Goal: Task Accomplishment & Management: Complete application form

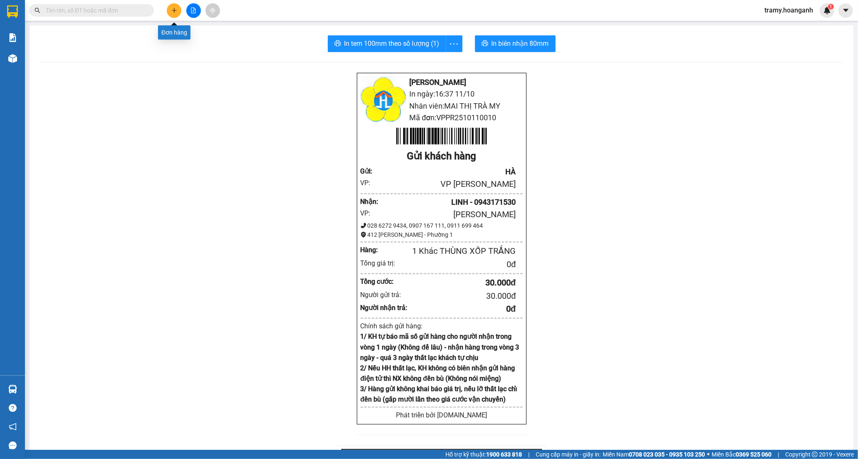
click at [172, 8] on icon "plus" at bounding box center [174, 10] width 6 height 6
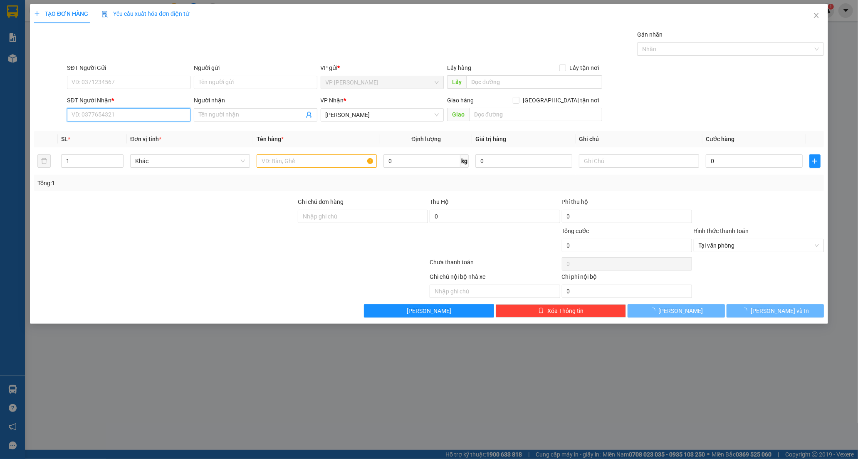
click at [93, 114] on input "SĐT Người Nhận *" at bounding box center [128, 114] width 123 height 13
type input "0975059240"
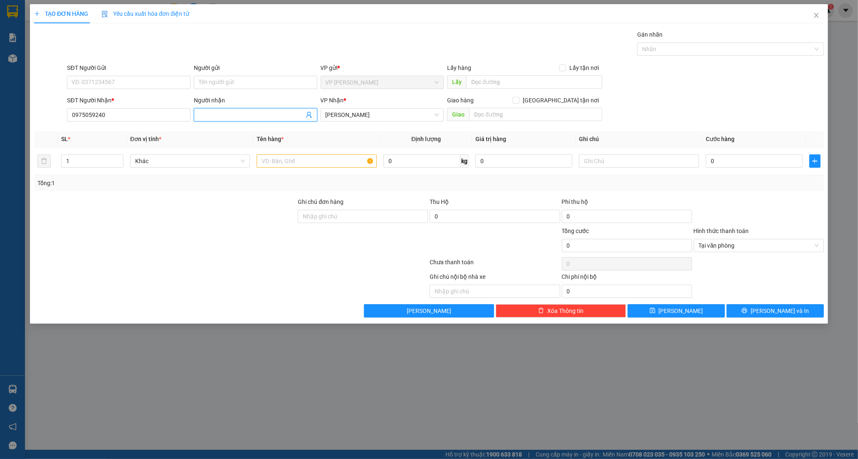
click at [225, 114] on input "Người nhận" at bounding box center [251, 114] width 105 height 9
type input "KHÁCH"
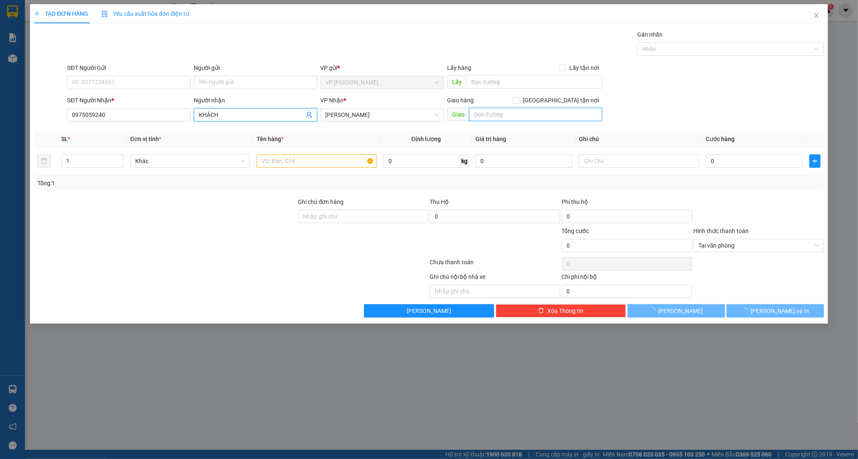
click at [498, 112] on input "text" at bounding box center [535, 114] width 133 height 13
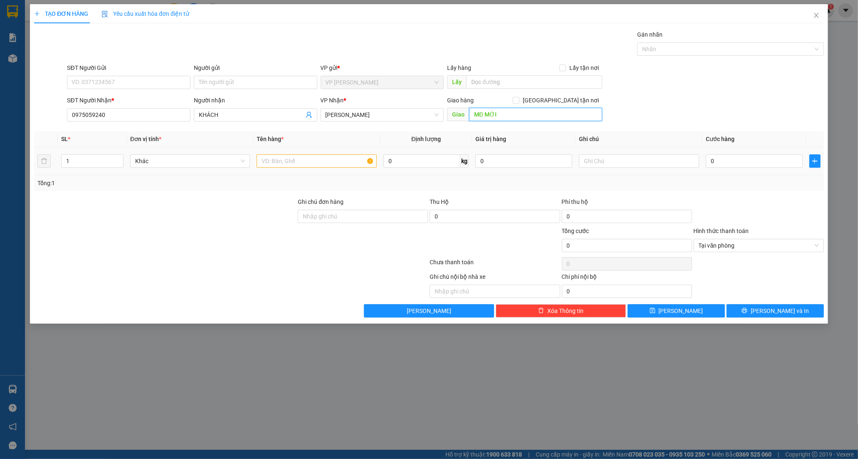
type input "MĐ MỚI"
click at [314, 158] on input "text" at bounding box center [317, 160] width 120 height 13
type input "XỐP VÀNG"
click at [745, 164] on input "0" at bounding box center [754, 160] width 97 height 13
type input "5"
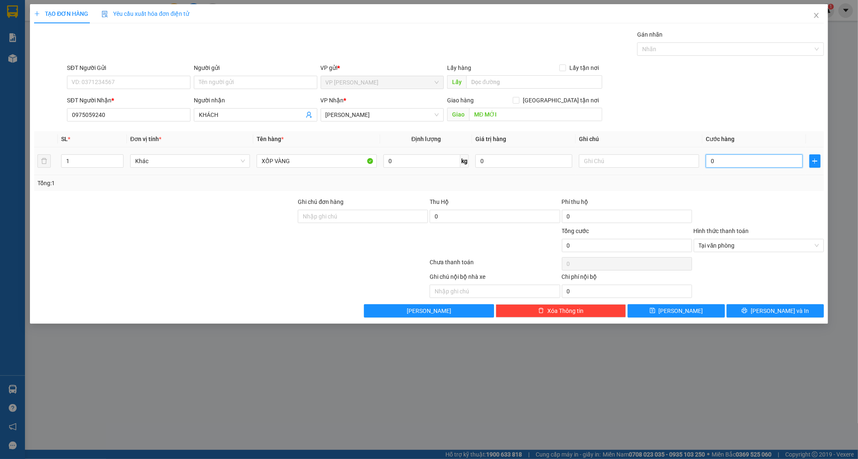
type input "5"
type input "50"
type input "50.000"
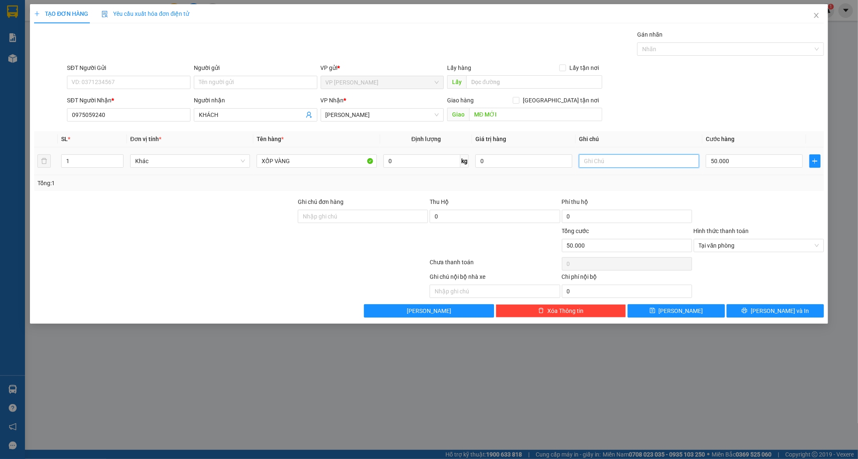
click at [595, 159] on input "text" at bounding box center [639, 160] width 120 height 13
type input "D"
type input "Đ.HẢI"
click at [212, 240] on div at bounding box center [165, 240] width 264 height 29
click at [773, 309] on span "[PERSON_NAME] và In" at bounding box center [779, 310] width 58 height 9
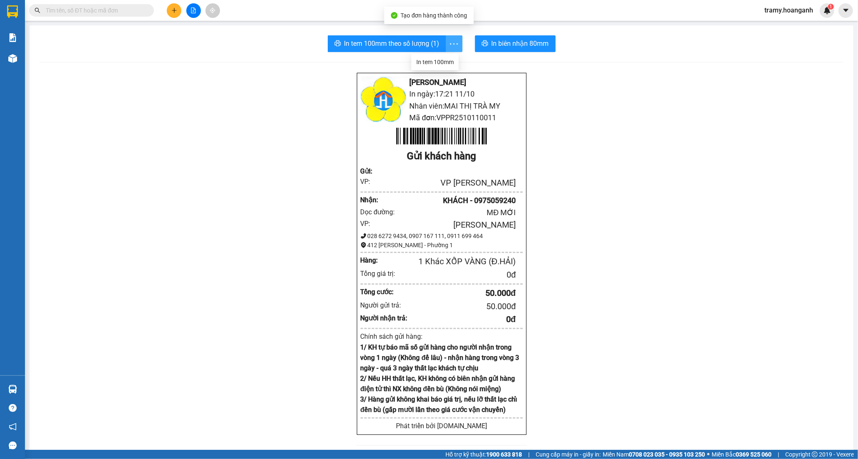
click at [451, 44] on icon "more" at bounding box center [454, 44] width 10 height 10
click at [433, 65] on div "In tem 100mm" at bounding box center [434, 61] width 37 height 9
click at [172, 13] on icon "plus" at bounding box center [174, 10] width 6 height 6
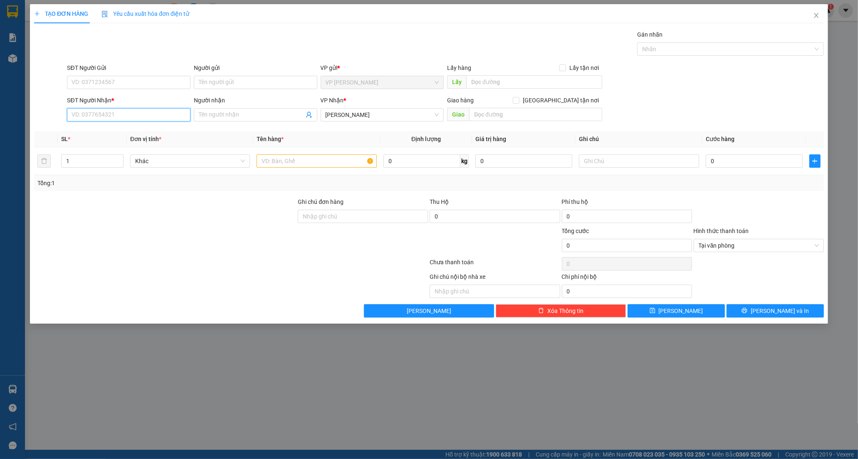
click at [79, 115] on input "SĐT Người Nhận *" at bounding box center [128, 114] width 123 height 13
type input "0933404397"
click at [105, 128] on div "0933404397 - THIÊN" at bounding box center [129, 131] width 114 height 9
type input "THIÊN"
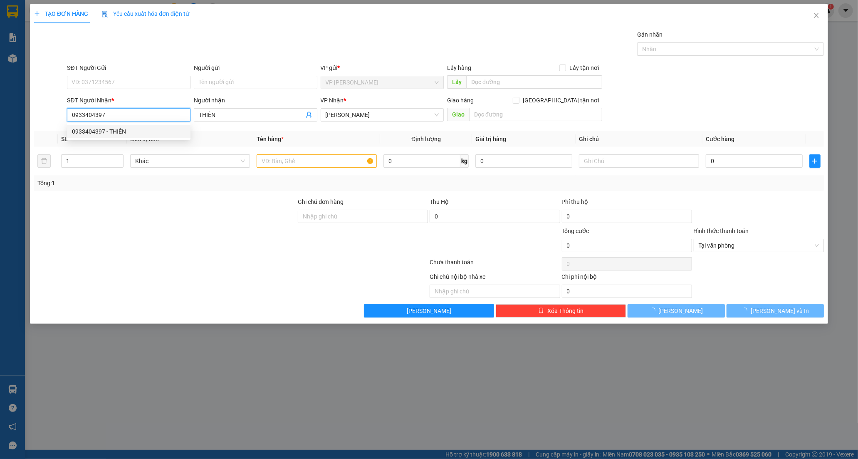
type input "40.000"
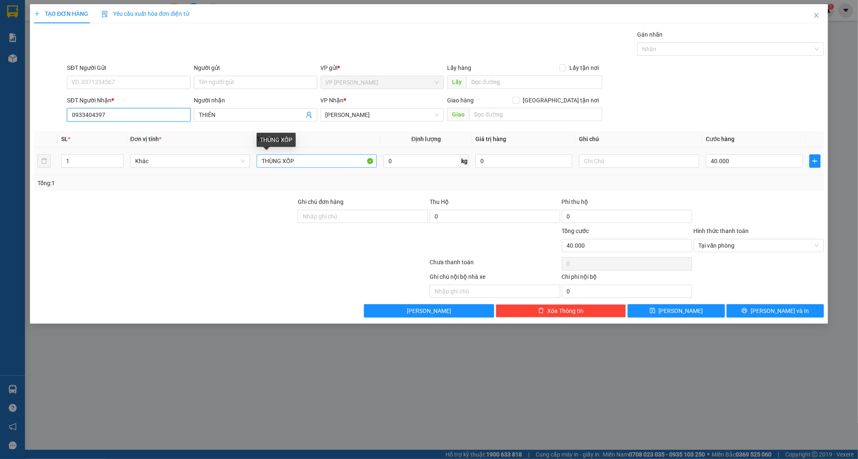
type input "0933404397"
click at [309, 161] on input "THÙNG XỐP" at bounding box center [317, 160] width 120 height 13
type input "THÙNG XỐP M.VÀNG"
click at [737, 164] on input "40.000" at bounding box center [754, 160] width 97 height 13
type input "0"
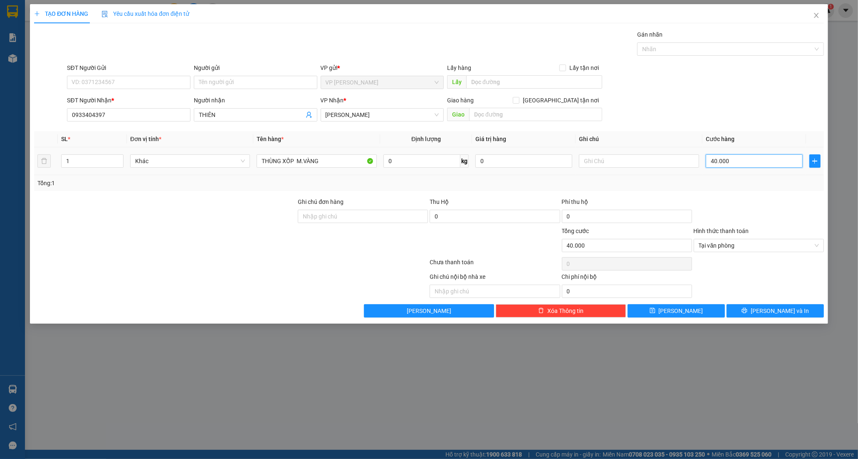
type input "0"
click at [708, 162] on input "0" at bounding box center [754, 160] width 97 height 13
type input "30"
type input "30.000"
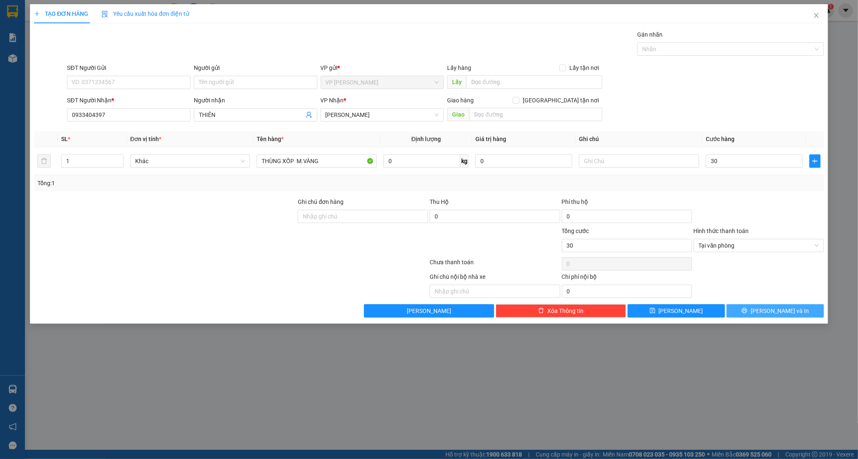
type input "30.000"
click at [749, 306] on button "[PERSON_NAME] và In" at bounding box center [774, 310] width 97 height 13
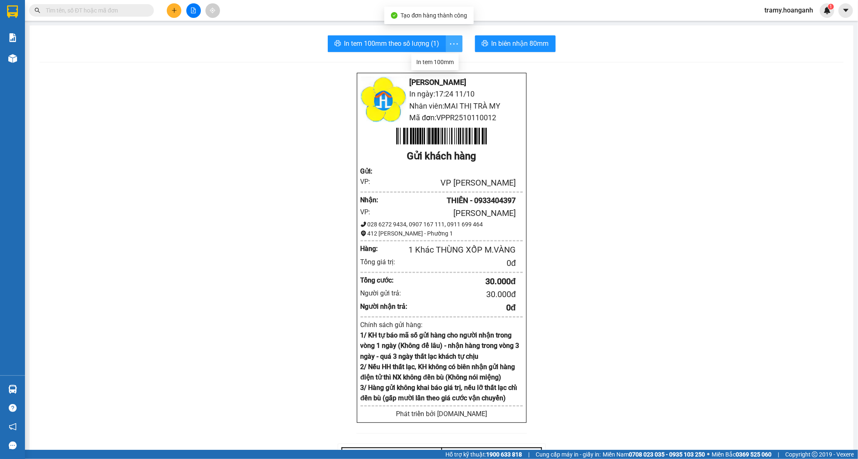
click at [456, 39] on span "more" at bounding box center [454, 44] width 16 height 10
click at [444, 60] on div "In tem 100mm" at bounding box center [434, 61] width 37 height 9
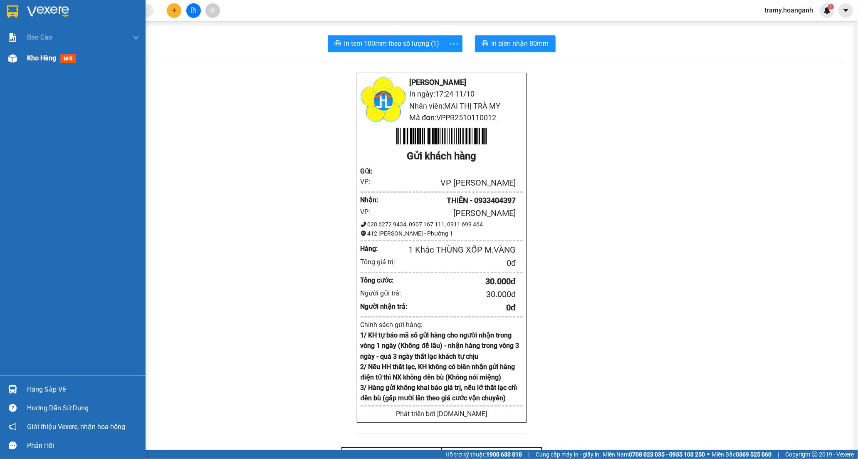
click at [38, 57] on span "Kho hàng" at bounding box center [41, 58] width 29 height 8
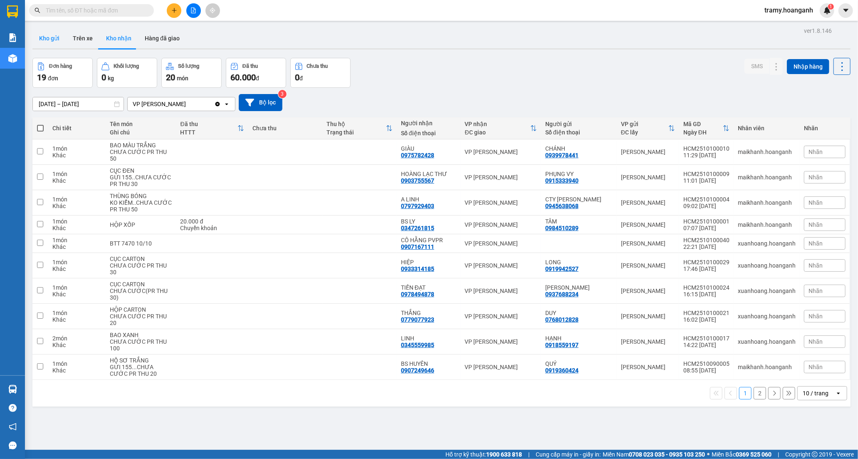
click at [50, 37] on button "Kho gửi" at bounding box center [49, 38] width 34 height 20
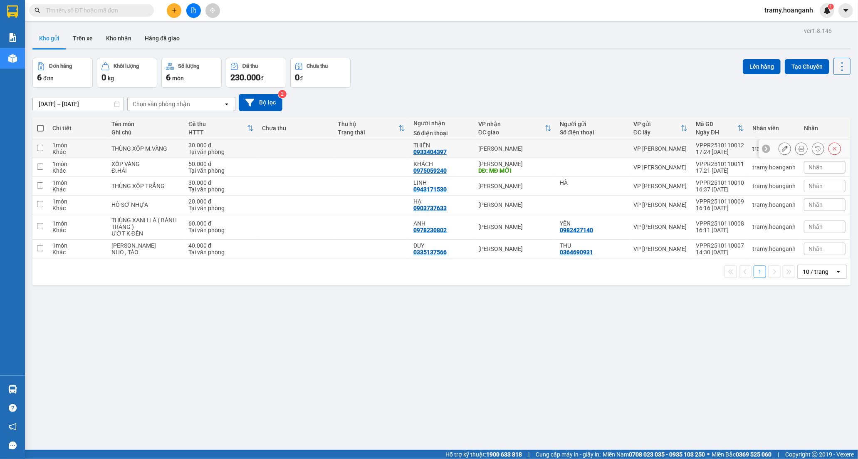
click at [782, 148] on icon at bounding box center [785, 149] width 6 height 6
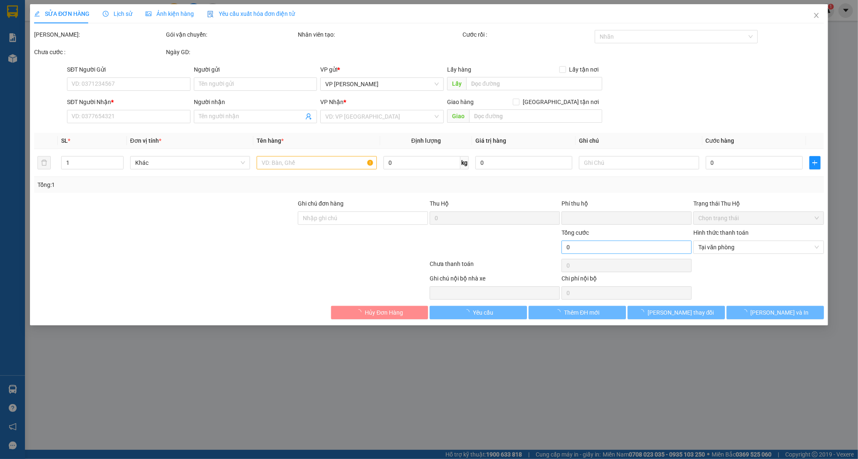
type input "0933404397"
type input "THIÊN"
type input "0"
type input "30.000"
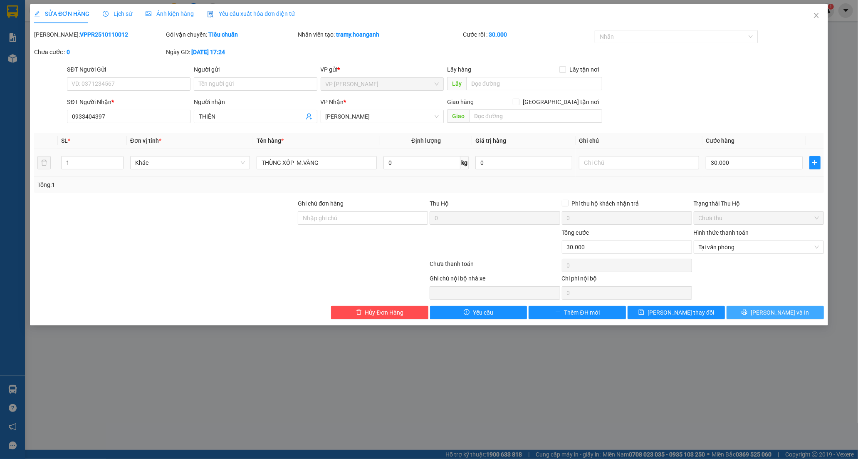
click at [771, 309] on span "[PERSON_NAME] và In" at bounding box center [779, 312] width 58 height 9
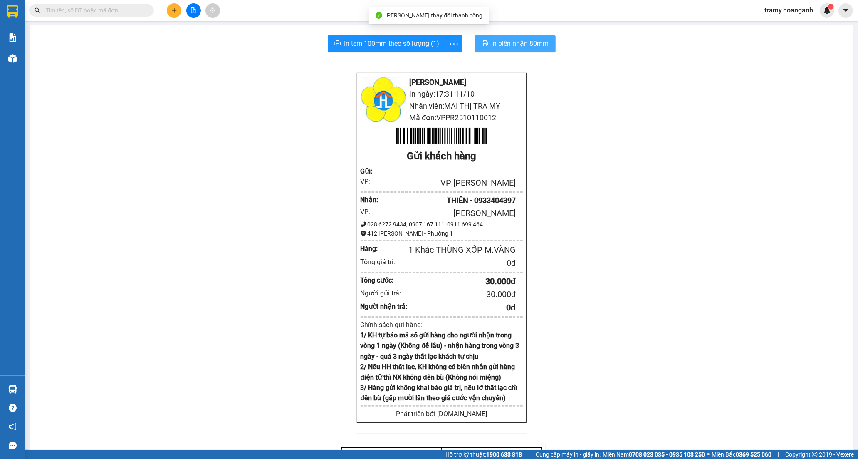
click at [505, 43] on span "In biên nhận 80mm" at bounding box center [519, 43] width 57 height 10
click at [170, 10] on button at bounding box center [174, 10] width 15 height 15
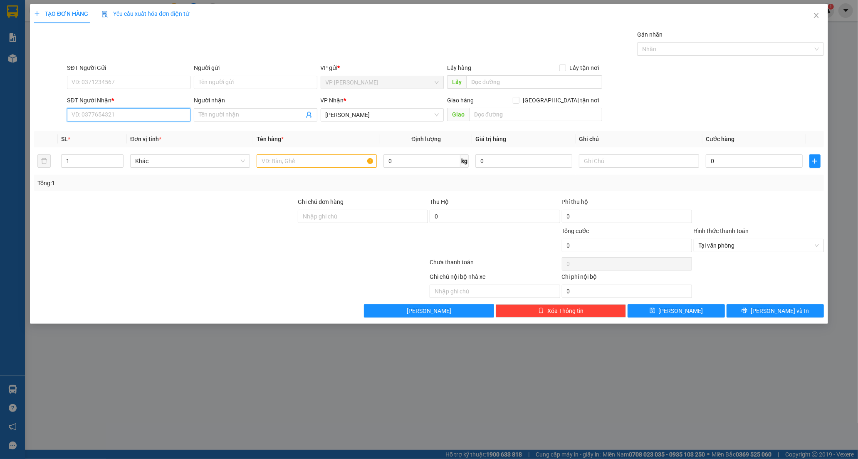
click at [100, 111] on input "SĐT Người Nhận *" at bounding box center [128, 114] width 123 height 13
type input "0886575485"
click at [113, 133] on div "0886575485 - BẢY" at bounding box center [129, 131] width 114 height 9
type input "BẢY"
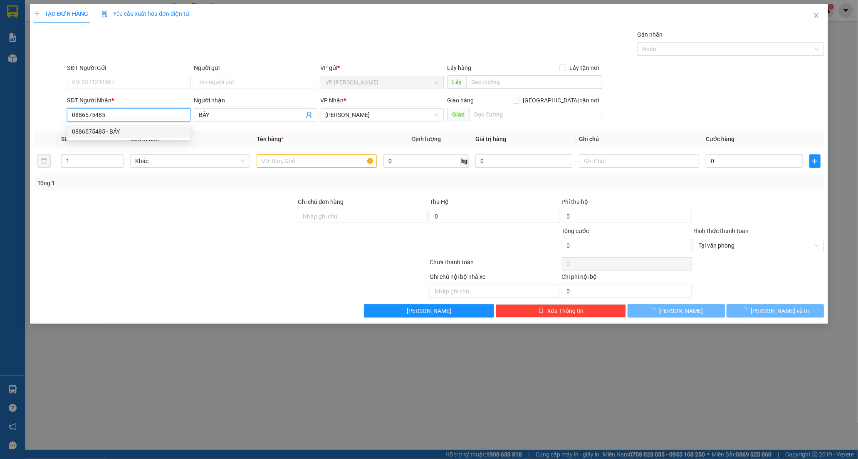
type input "30.000"
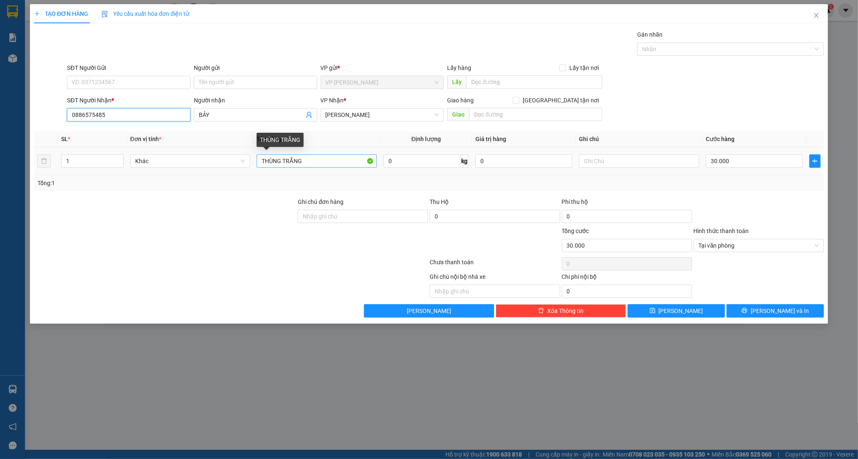
type input "0886575485"
click at [308, 163] on input "THÙNG TRẮNG" at bounding box center [317, 160] width 120 height 13
type input "T"
type input "BỊCH THÙNG TRẮNG + BỊCH THÙNG ĐỎ"
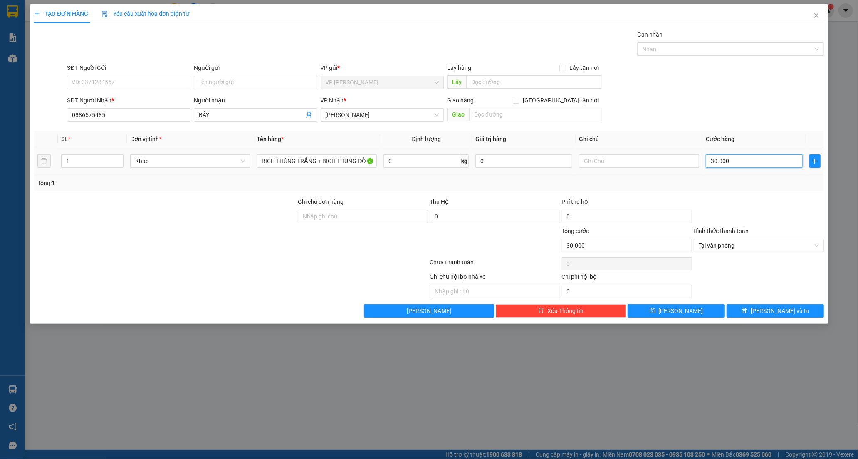
click at [749, 163] on input "30.000" at bounding box center [754, 160] width 97 height 13
type input "0"
click at [703, 163] on td "0" at bounding box center [754, 161] width 104 height 28
click at [710, 163] on input "0" at bounding box center [754, 160] width 97 height 13
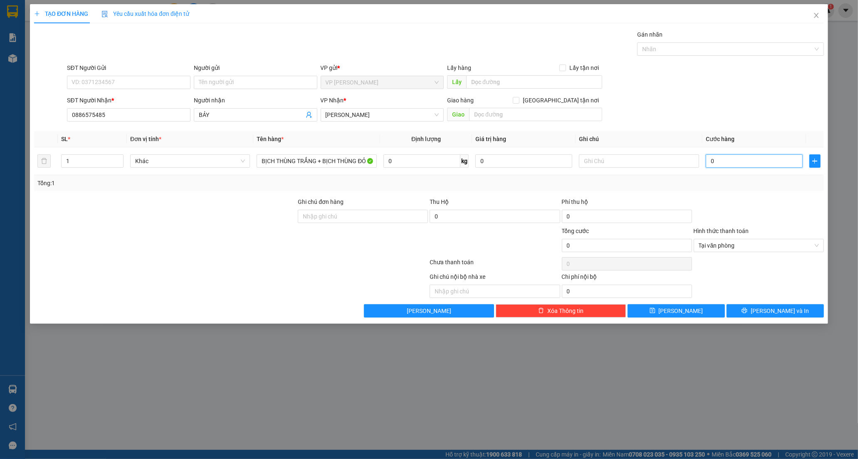
type input "6"
type input "60"
type input "60.000"
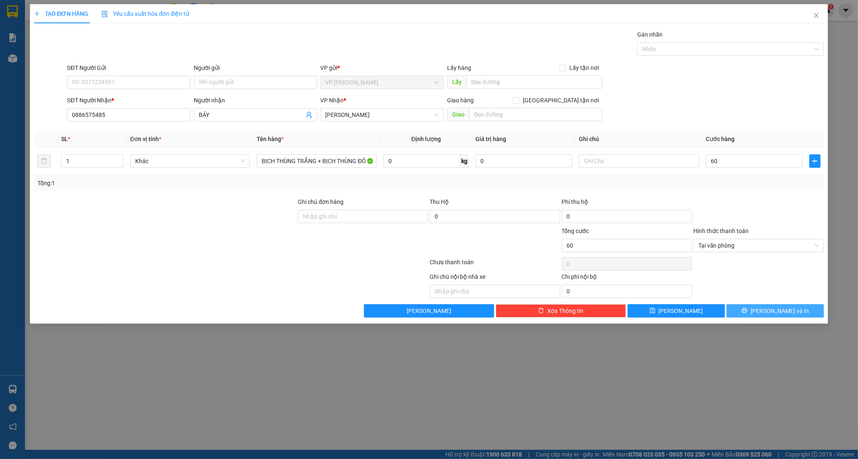
type input "60.000"
click at [746, 312] on button "[PERSON_NAME] và In" at bounding box center [774, 310] width 97 height 13
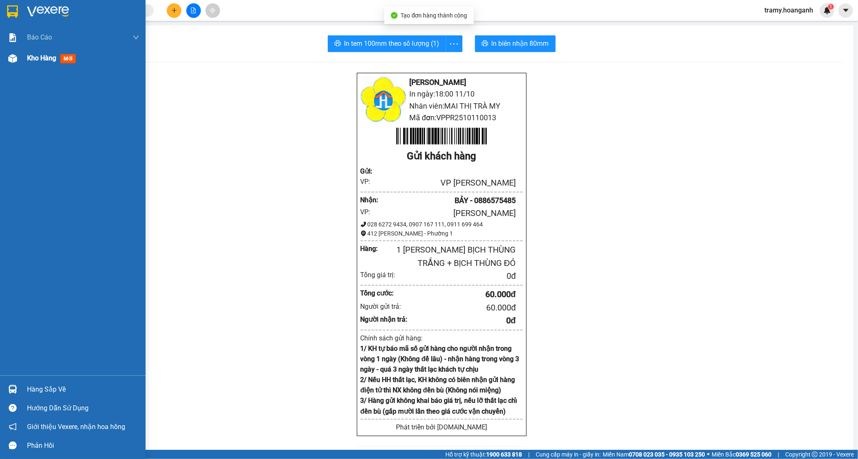
click at [40, 62] on span "Kho hàng" at bounding box center [41, 58] width 29 height 8
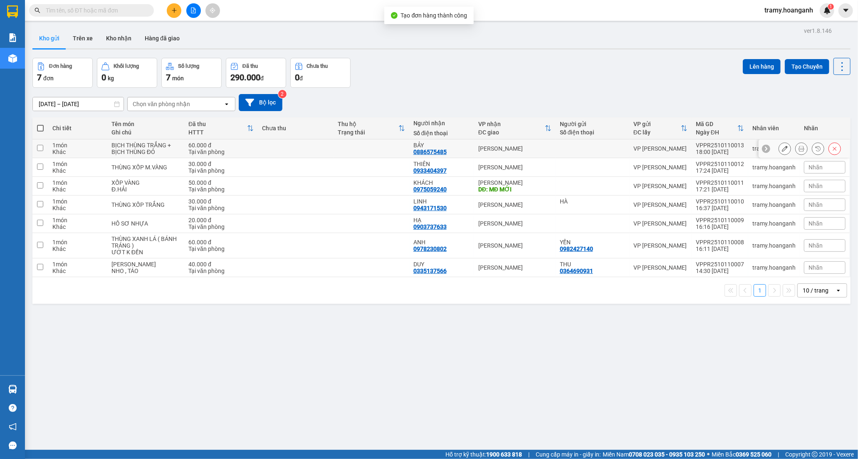
click at [491, 146] on div "[PERSON_NAME]" at bounding box center [514, 148] width 73 height 7
checkbox input "true"
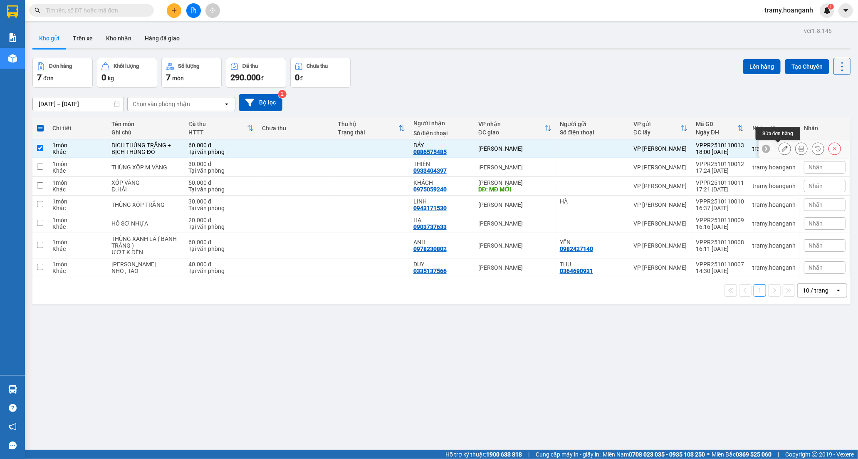
click at [782, 150] on icon at bounding box center [785, 149] width 6 height 6
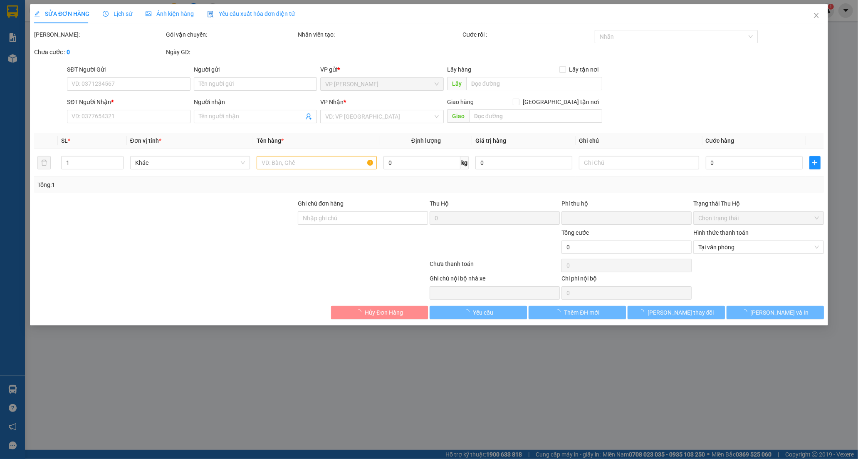
type input "0886575485"
type input "BẢY"
type input "0"
type input "60.000"
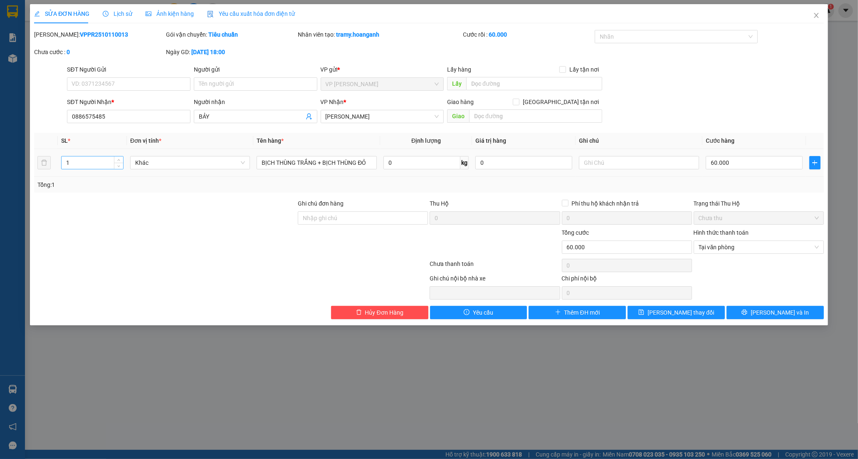
click at [85, 167] on input "1" at bounding box center [93, 162] width 62 height 12
type input "2"
click at [745, 308] on button "[PERSON_NAME] và In" at bounding box center [774, 312] width 97 height 13
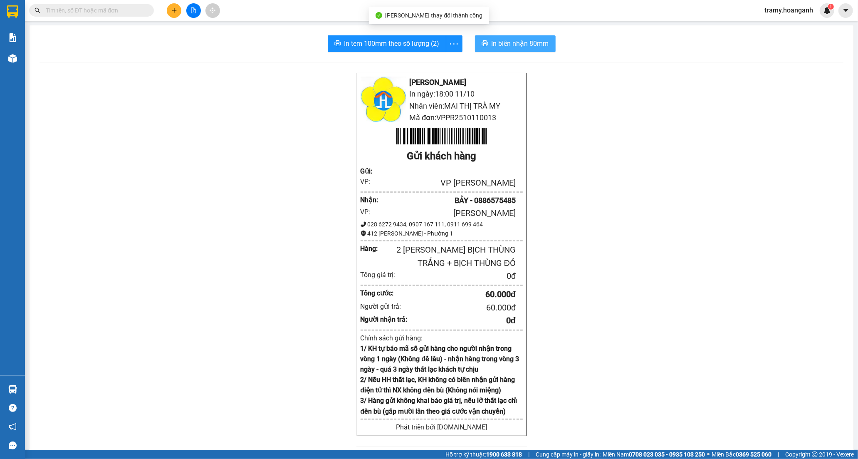
click at [529, 44] on span "In biên nhận 80mm" at bounding box center [519, 43] width 57 height 10
click at [451, 41] on icon "more" at bounding box center [454, 44] width 10 height 10
click at [437, 65] on div "In tem 100mm" at bounding box center [434, 61] width 37 height 9
click at [171, 13] on button at bounding box center [174, 10] width 15 height 15
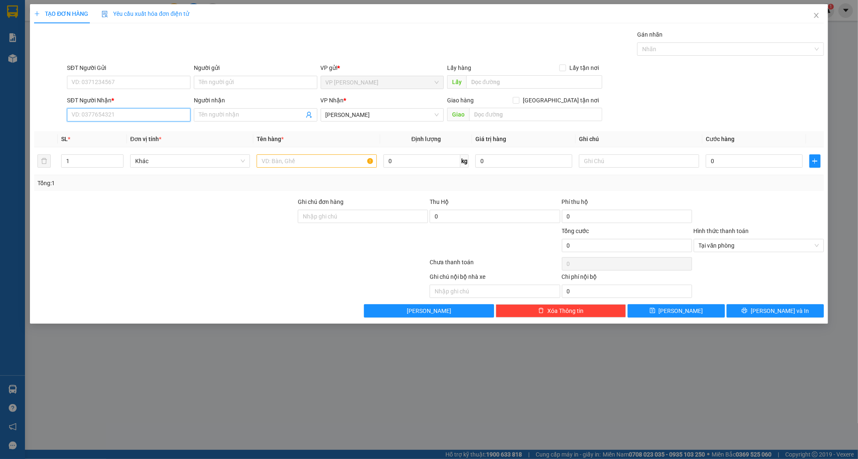
click at [91, 118] on input "SĐT Người Nhận *" at bounding box center [128, 114] width 123 height 13
type input "0982483878"
click at [123, 129] on div "0982483878 - HUẾ" at bounding box center [129, 131] width 114 height 9
type input "HUẾ"
type input "BV NHI Đ NAI"
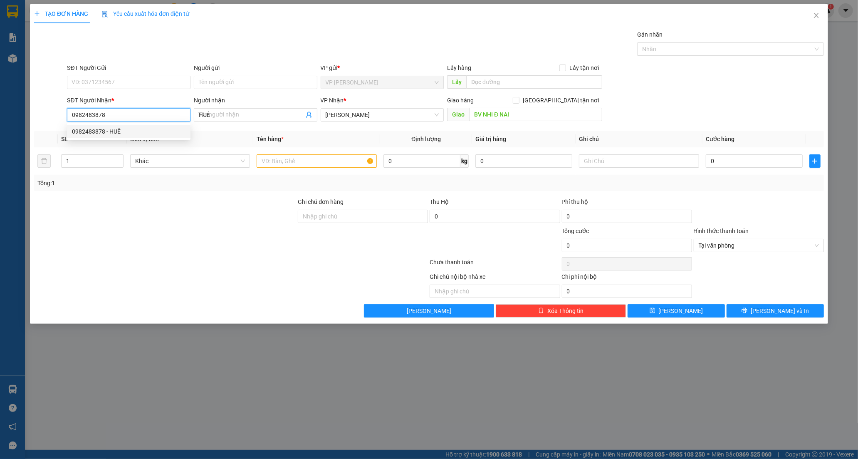
type input "70.000"
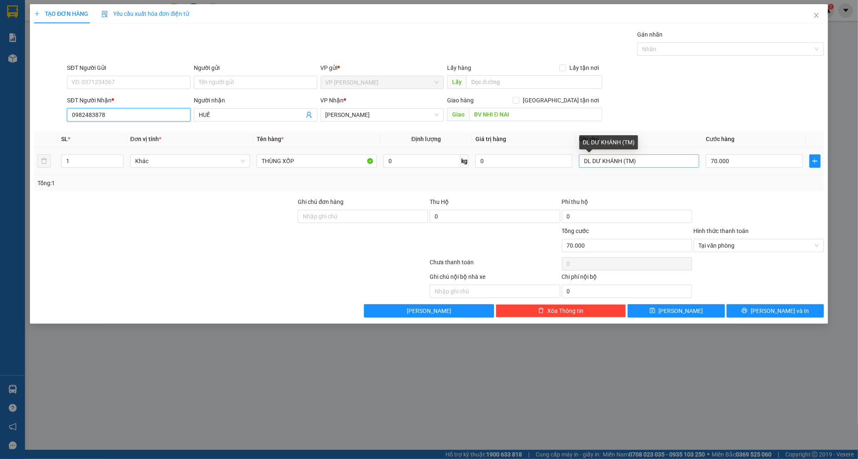
type input "0982483878"
click at [642, 160] on input "DL DƯ KHÁNH (TM)" at bounding box center [639, 160] width 120 height 13
type input "DL DƯ KHÁNH"
click at [743, 161] on input "70.000" at bounding box center [754, 160] width 97 height 13
type input "0"
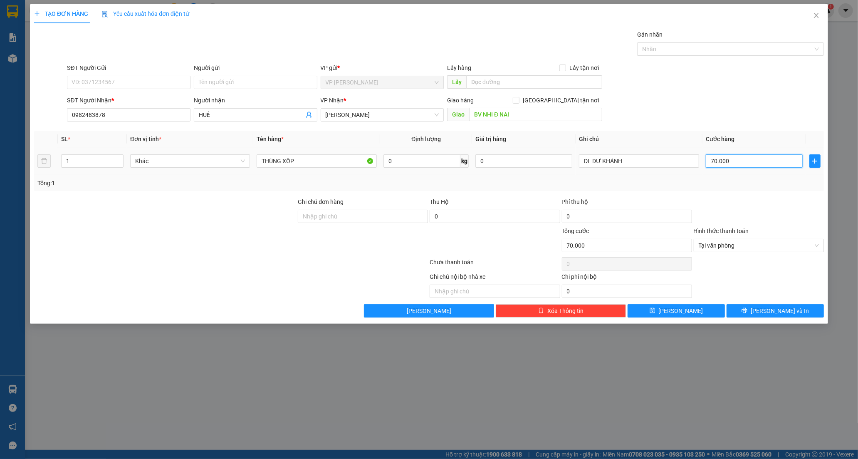
type input "0"
click at [710, 164] on input "0" at bounding box center [754, 160] width 97 height 13
type input "90"
type input "90.000"
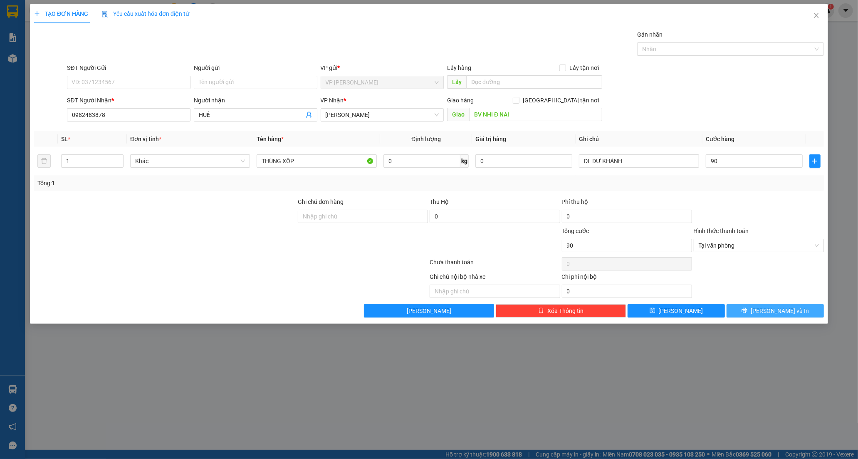
type input "90.000"
click at [768, 313] on span "[PERSON_NAME] và In" at bounding box center [779, 310] width 58 height 9
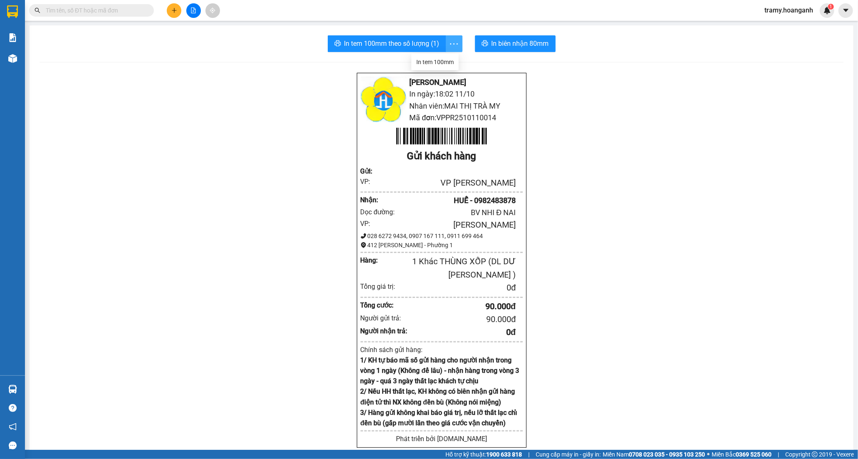
click at [449, 39] on icon "more" at bounding box center [454, 44] width 10 height 10
click at [452, 60] on div "In tem 100mm" at bounding box center [434, 61] width 37 height 9
click at [195, 11] on icon "file-add" at bounding box center [193, 10] width 6 height 6
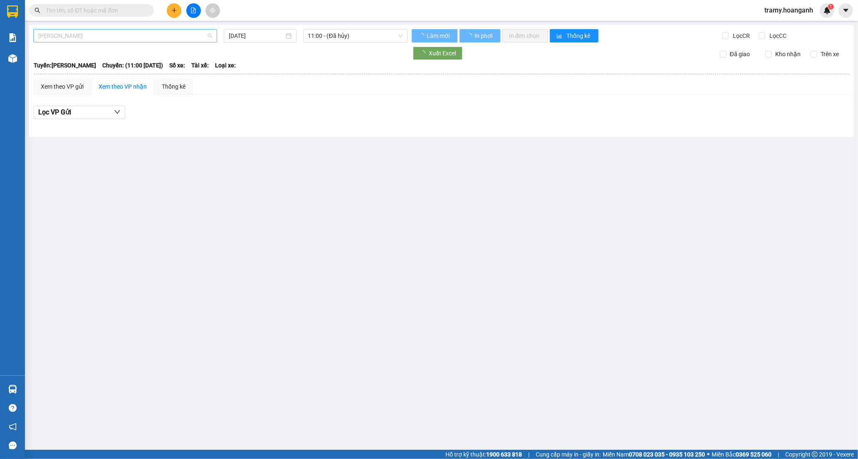
click at [115, 42] on span "[PERSON_NAME]" at bounding box center [125, 36] width 174 height 12
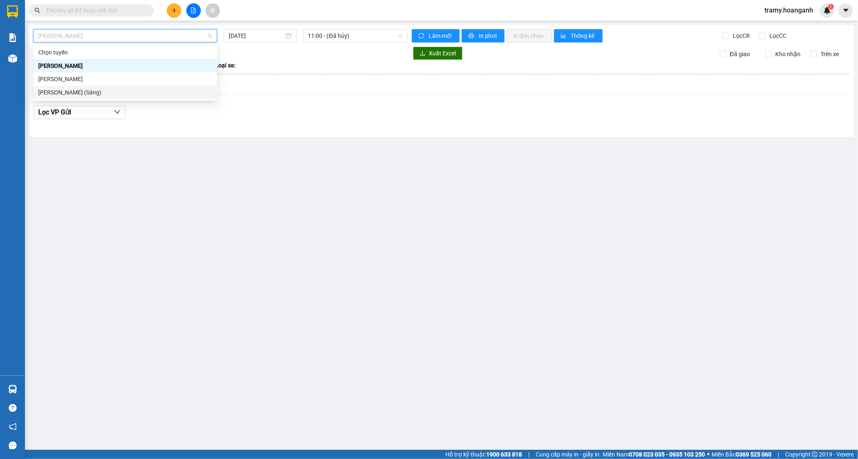
drag, startPoint x: 94, startPoint y: 94, endPoint x: 309, endPoint y: 51, distance: 219.2
click at [101, 94] on div "[PERSON_NAME] (Sáng)" at bounding box center [125, 92] width 174 height 9
type input "[DATE]"
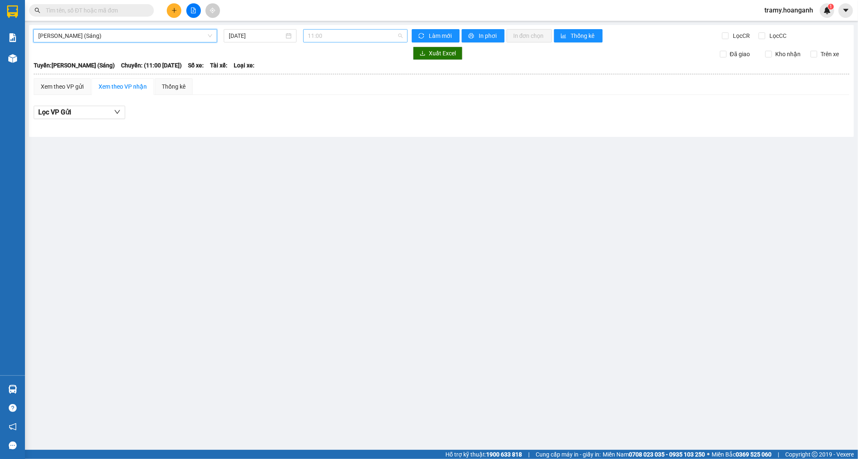
click at [317, 39] on span "11:00" at bounding box center [355, 36] width 94 height 12
click at [320, 81] on div "12:00 (TC) - 85H-011.55" at bounding box center [340, 78] width 65 height 9
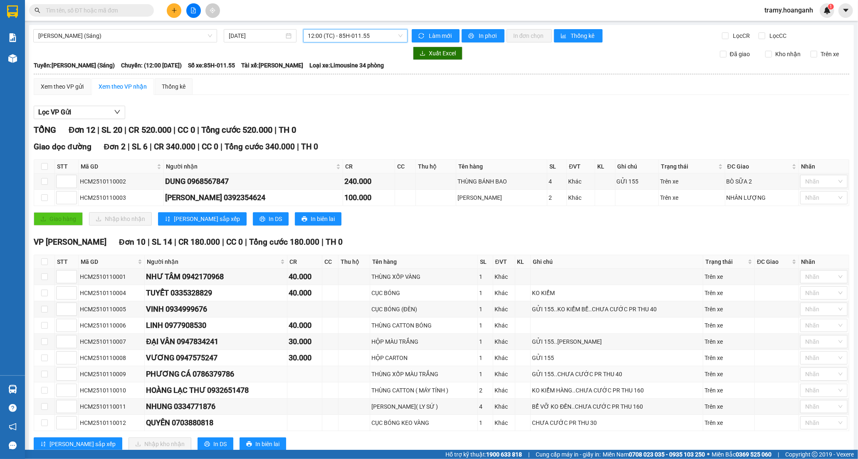
scroll to position [26, 0]
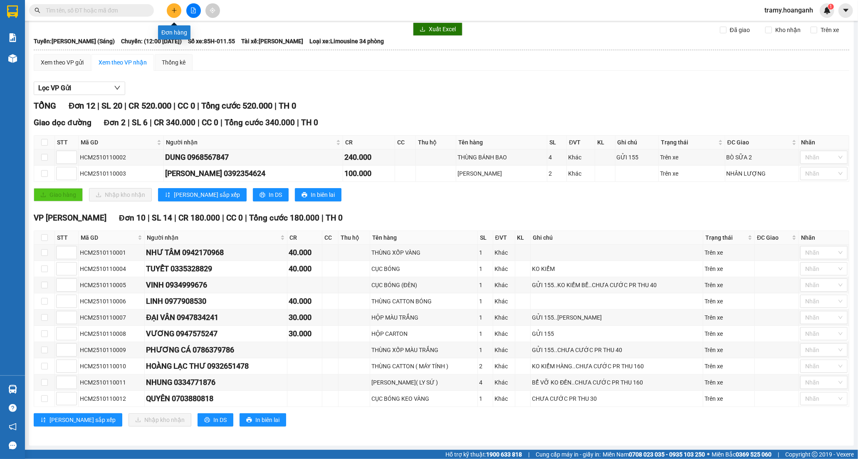
click at [173, 7] on icon "plus" at bounding box center [174, 10] width 6 height 6
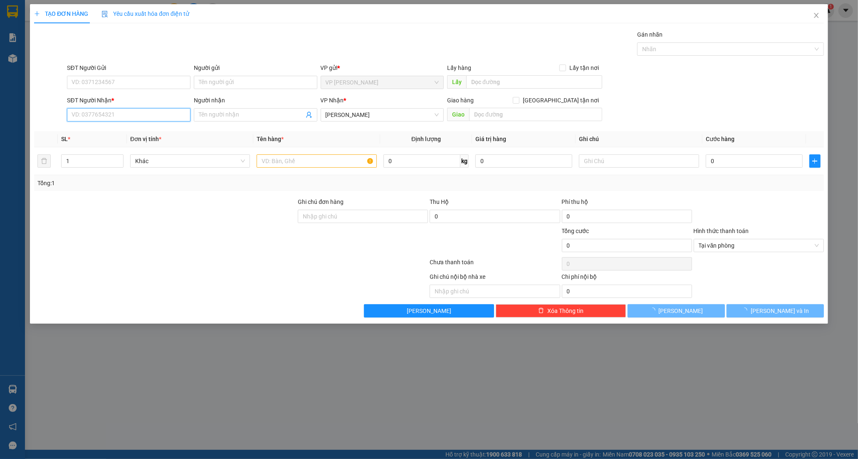
click at [88, 117] on input "SĐT Người Nhận *" at bounding box center [128, 114] width 123 height 13
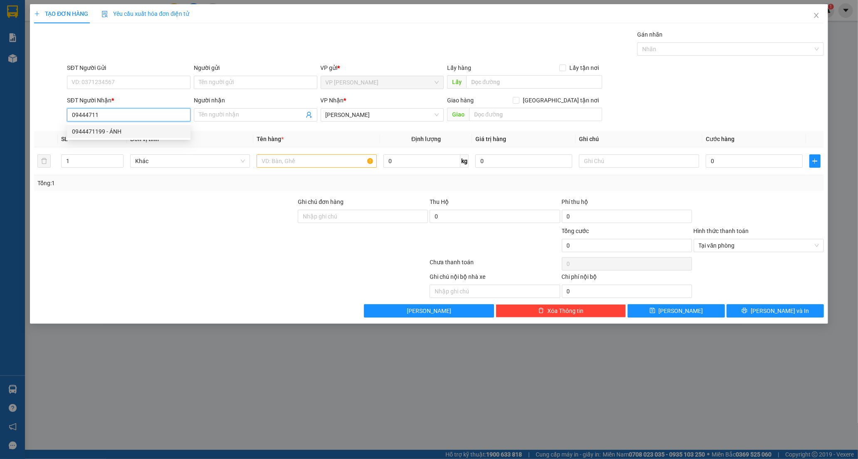
click at [114, 127] on div "0944471199 - ÁNH" at bounding box center [129, 131] width 114 height 9
type input "0944471199"
type input "ÁNH"
type input "40.000"
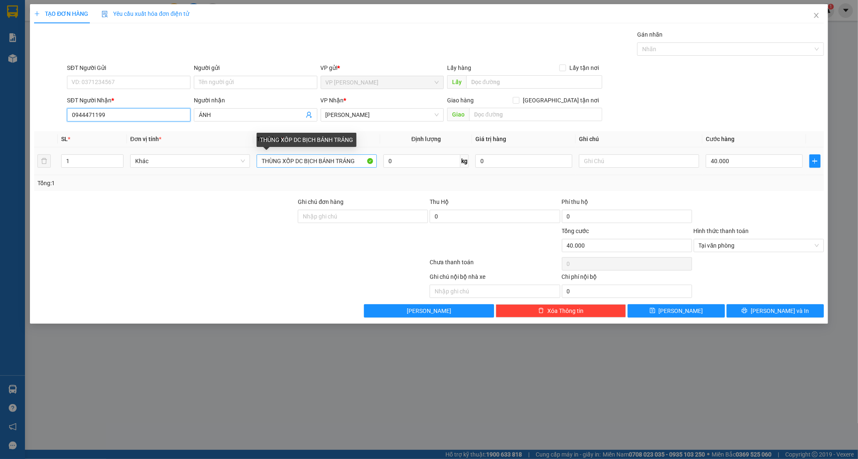
type input "0944471199"
drag, startPoint x: 358, startPoint y: 160, endPoint x: 306, endPoint y: 166, distance: 52.7
click at [306, 166] on input "THÙNG XỐP DC BỊCH BÁNH TRÁNG" at bounding box center [317, 160] width 120 height 13
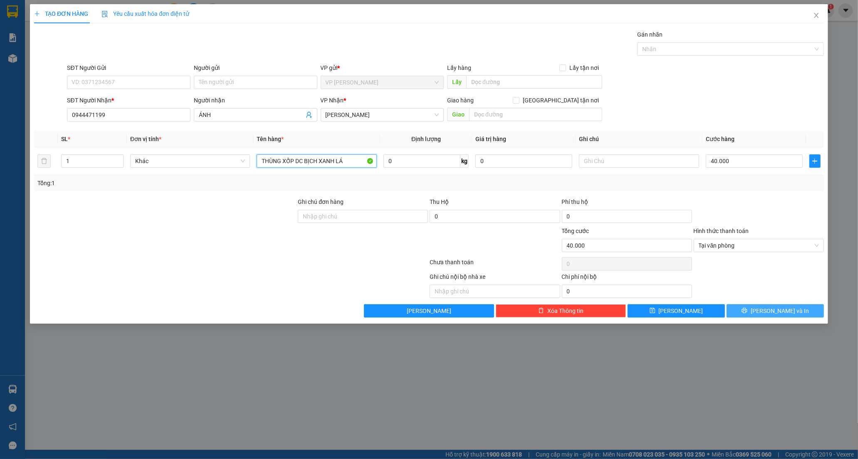
type input "THÙNG XỐP DC BỊCH XANH LÁ"
drag, startPoint x: 758, startPoint y: 311, endPoint x: 689, endPoint y: 268, distance: 81.8
click at [750, 309] on button "[PERSON_NAME] và In" at bounding box center [774, 310] width 97 height 13
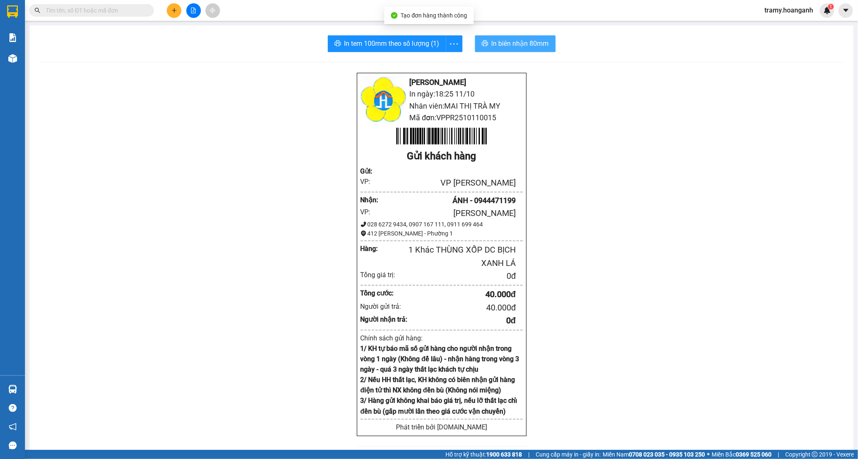
click at [504, 39] on span "In biên nhận 80mm" at bounding box center [519, 43] width 57 height 10
click at [451, 41] on icon "more" at bounding box center [454, 44] width 10 height 10
click at [521, 37] on button "In biên nhận 80mm" at bounding box center [515, 43] width 81 height 17
click at [446, 44] on span "more" at bounding box center [454, 44] width 16 height 10
click at [444, 62] on div "In tem 100mm" at bounding box center [434, 61] width 37 height 9
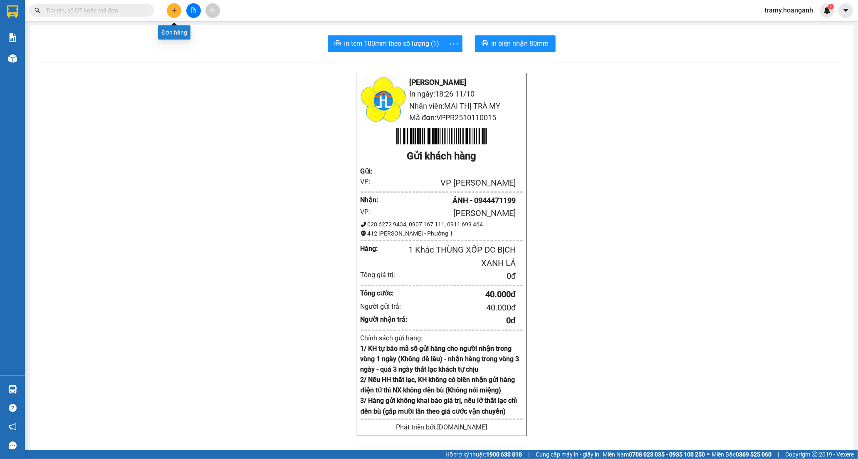
click at [174, 10] on icon "plus" at bounding box center [174, 10] width 6 height 6
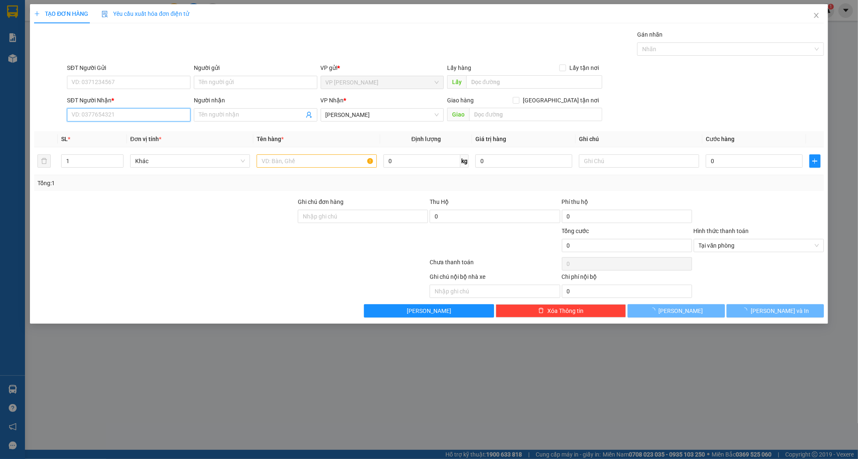
click at [96, 115] on input "SĐT Người Nhận *" at bounding box center [128, 114] width 123 height 13
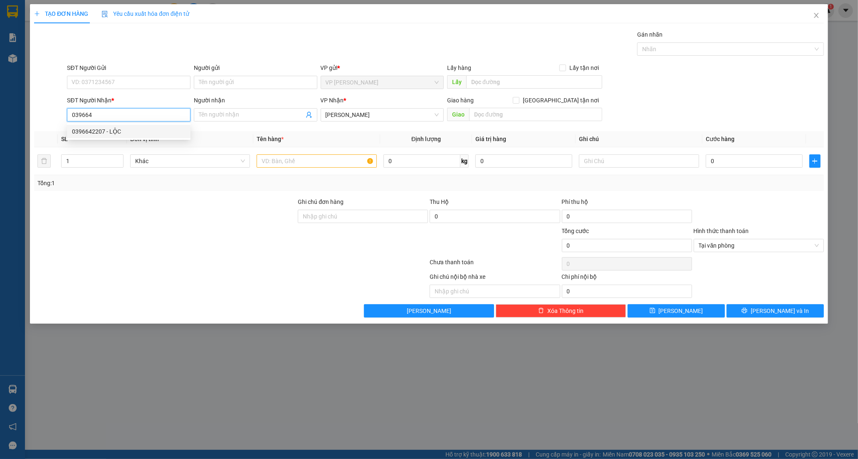
click at [105, 132] on div "0396642207 - LỘC" at bounding box center [129, 131] width 114 height 9
type input "0396642207"
type input "LỘC"
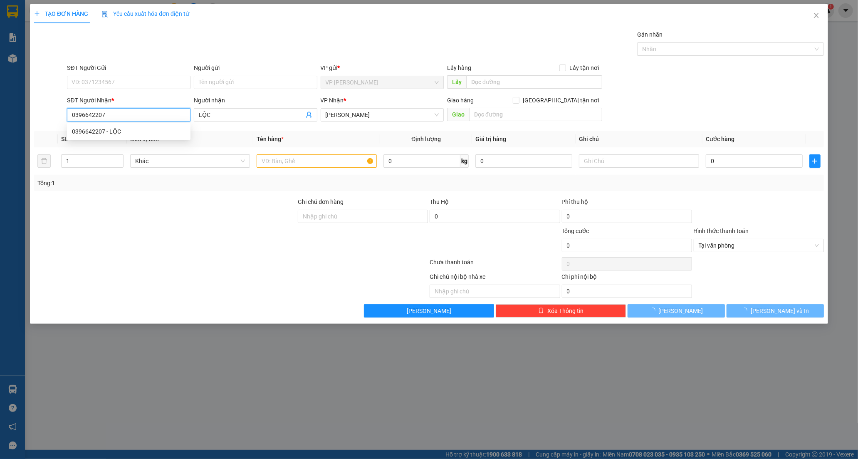
type input "40.000"
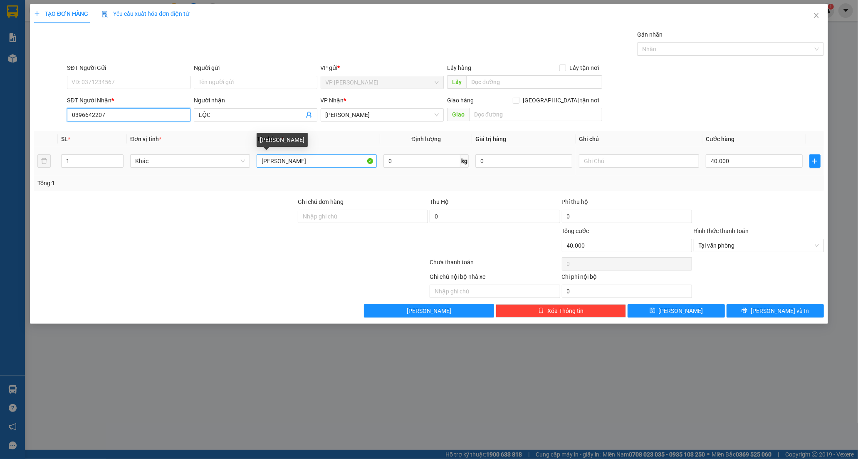
type input "0396642207"
click at [316, 164] on input "[PERSON_NAME]" at bounding box center [317, 160] width 120 height 13
type input "[PERSON_NAME]"
drag, startPoint x: 746, startPoint y: 165, endPoint x: 740, endPoint y: 163, distance: 6.0
click at [746, 164] on input "40.000" at bounding box center [754, 160] width 97 height 13
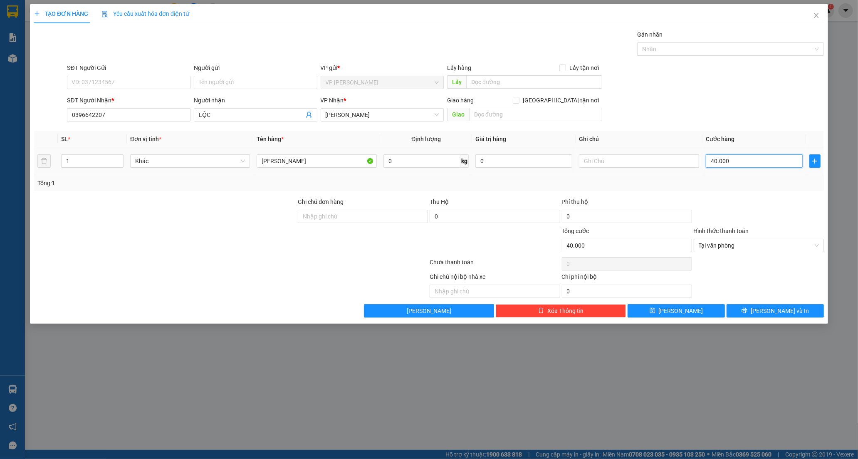
type input "0"
click at [709, 163] on input "0" at bounding box center [754, 160] width 97 height 13
type input "50"
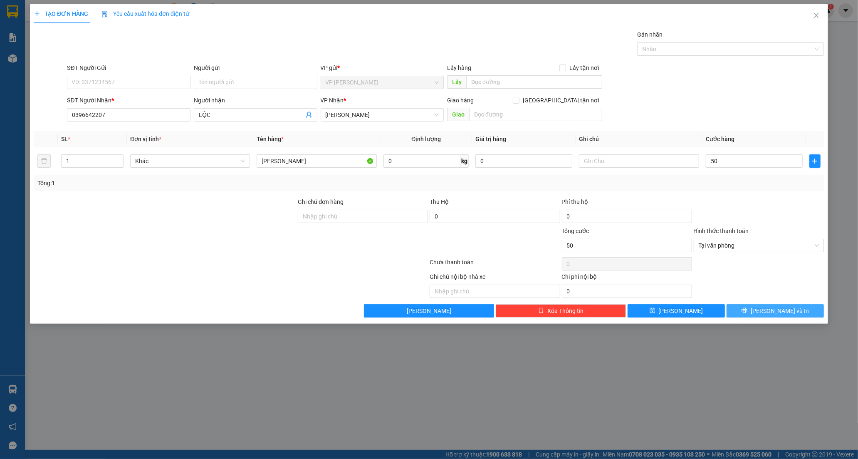
type input "50.000"
click at [755, 310] on button "[PERSON_NAME] và In" at bounding box center [774, 310] width 97 height 13
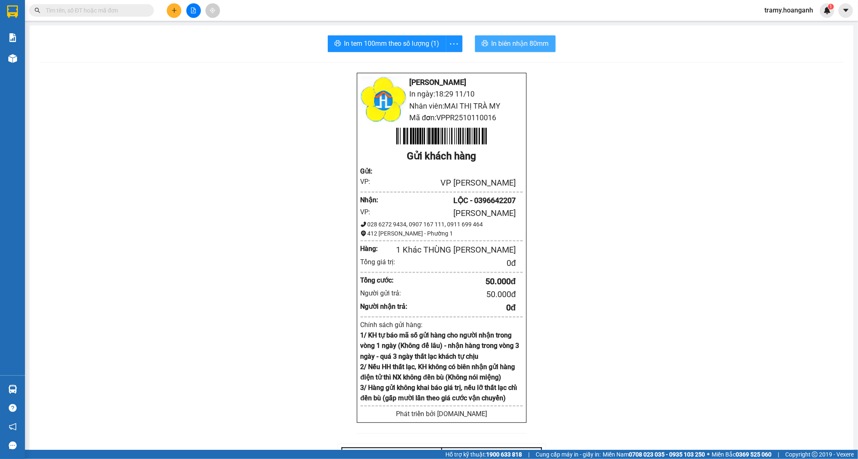
click at [531, 42] on span "In biên nhận 80mm" at bounding box center [519, 43] width 57 height 10
drag, startPoint x: 454, startPoint y: 42, endPoint x: 439, endPoint y: 55, distance: 19.7
click at [453, 44] on icon "more" at bounding box center [454, 44] width 10 height 10
click at [435, 60] on div "In tem 100mm" at bounding box center [434, 61] width 37 height 9
click at [177, 11] on icon "plus" at bounding box center [174, 10] width 6 height 6
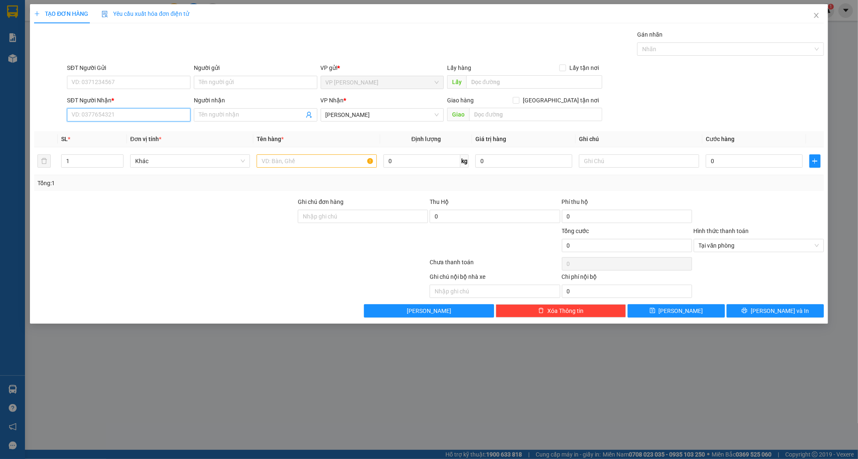
click at [119, 118] on input "SĐT Người Nhận *" at bounding box center [128, 114] width 123 height 13
click at [81, 114] on input "SĐT Người Nhận *" at bounding box center [128, 114] width 123 height 13
click at [97, 117] on input "033366" at bounding box center [128, 114] width 123 height 13
click at [82, 118] on input "033366893" at bounding box center [128, 114] width 123 height 13
click at [87, 115] on input "033366893" at bounding box center [128, 114] width 123 height 13
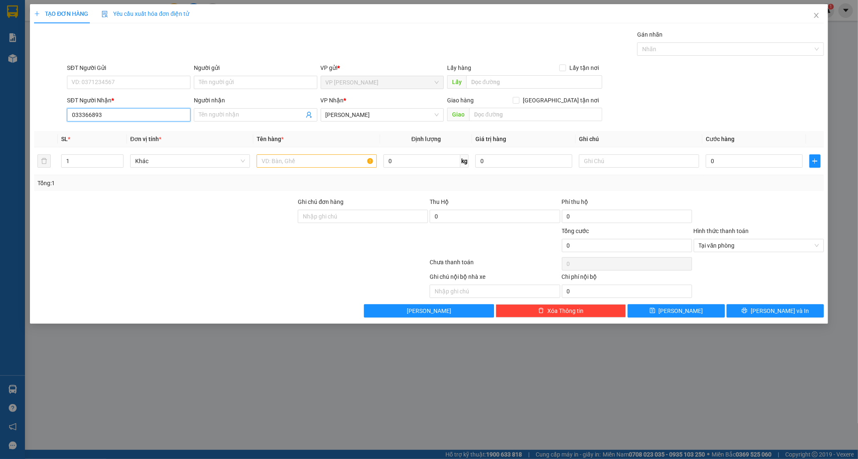
click at [77, 114] on input "033366893" at bounding box center [128, 114] width 123 height 13
click at [84, 117] on input "033366893" at bounding box center [128, 114] width 123 height 13
click at [90, 118] on input "033366893" at bounding box center [128, 114] width 123 height 13
click at [99, 118] on input "033366893" at bounding box center [128, 114] width 123 height 13
click at [96, 115] on input "033366893" at bounding box center [128, 114] width 123 height 13
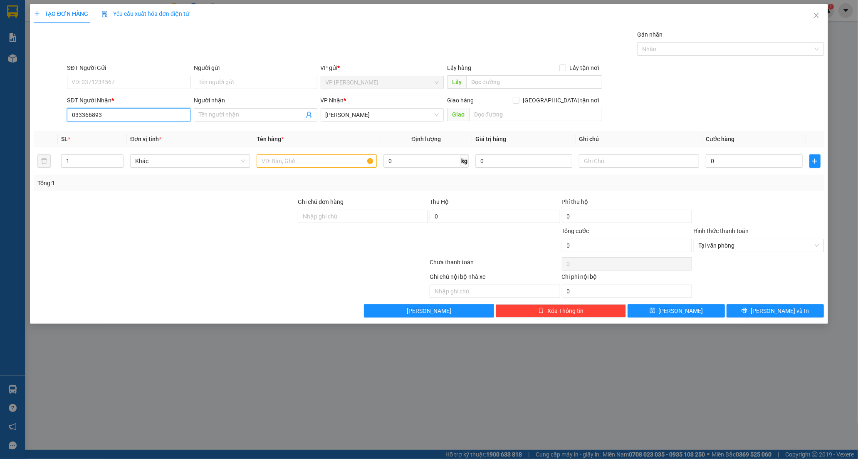
click at [105, 114] on input "033366893" at bounding box center [128, 114] width 123 height 13
click at [100, 118] on input "033366893" at bounding box center [128, 114] width 123 height 13
click at [85, 116] on input "033366893" at bounding box center [128, 114] width 123 height 13
type input "0333266893"
click at [117, 131] on div "0333266893 - CHI" at bounding box center [129, 131] width 114 height 9
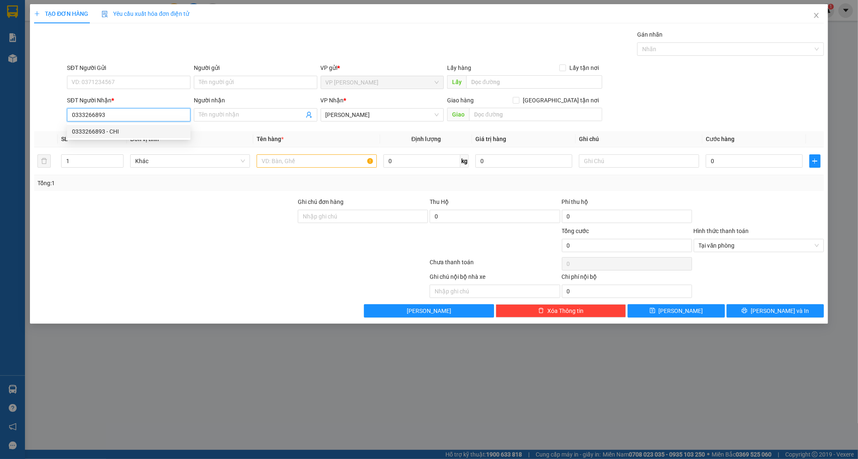
type input "CHI"
type input "30.000"
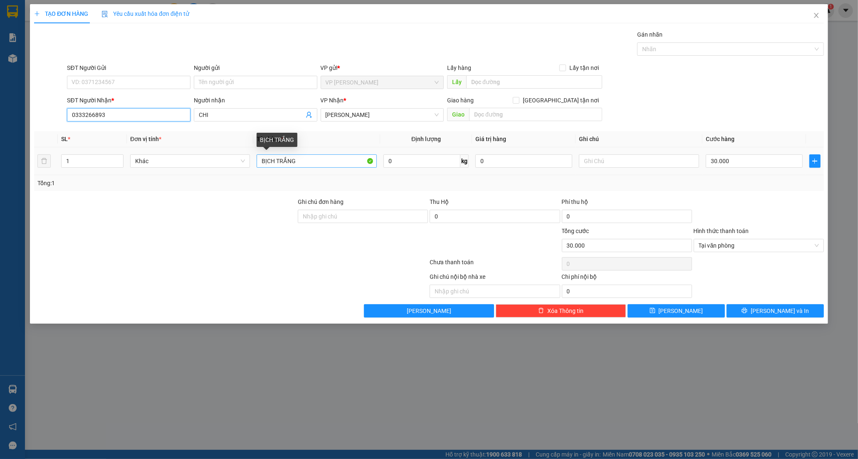
type input "0333266893"
drag, startPoint x: 296, startPoint y: 161, endPoint x: 161, endPoint y: 202, distance: 141.3
click at [161, 202] on div "Transit Pickup Surcharge Ids Transit Deliver Surcharge Ids Transit Deliver Surc…" at bounding box center [429, 173] width 790 height 287
type input "BỊCH TRẮNG"
click at [159, 243] on div at bounding box center [165, 240] width 264 height 29
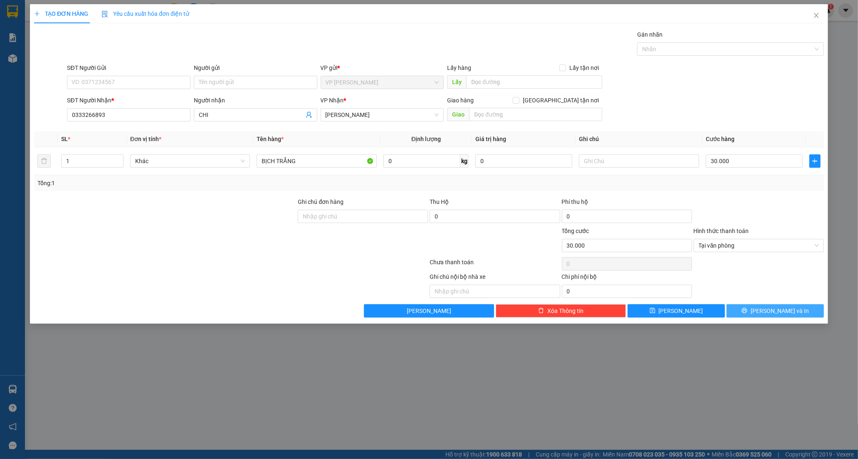
click at [755, 309] on button "[PERSON_NAME] và In" at bounding box center [774, 310] width 97 height 13
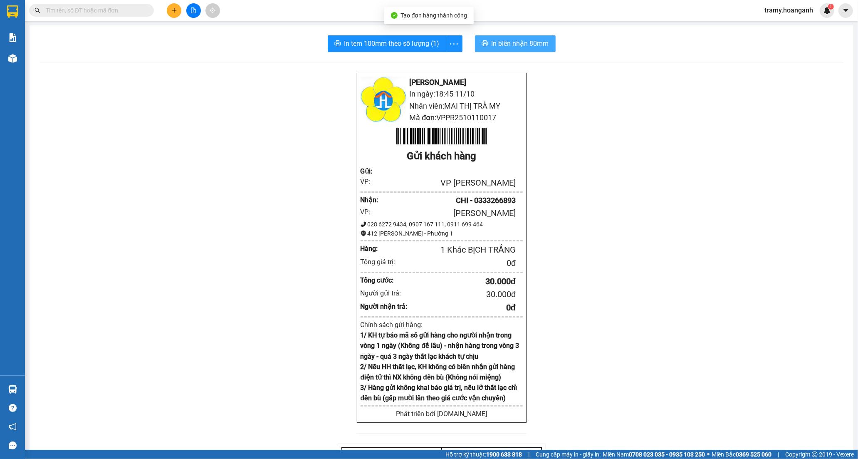
click at [510, 47] on span "In biên nhận 80mm" at bounding box center [519, 43] width 57 height 10
click at [452, 43] on icon "more" at bounding box center [454, 44] width 10 height 10
click at [432, 64] on div "In tem 100mm" at bounding box center [434, 61] width 37 height 9
click at [173, 10] on icon "plus" at bounding box center [174, 10] width 5 height 0
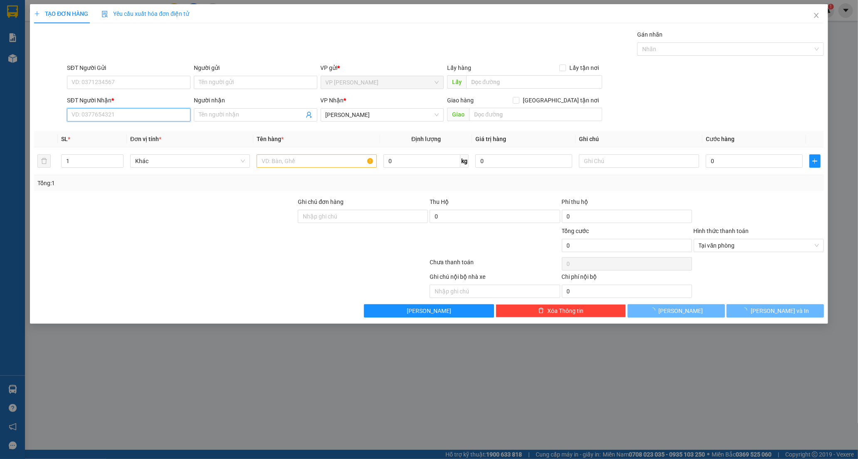
click at [96, 111] on input "SĐT Người Nhận *" at bounding box center [128, 114] width 123 height 13
click at [84, 119] on input "0" at bounding box center [128, 114] width 123 height 13
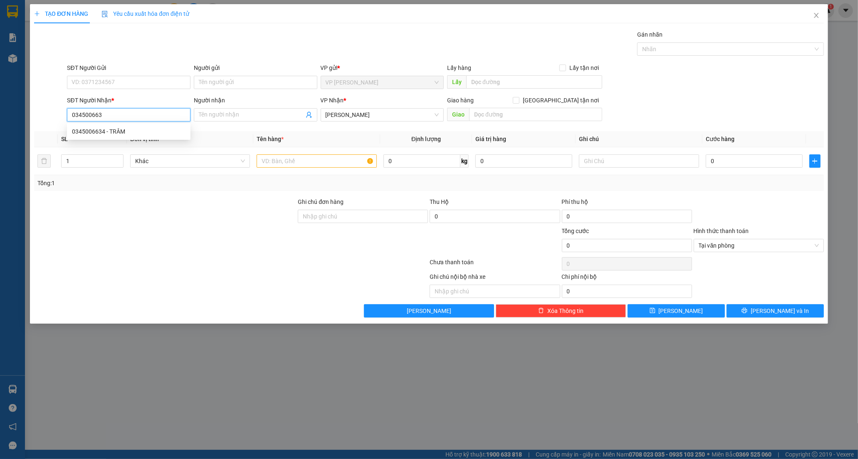
type input "0345006634"
click at [107, 128] on div "0345006634 - TRÂM" at bounding box center [129, 131] width 114 height 9
type input "TRÂM"
type input "40.000"
type input "0345006634"
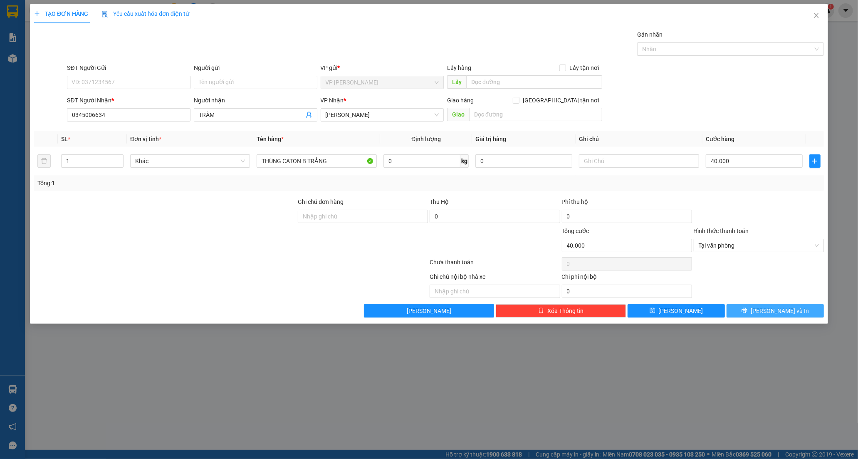
click at [747, 309] on icon "printer" at bounding box center [744, 310] width 6 height 6
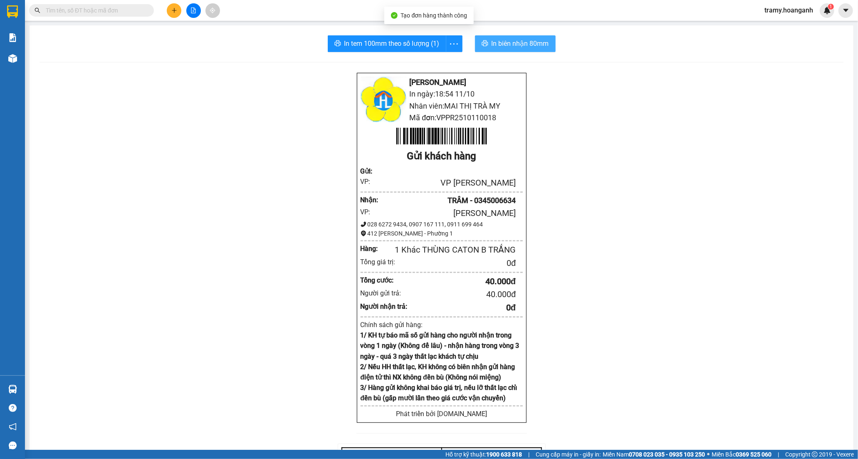
click at [491, 43] on span "In biên nhận 80mm" at bounding box center [519, 43] width 57 height 10
drag, startPoint x: 452, startPoint y: 40, endPoint x: 446, endPoint y: 51, distance: 12.5
click at [451, 42] on icon "more" at bounding box center [454, 44] width 10 height 10
click at [434, 60] on div "In tem 100mm" at bounding box center [434, 61] width 37 height 9
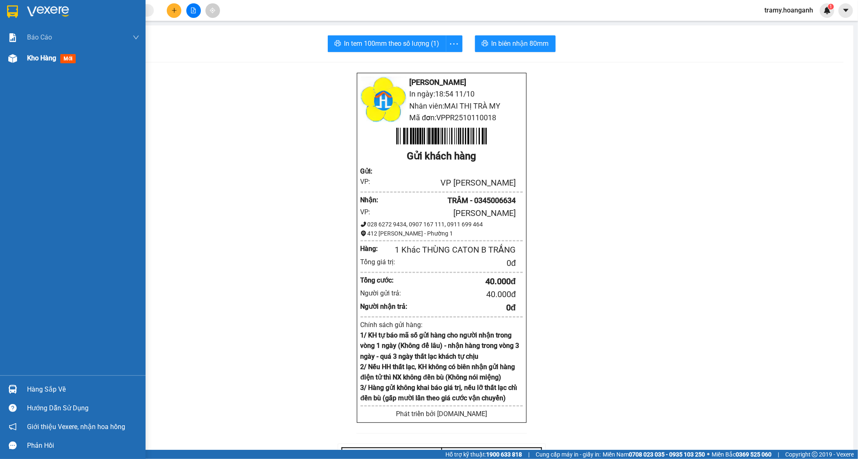
click at [46, 57] on span "Kho hàng" at bounding box center [41, 58] width 29 height 8
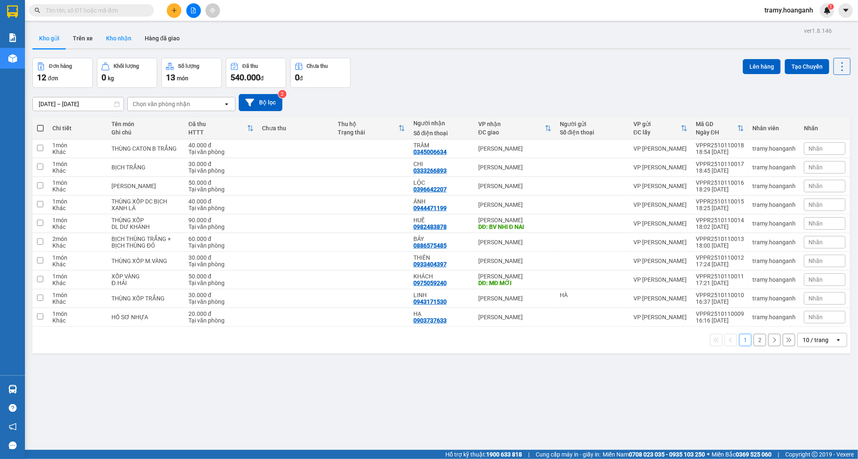
click at [121, 38] on button "Kho nhận" at bounding box center [118, 38] width 39 height 20
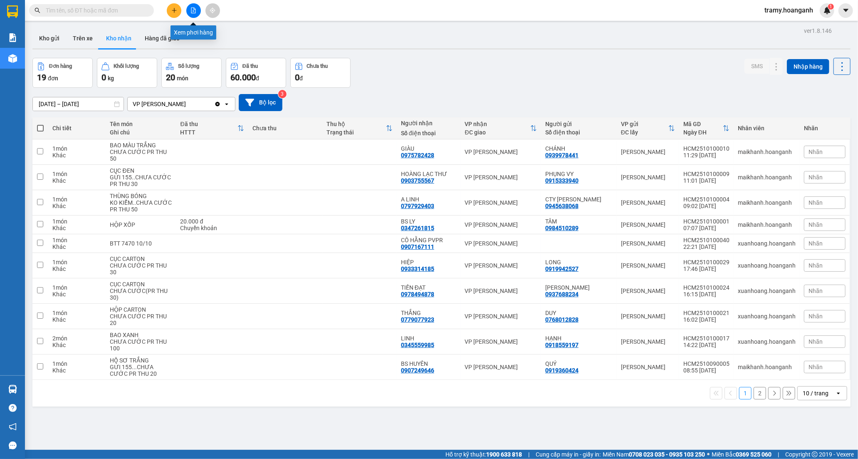
click at [191, 9] on icon "file-add" at bounding box center [193, 10] width 5 height 6
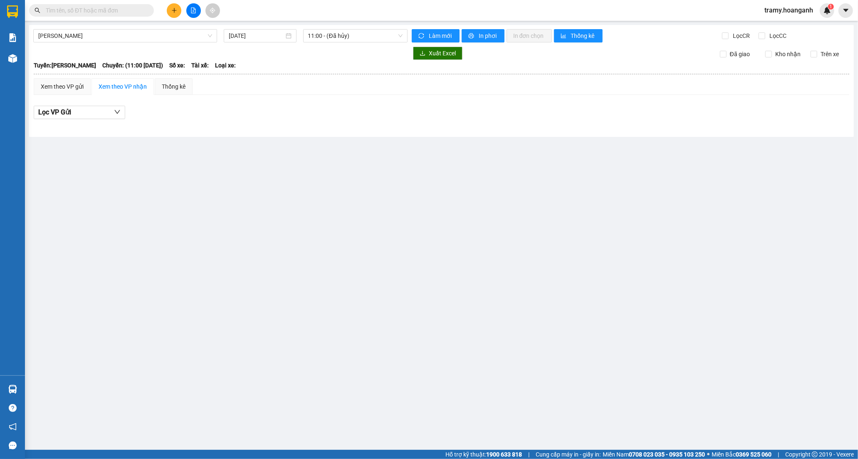
click at [142, 43] on div "[PERSON_NAME] - Phan Rang [DATE] 11:00 - ([GEOGRAPHIC_DATA]) Làm mới In phơi In…" at bounding box center [441, 81] width 824 height 112
click at [169, 31] on span "[PERSON_NAME]" at bounding box center [125, 36] width 174 height 12
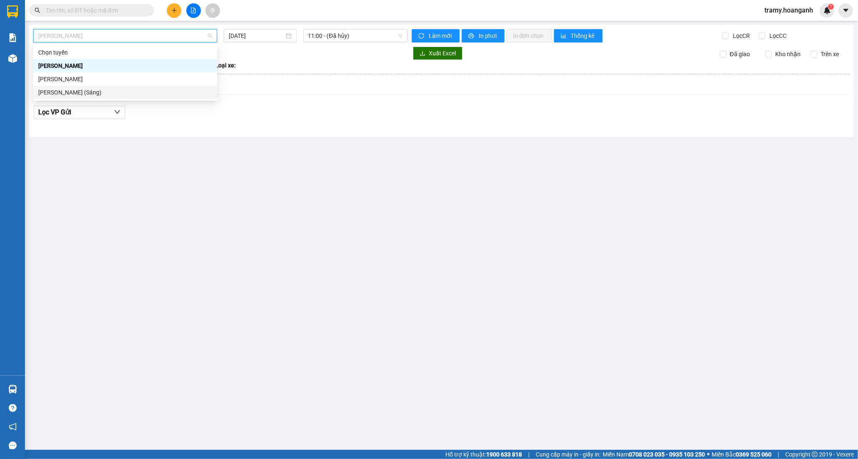
click at [142, 92] on div "[PERSON_NAME] (Sáng)" at bounding box center [125, 92] width 174 height 9
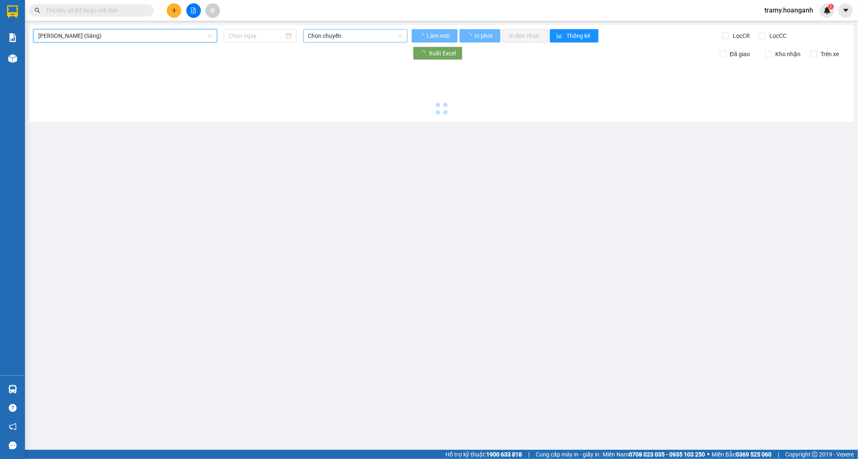
type input "[DATE]"
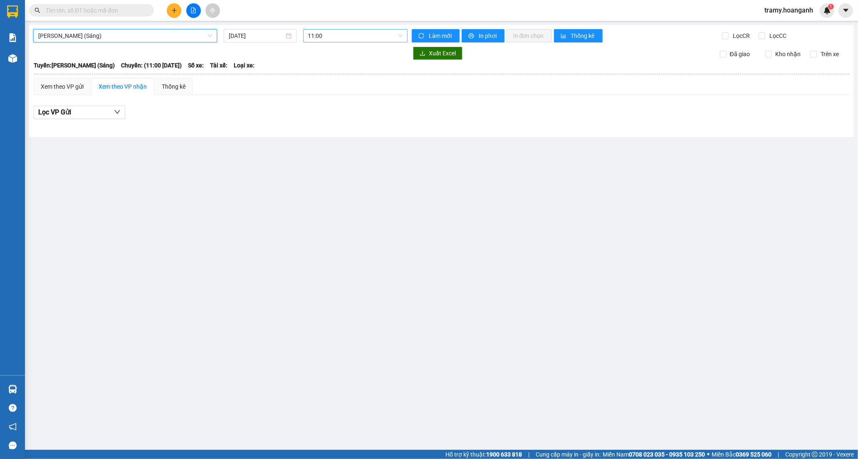
click at [335, 38] on span "11:00" at bounding box center [355, 36] width 94 height 12
click at [330, 74] on div "12:00 (TC) - 85H-011.55" at bounding box center [340, 78] width 65 height 9
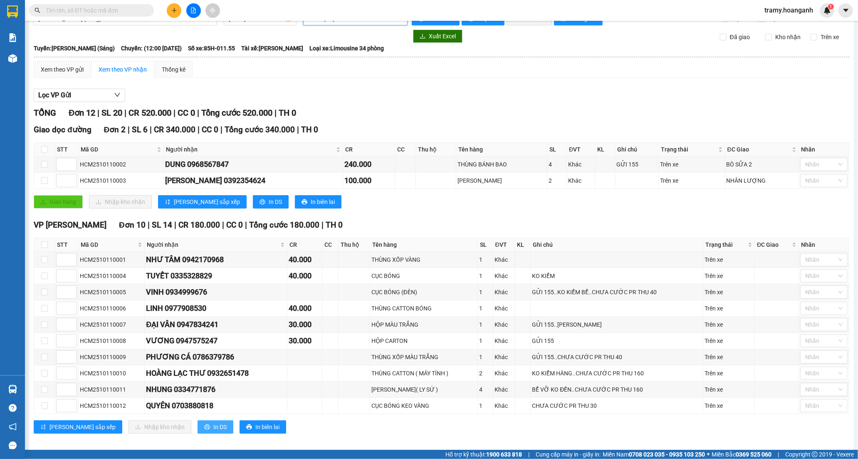
scroll to position [26, 0]
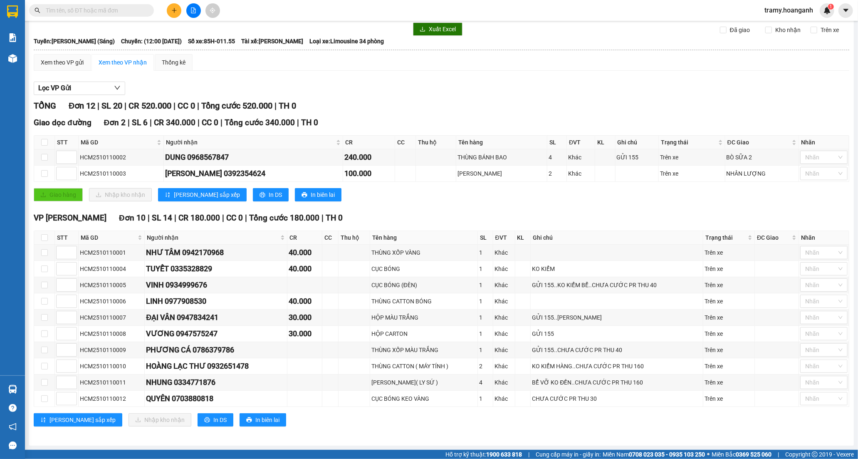
click at [174, 9] on icon "plus" at bounding box center [174, 10] width 0 height 5
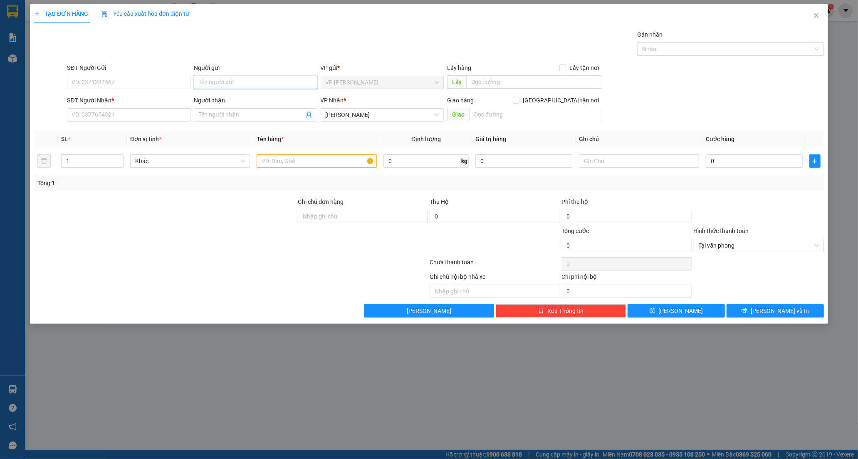
click at [239, 82] on input "Người gửi" at bounding box center [255, 82] width 123 height 13
type input "BS HUY"
drag, startPoint x: 84, startPoint y: 306, endPoint x: 237, endPoint y: 149, distance: 219.3
click at [84, 305] on div "Lưu nháp Xóa Thông tin [PERSON_NAME] và In" at bounding box center [428, 310] width 791 height 13
click at [211, 109] on span at bounding box center [255, 114] width 123 height 13
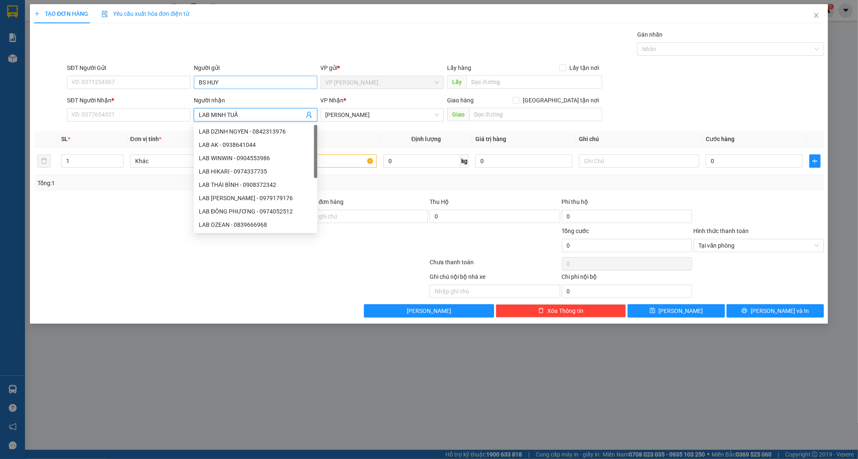
type input "LAB [PERSON_NAME]"
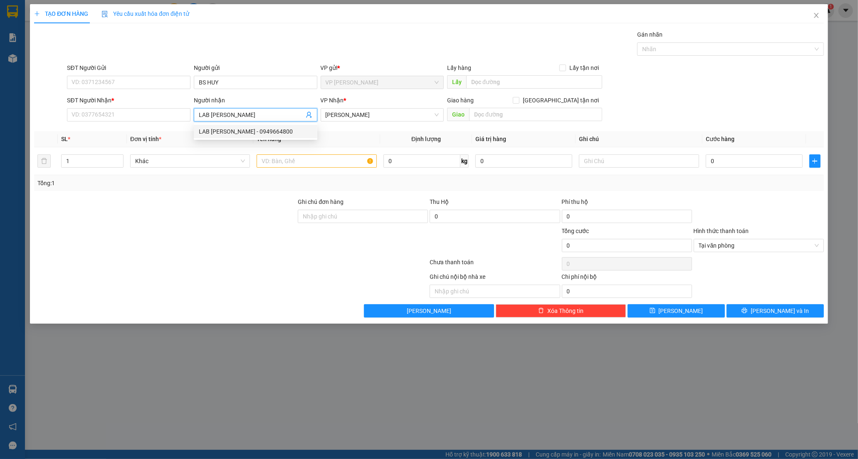
click at [275, 131] on div "LAB [PERSON_NAME] - 0949664800" at bounding box center [256, 131] width 114 height 9
type input "0949664800"
type input "LAB [PERSON_NAME]"
click at [308, 165] on input "text" at bounding box center [317, 160] width 120 height 13
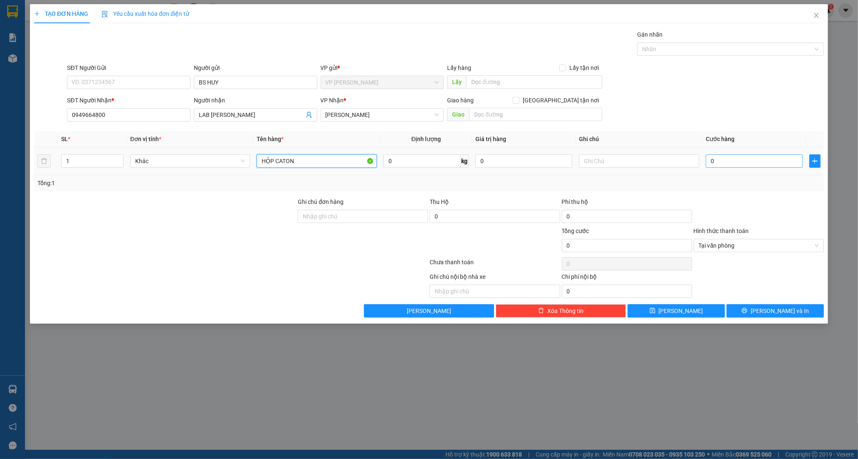
type input "HỘP CATON"
click at [718, 164] on input "0" at bounding box center [754, 160] width 97 height 13
type input "2"
type input "20"
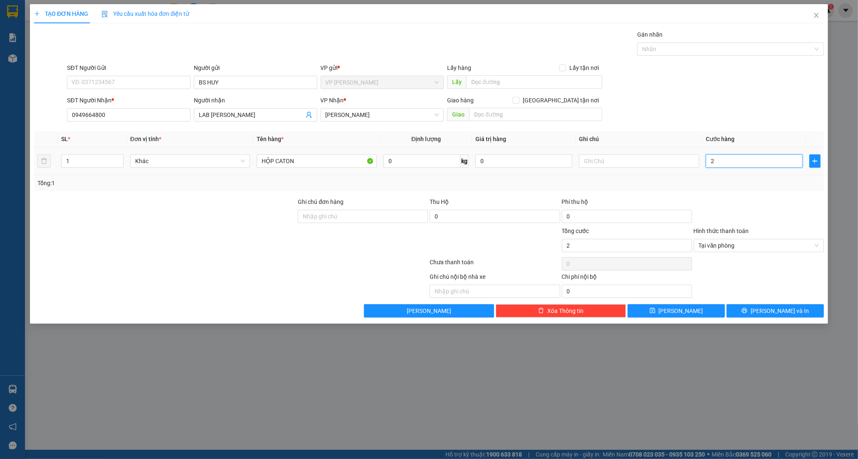
type input "20"
type input "20.000"
click at [757, 315] on button "[PERSON_NAME] và In" at bounding box center [774, 310] width 97 height 13
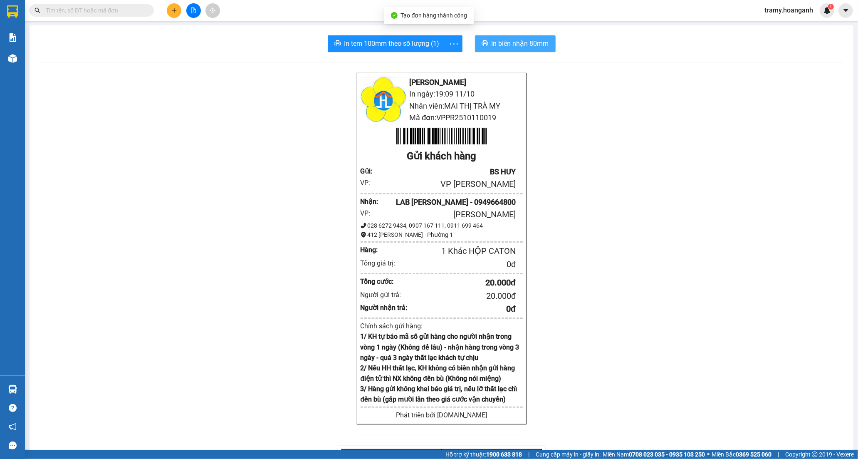
drag, startPoint x: 499, startPoint y: 57, endPoint x: 501, endPoint y: 46, distance: 10.9
click at [497, 52] on div "In tem 100mm theo số lượng (1) In biên nhận 80mm Hoàng Anh - Phan Rang In ngày:…" at bounding box center [442, 325] width 824 height 600
click at [501, 46] on span "In biên nhận 80mm" at bounding box center [519, 43] width 57 height 10
drag, startPoint x: 452, startPoint y: 40, endPoint x: 429, endPoint y: 69, distance: 36.8
click at [451, 43] on icon "more" at bounding box center [454, 44] width 10 height 10
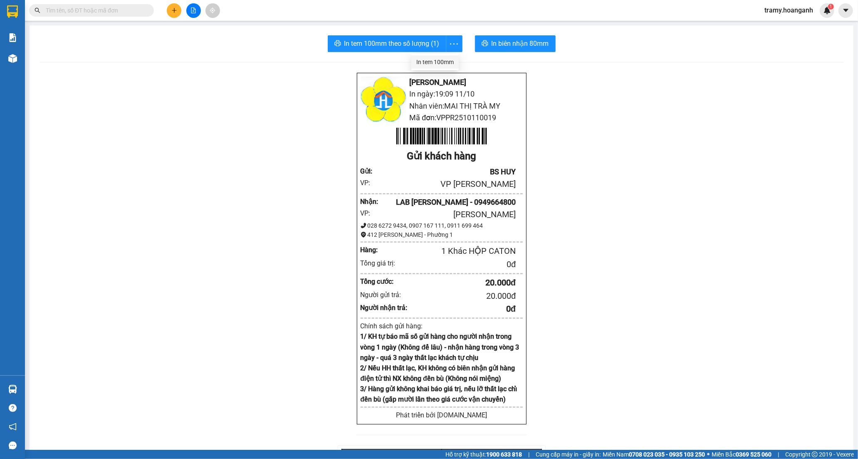
click at [428, 64] on div "In tem 100mm" at bounding box center [434, 61] width 37 height 9
click at [172, 15] on button at bounding box center [174, 10] width 15 height 15
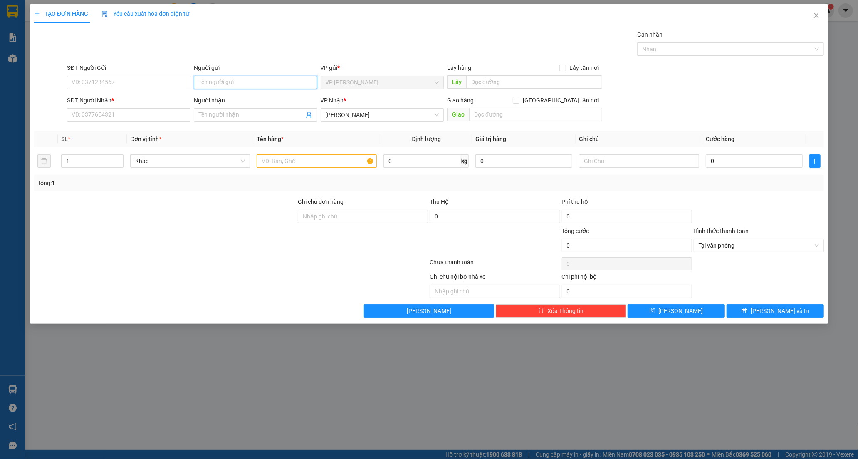
click at [217, 82] on input "Người gửi" at bounding box center [255, 82] width 123 height 13
type input "VIỆT NHA"
click at [116, 118] on input "SĐT Người Nhận *" at bounding box center [128, 114] width 123 height 13
type input "0939199079"
click at [102, 128] on div "0939199079 - HIẾU PHÁT" at bounding box center [129, 131] width 114 height 9
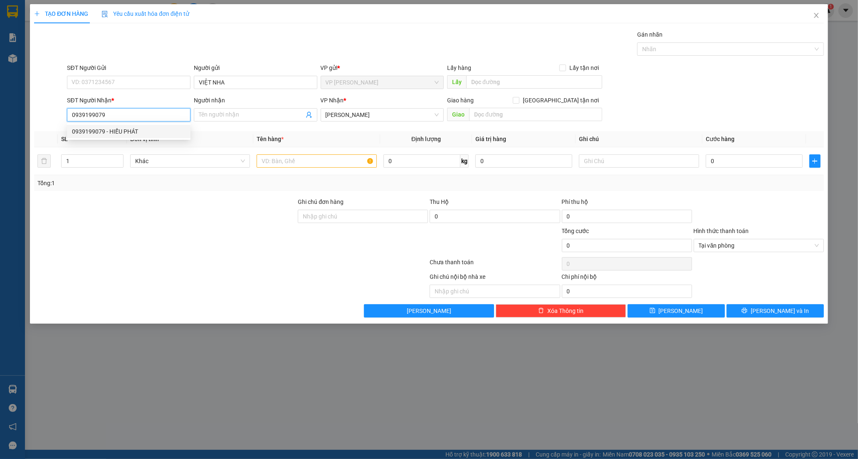
type input "HIẾU PHÁT"
type input "20.000"
type input "0939199079"
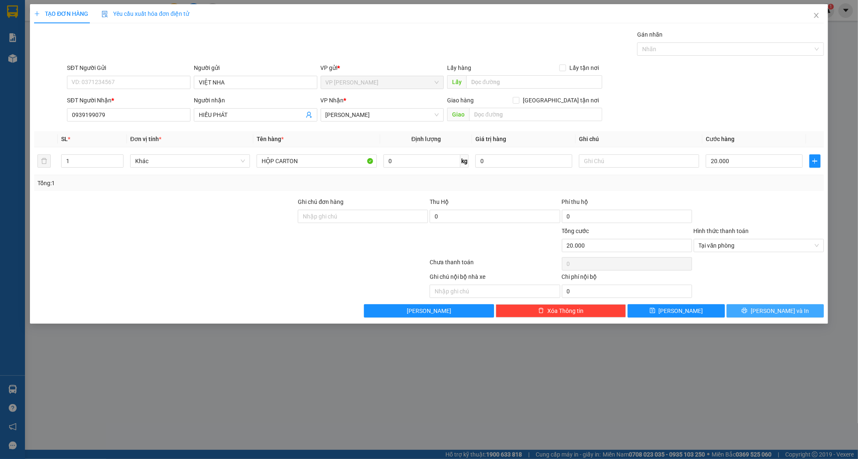
click at [754, 314] on button "[PERSON_NAME] và In" at bounding box center [774, 310] width 97 height 13
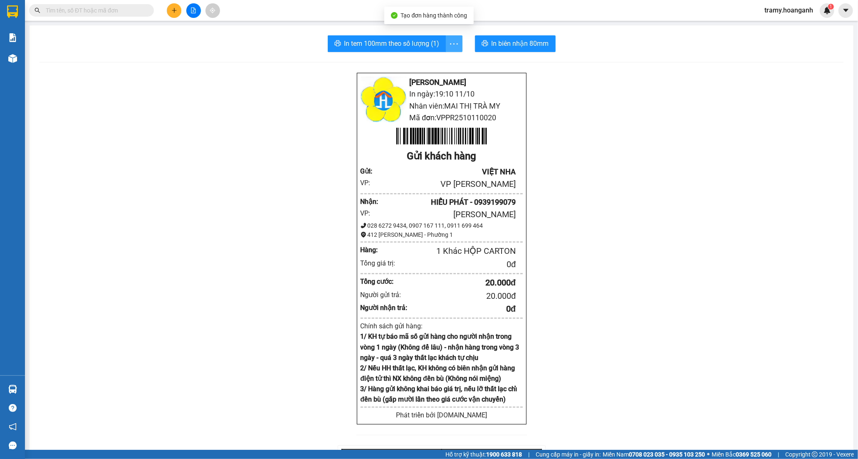
click at [450, 42] on icon "more" at bounding box center [454, 44] width 10 height 10
click at [437, 60] on div "In tem 100mm" at bounding box center [434, 61] width 37 height 9
click at [172, 10] on icon "plus" at bounding box center [174, 10] width 6 height 6
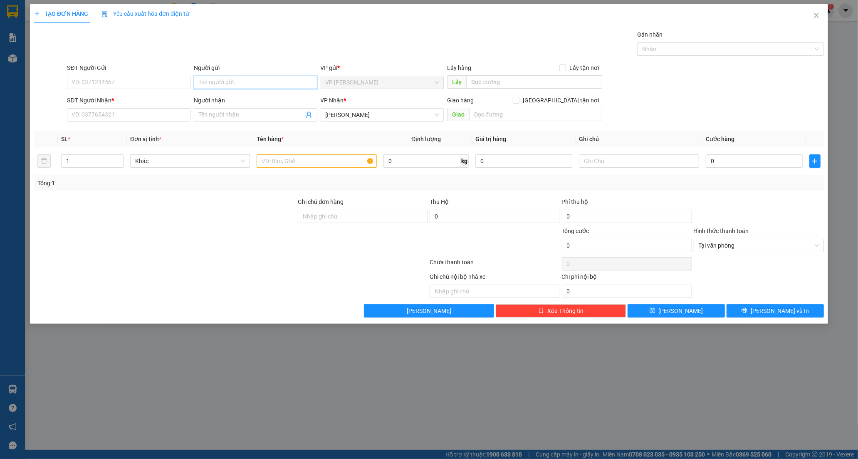
click at [208, 78] on input "Người gửi" at bounding box center [255, 82] width 123 height 13
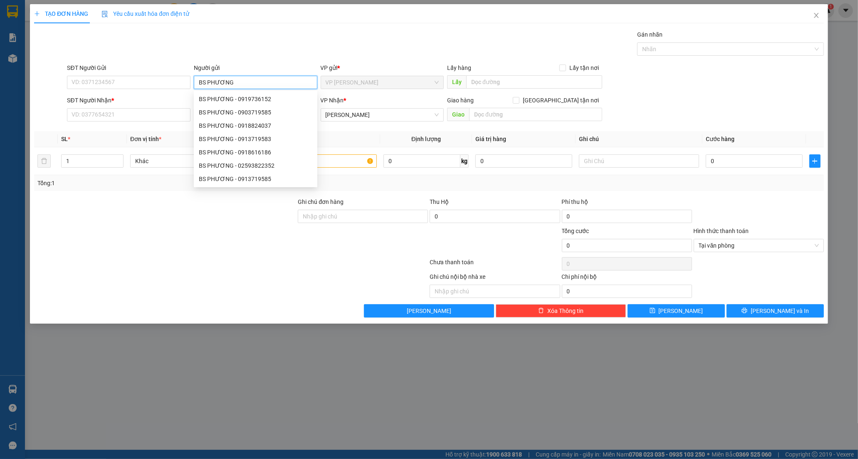
type input "BS PHƯƠNG"
drag, startPoint x: 85, startPoint y: 235, endPoint x: 104, endPoint y: 217, distance: 26.8
click at [89, 231] on div at bounding box center [165, 240] width 264 height 29
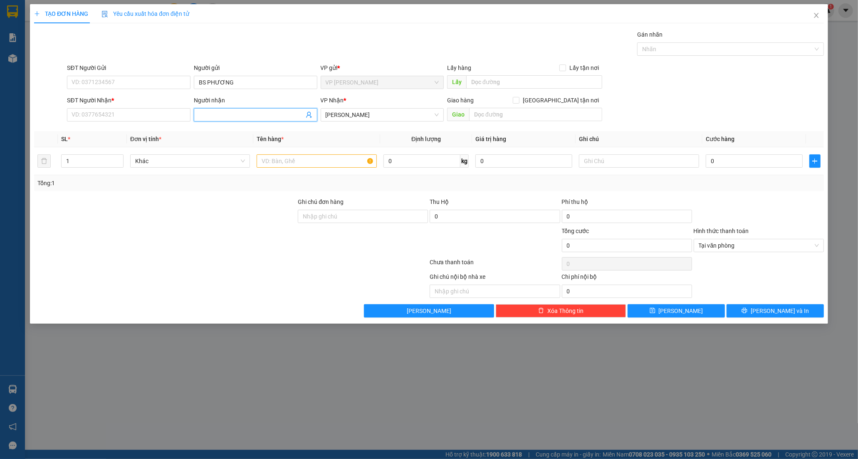
click at [215, 117] on input "Người nhận" at bounding box center [251, 114] width 105 height 9
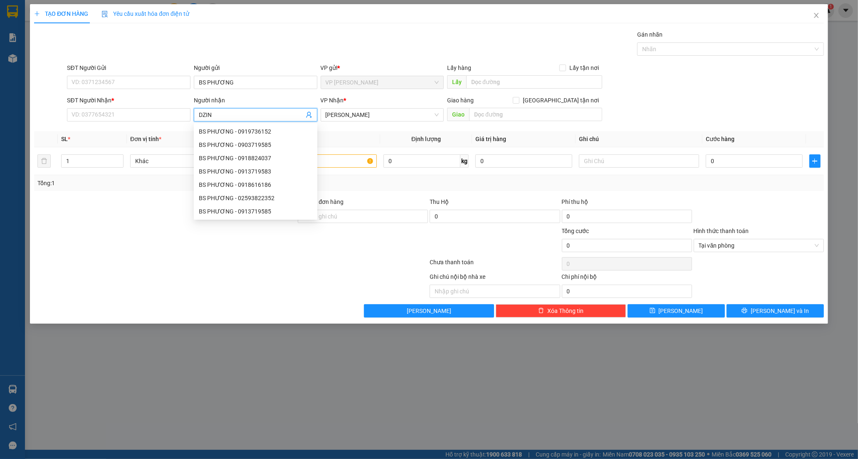
type input "DZINH"
click at [215, 131] on div "LAB DZINH NGYEN - 0842313976" at bounding box center [256, 131] width 114 height 9
type input "0842313976"
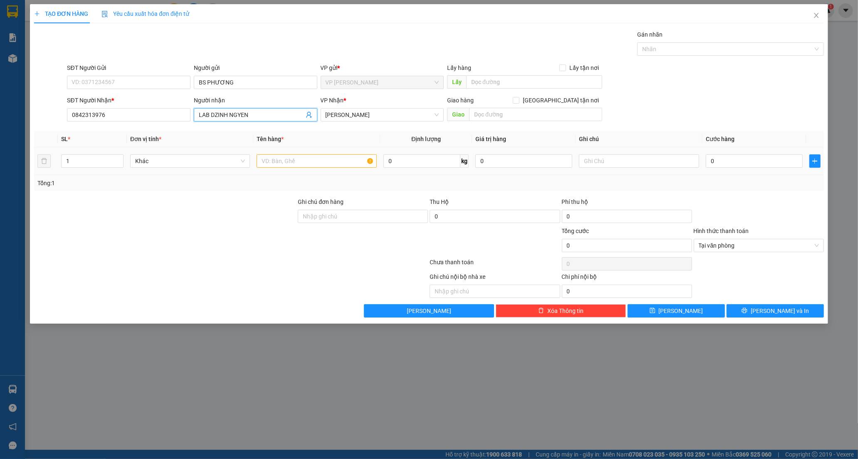
type input "LAB DZINH NGYEN"
click at [342, 165] on input "text" at bounding box center [317, 160] width 120 height 13
type input "HỘP CATON"
click at [714, 163] on input "0" at bounding box center [754, 160] width 97 height 13
type input "2"
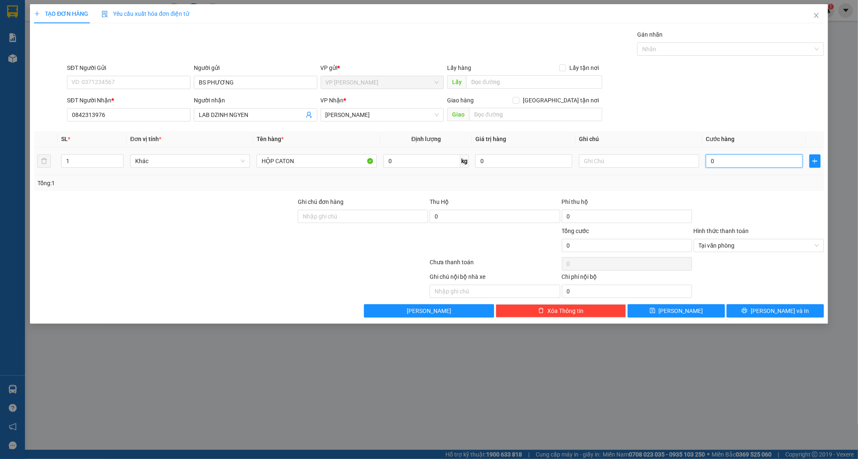
type input "2"
type input "20"
type input "20.000"
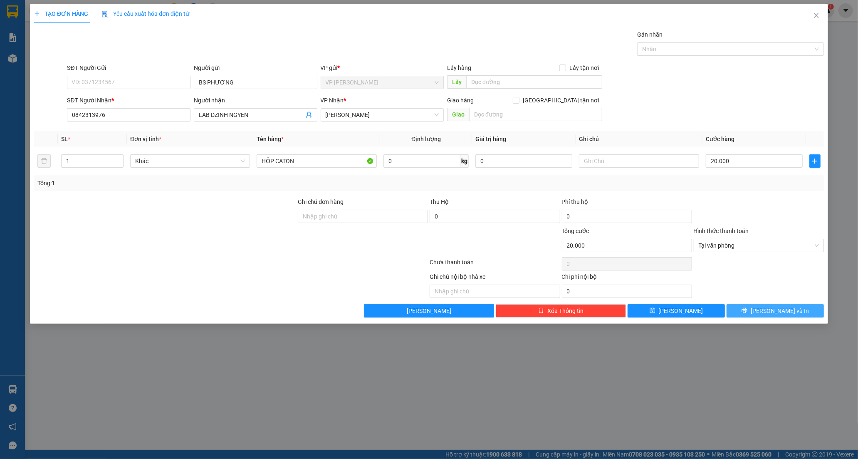
click at [764, 315] on button "[PERSON_NAME] và In" at bounding box center [774, 310] width 97 height 13
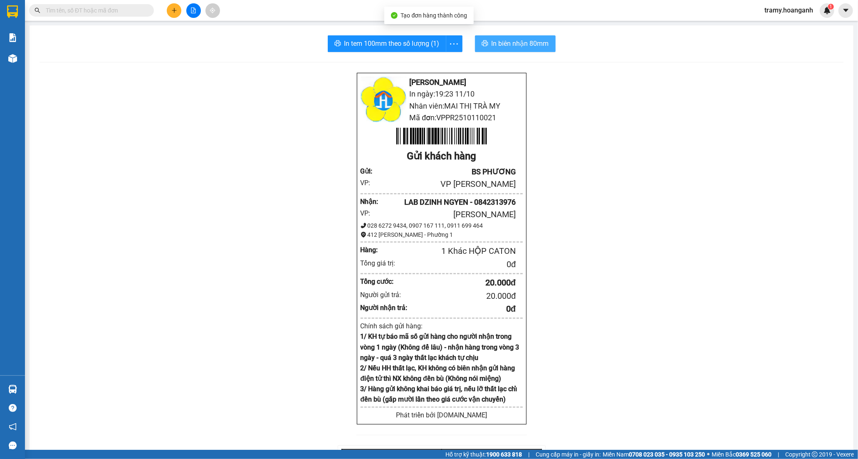
click at [501, 42] on span "In biên nhận 80mm" at bounding box center [519, 43] width 57 height 10
click at [451, 50] on button "button" at bounding box center [454, 43] width 17 height 17
click at [438, 64] on div "In tem 100mm" at bounding box center [434, 61] width 37 height 9
click at [171, 7] on icon "plus" at bounding box center [174, 10] width 6 height 6
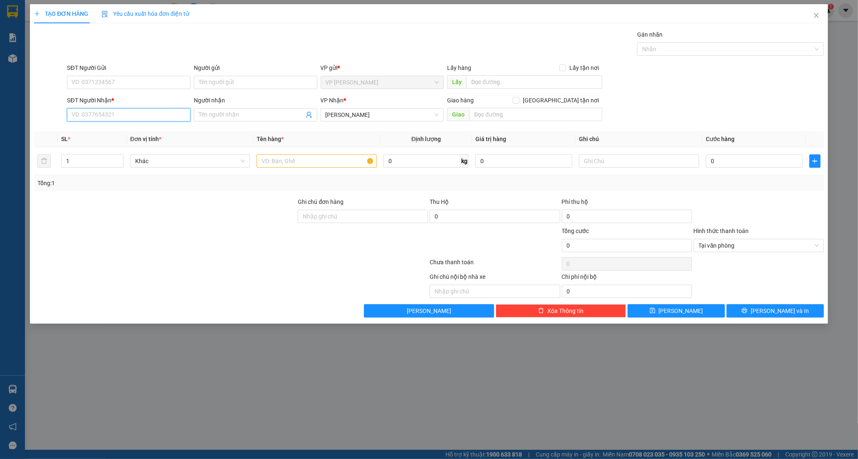
click at [101, 118] on input "SĐT Người Nhận *" at bounding box center [128, 114] width 123 height 13
type input "0913438045"
click at [127, 130] on div "0913438045 - LINH" at bounding box center [129, 131] width 114 height 9
type input "LINH"
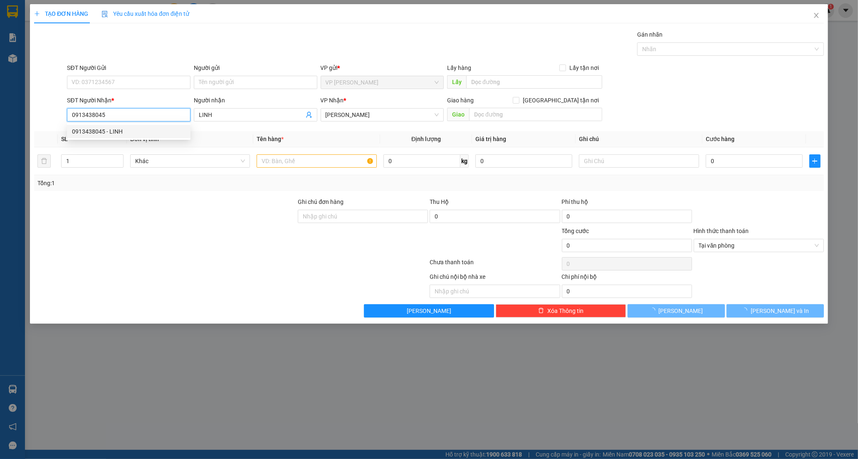
type input "20.000"
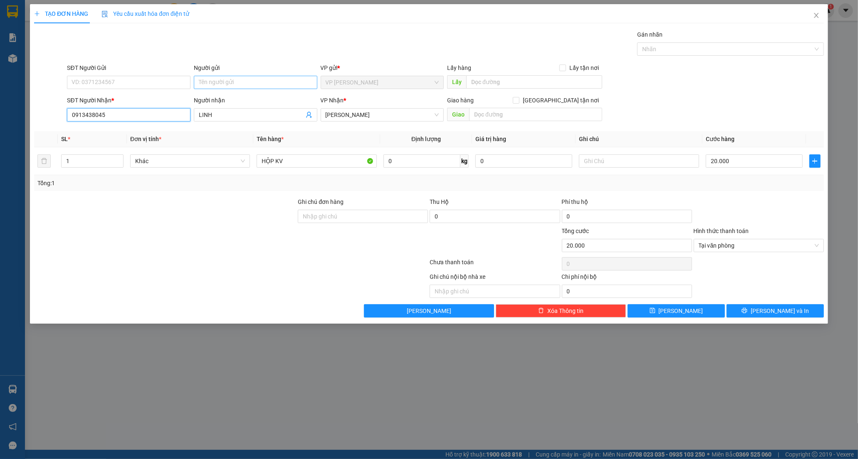
type input "0913438045"
click at [220, 82] on input "Người gửi" at bounding box center [255, 82] width 123 height 13
type input "J"
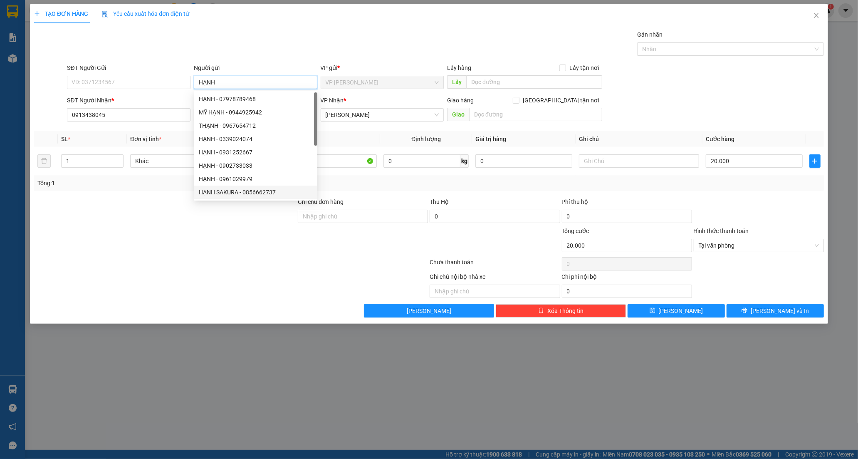
type input "HẠNH"
drag, startPoint x: 110, startPoint y: 267, endPoint x: 132, endPoint y: 245, distance: 30.6
click at [114, 259] on div at bounding box center [230, 263] width 395 height 17
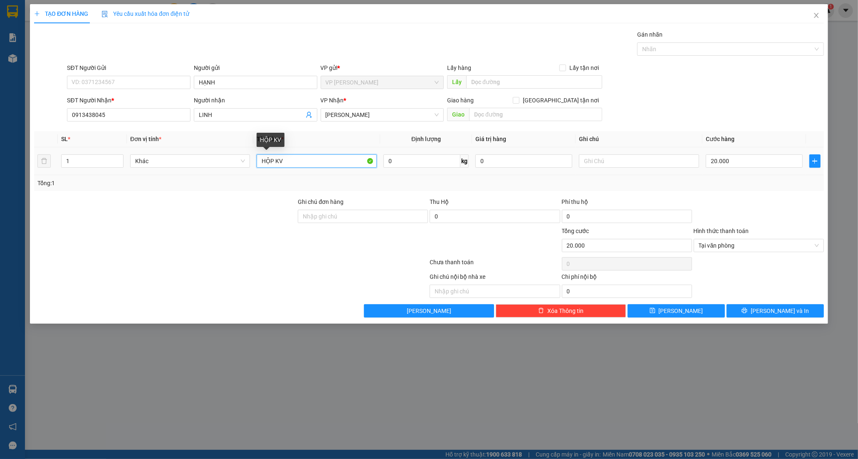
drag, startPoint x: 302, startPoint y: 164, endPoint x: 257, endPoint y: 168, distance: 45.0
click at [257, 168] on input "HỘP KV" at bounding box center [317, 160] width 120 height 13
type input "BỊCH ĐỎ"
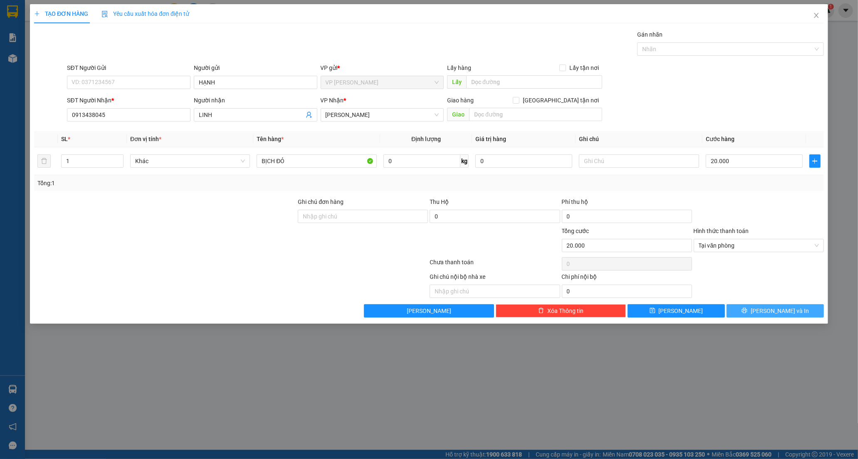
click at [755, 313] on button "[PERSON_NAME] và In" at bounding box center [774, 310] width 97 height 13
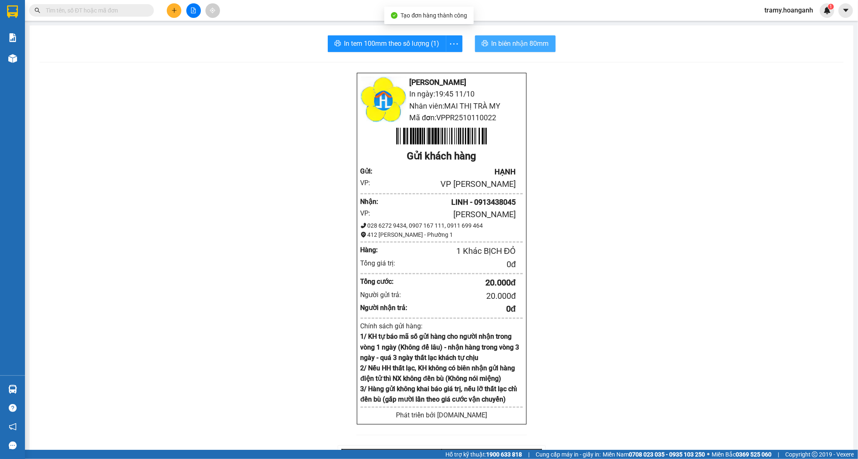
click at [511, 46] on span "In biên nhận 80mm" at bounding box center [519, 43] width 57 height 10
click at [452, 43] on icon "more" at bounding box center [454, 44] width 10 height 10
click at [436, 62] on div "In tem 100mm" at bounding box center [434, 61] width 37 height 9
click at [175, 10] on icon "plus" at bounding box center [174, 10] width 5 height 0
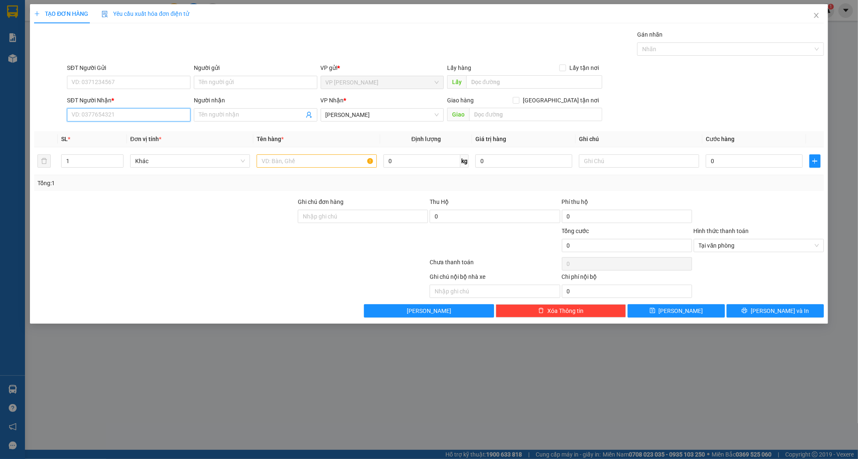
click at [118, 116] on input "SĐT Người Nhận *" at bounding box center [128, 114] width 123 height 13
click at [118, 117] on input "SĐT Người Nhận *" at bounding box center [128, 114] width 123 height 13
click at [113, 131] on div "0357579771 - [PERSON_NAME]" at bounding box center [129, 131] width 114 height 9
type input "0357579771"
type input "HUYỀN"
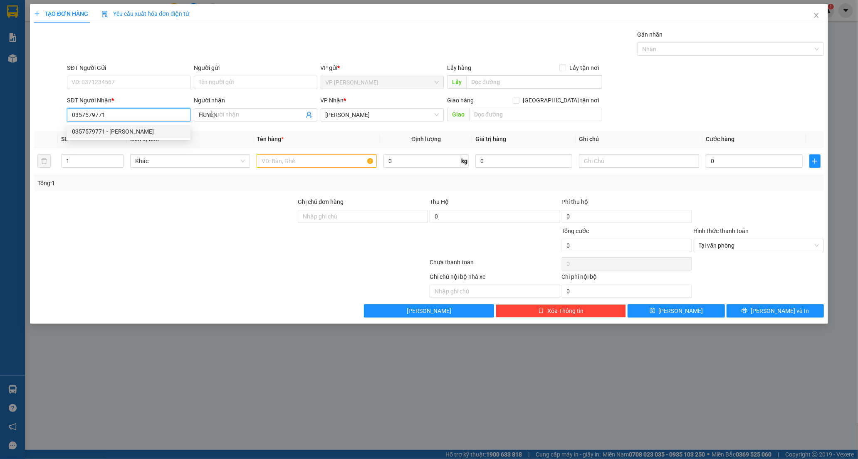
type input "30.000"
type input "0357579771"
click at [135, 82] on input "SĐT Người Gửi" at bounding box center [128, 82] width 123 height 13
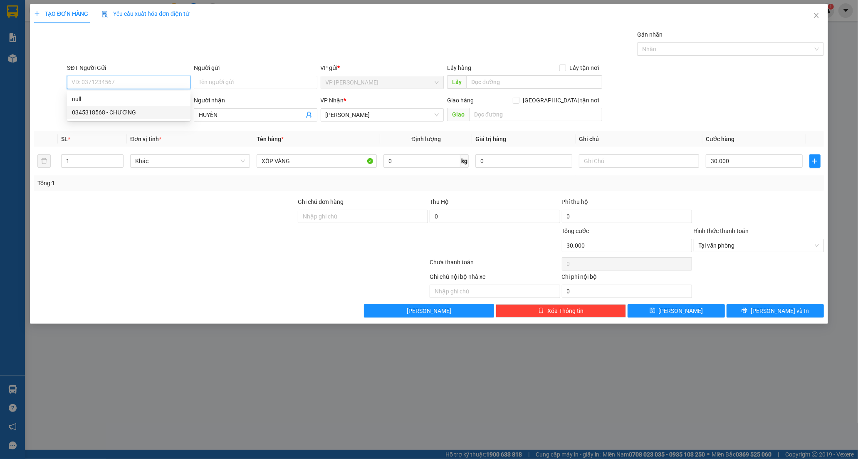
click at [111, 109] on div "0345318568 - CHƯƠNG" at bounding box center [129, 112] width 114 height 9
type input "0345318568"
type input "CHƯƠNG"
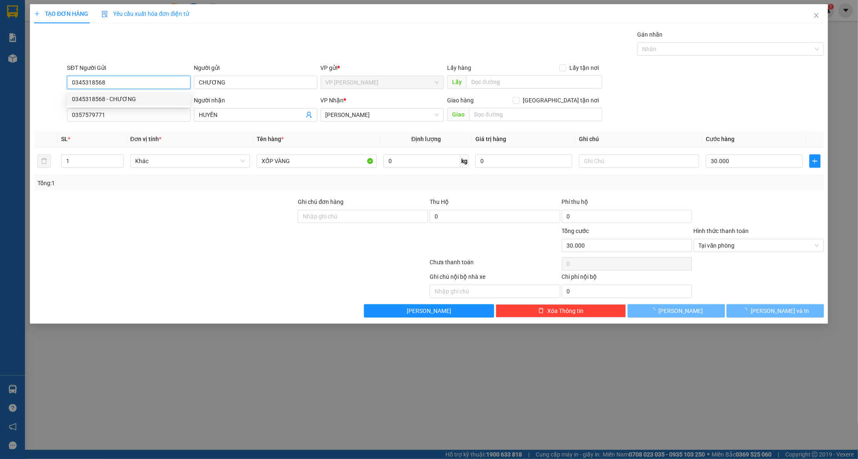
type input "40.000"
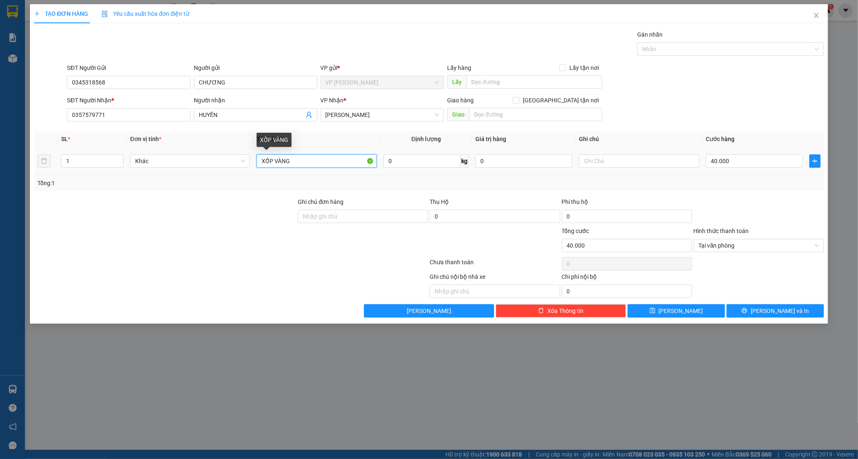
click at [297, 163] on input "XỐP VÀNG" at bounding box center [317, 160] width 120 height 13
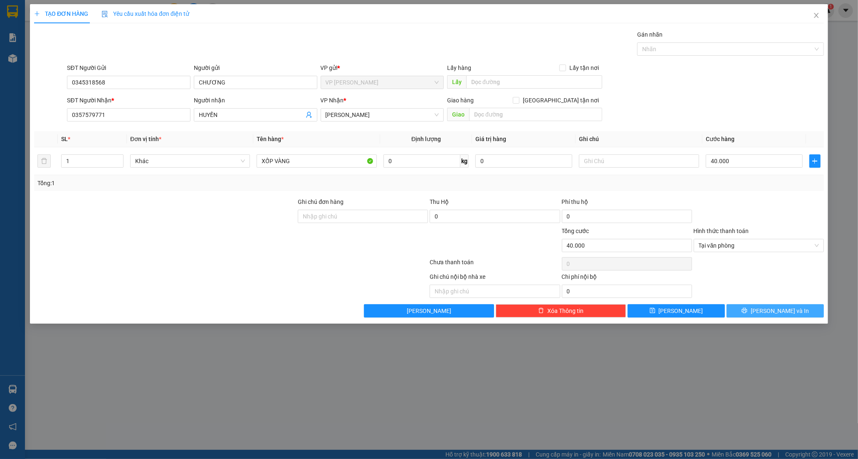
click at [782, 312] on span "[PERSON_NAME] và In" at bounding box center [779, 310] width 58 height 9
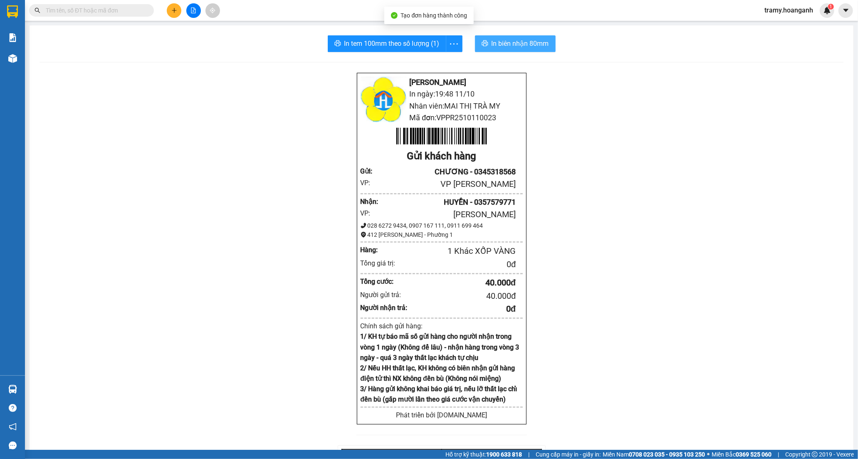
click at [497, 44] on span "In biên nhận 80mm" at bounding box center [519, 43] width 57 height 10
click at [452, 44] on icon "more" at bounding box center [454, 44] width 10 height 10
click at [439, 64] on div "In tem 100mm" at bounding box center [434, 61] width 37 height 9
click at [174, 9] on icon "plus" at bounding box center [174, 10] width 0 height 5
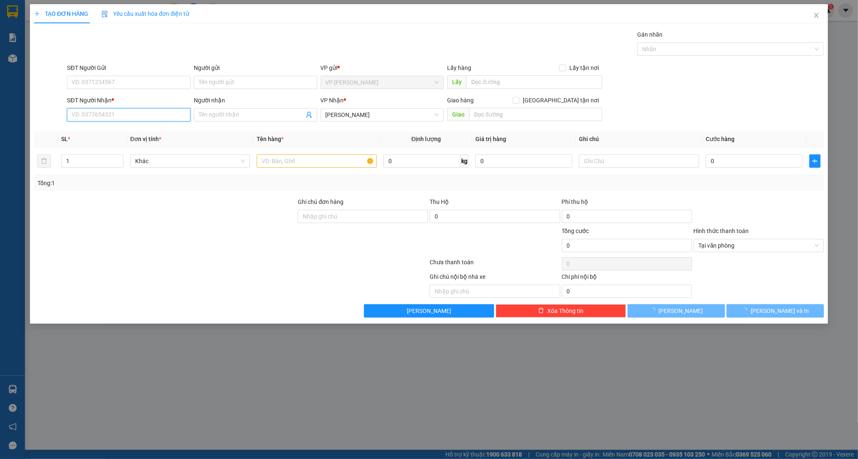
click at [94, 117] on input "SĐT Người Nhận *" at bounding box center [128, 114] width 123 height 13
click at [121, 109] on input "SĐT Người Nhận *" at bounding box center [128, 114] width 123 height 13
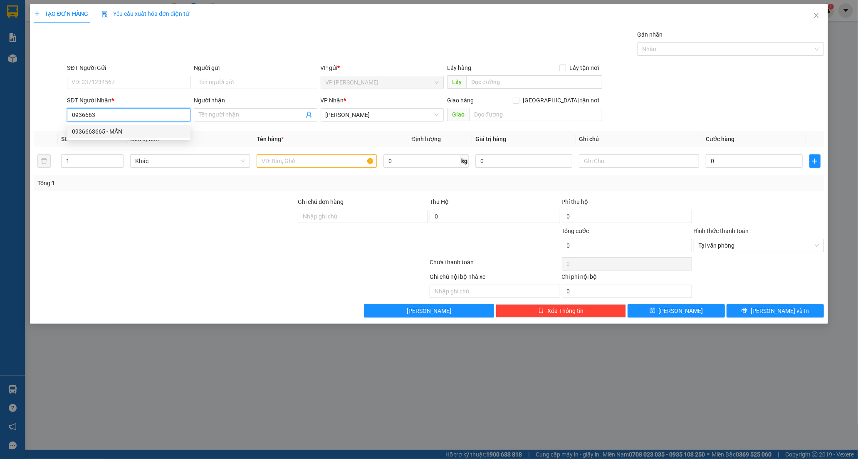
click at [114, 127] on div "0936663665 - MẪN" at bounding box center [129, 131] width 114 height 9
type input "0936663665"
type input "MẪN"
type input "60.000"
type input "0936663665"
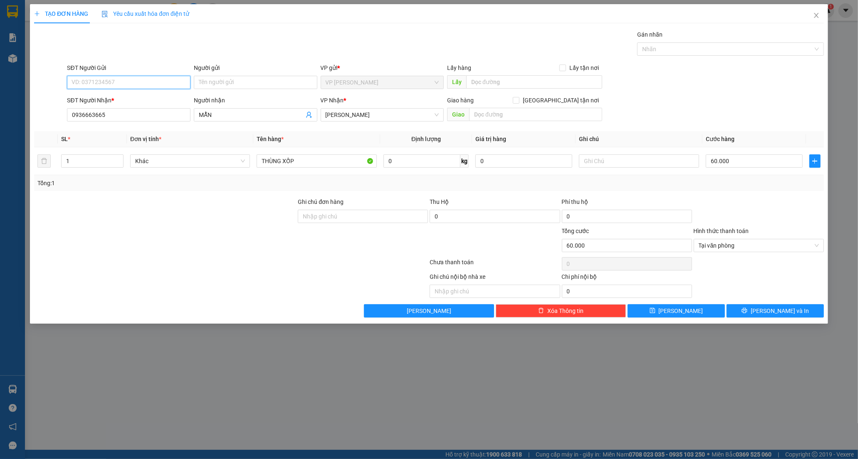
click at [118, 78] on input "SĐT Người Gửi" at bounding box center [128, 82] width 123 height 13
click at [114, 83] on input "SĐT Người Gửi" at bounding box center [128, 82] width 123 height 13
type input "0946642871"
click at [229, 84] on input "Người gửi" at bounding box center [255, 82] width 123 height 13
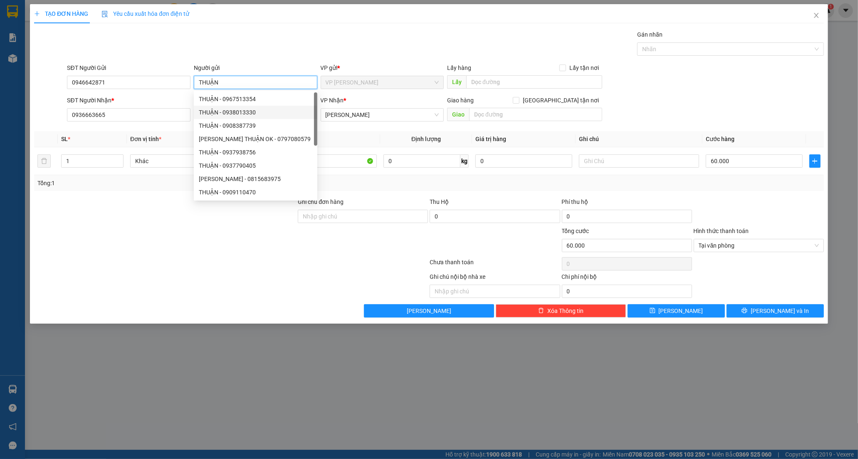
type input "THUẬN"
click at [123, 220] on div at bounding box center [165, 211] width 264 height 29
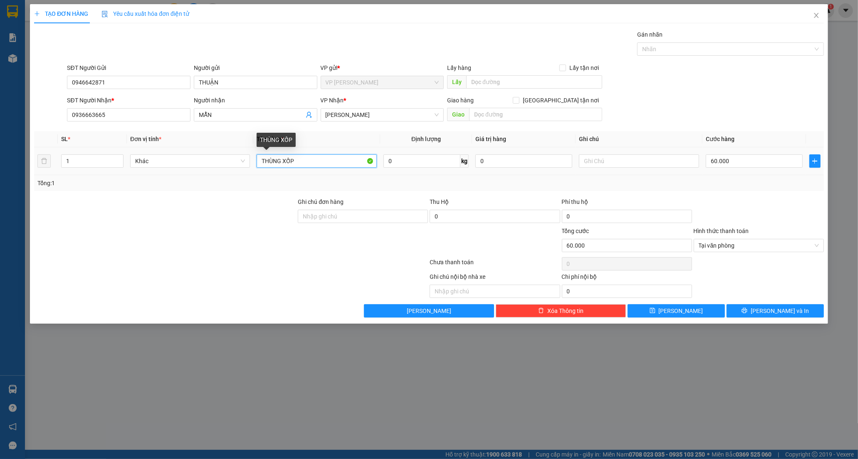
click at [318, 165] on input "THÙNG XỐP" at bounding box center [317, 160] width 120 height 13
type input "THÙNG XỐP DC BỊCH"
click at [745, 160] on input "60.000" at bounding box center [754, 160] width 97 height 13
type input "0"
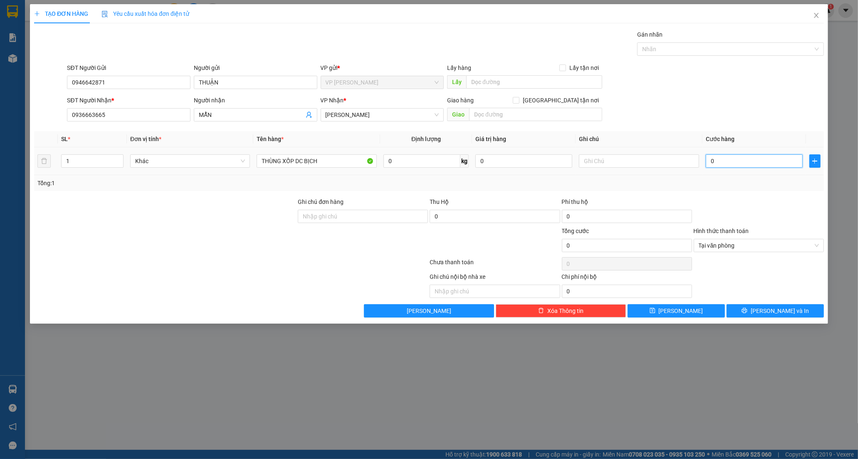
click at [709, 160] on input "0" at bounding box center [754, 160] width 97 height 13
type input "40"
type input "40.000"
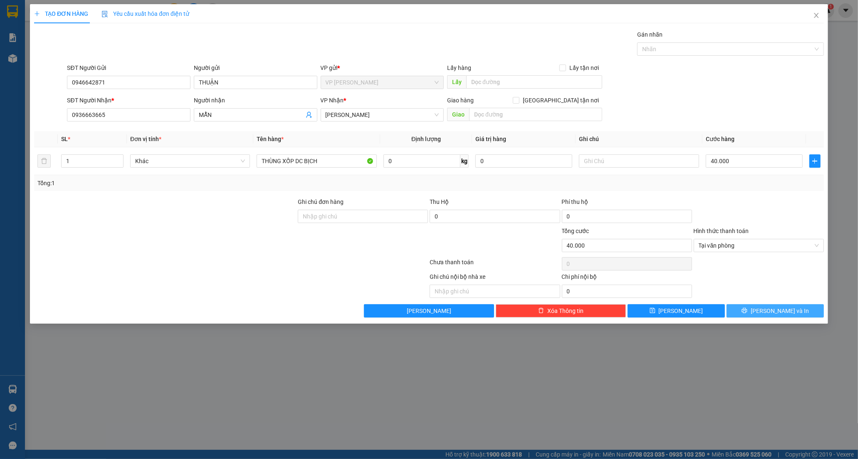
click at [759, 306] on button "[PERSON_NAME] và In" at bounding box center [774, 310] width 97 height 13
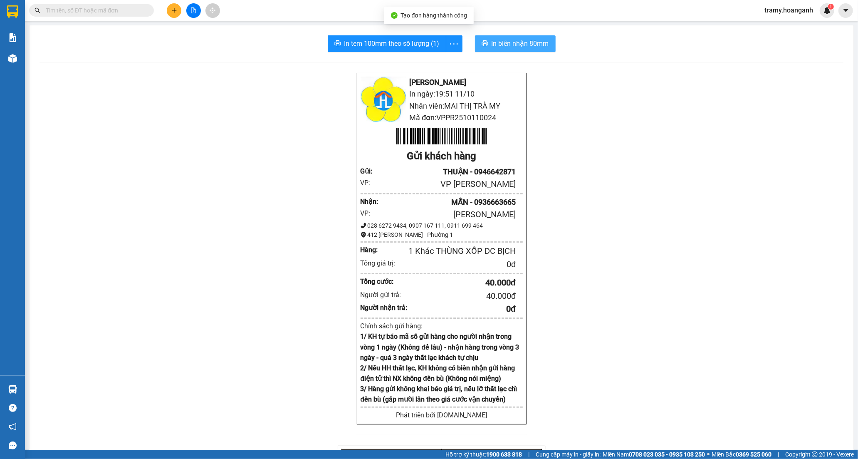
click at [497, 43] on span "In biên nhận 80mm" at bounding box center [519, 43] width 57 height 10
click at [451, 37] on button "button" at bounding box center [454, 43] width 17 height 17
click at [434, 59] on div "In tem 100mm" at bounding box center [434, 61] width 37 height 9
click at [169, 8] on button at bounding box center [174, 10] width 15 height 15
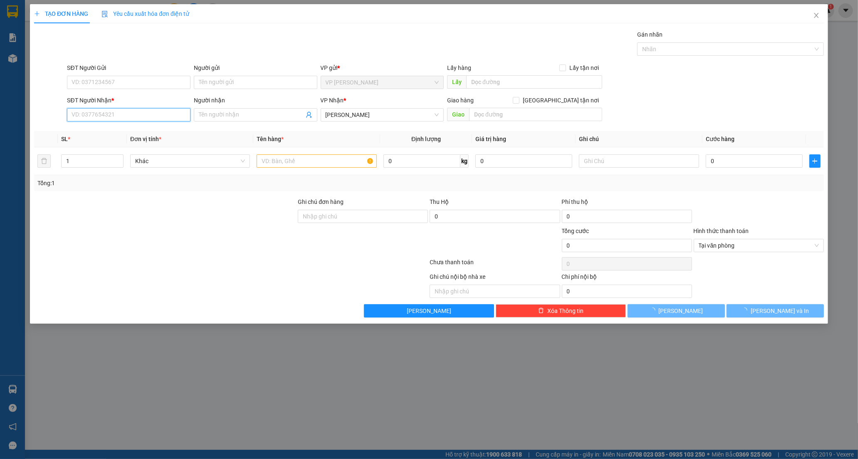
click at [94, 114] on input "SĐT Người Nhận *" at bounding box center [128, 114] width 123 height 13
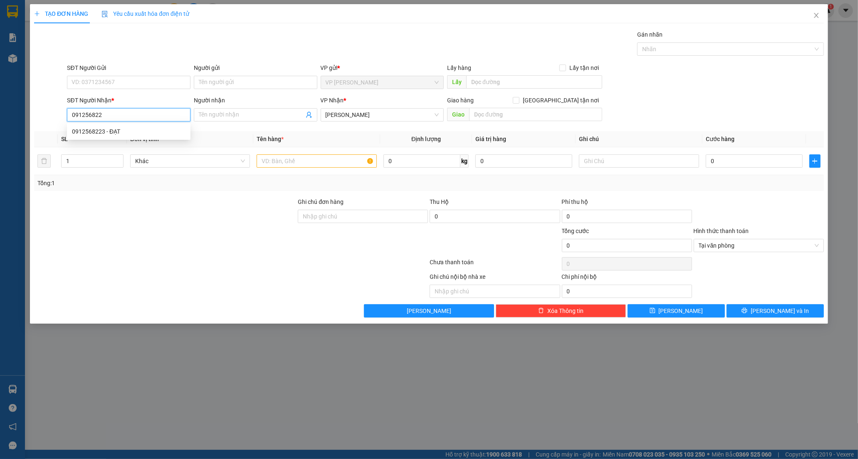
type input "0912568223"
click at [105, 130] on div "0912568223 - ĐẠT" at bounding box center [129, 131] width 114 height 9
type input "ĐẠT"
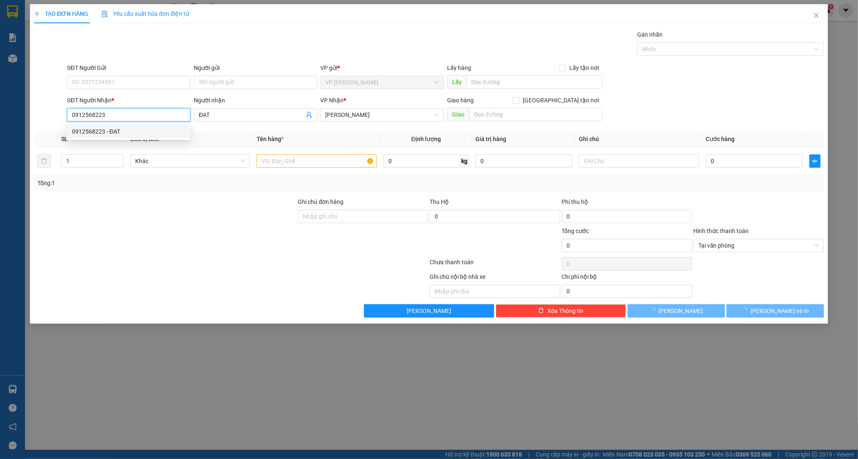
type input "40.000"
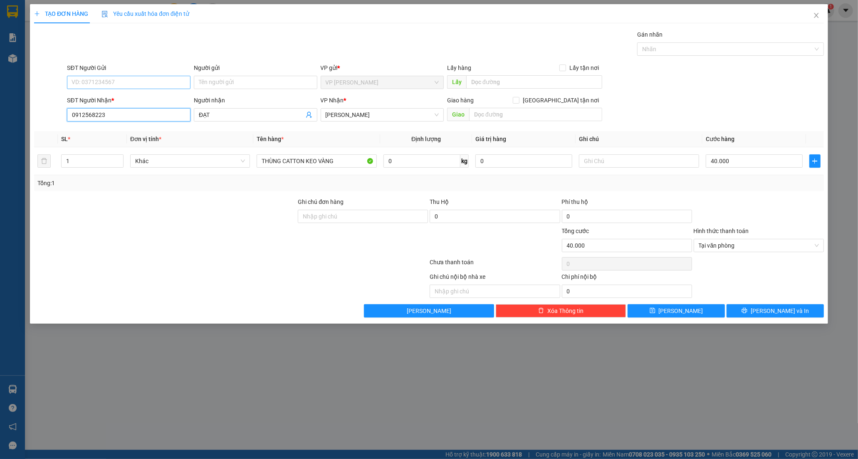
type input "0912568223"
click at [117, 77] on input "SĐT Người Gửi" at bounding box center [128, 82] width 123 height 13
type input "0913197955"
click at [217, 79] on input "Người gửi" at bounding box center [255, 82] width 123 height 13
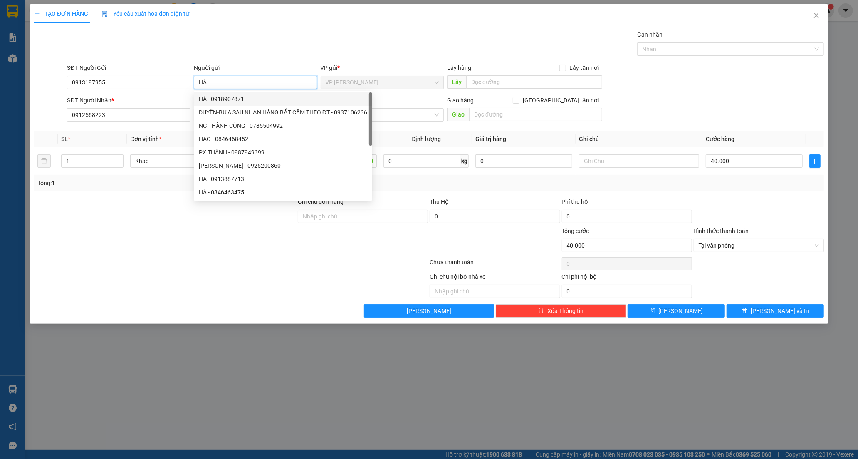
type input "HÀ"
drag, startPoint x: 57, startPoint y: 247, endPoint x: 423, endPoint y: 146, distance: 380.2
click at [71, 240] on div at bounding box center [165, 240] width 264 height 29
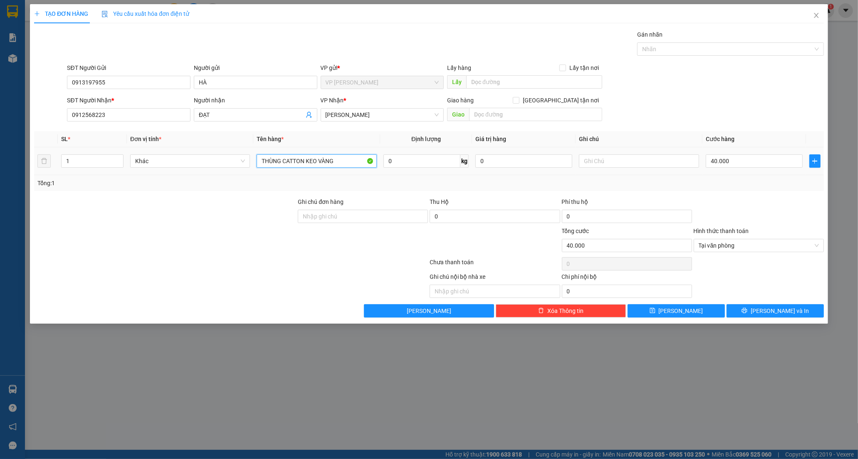
drag, startPoint x: 338, startPoint y: 164, endPoint x: 196, endPoint y: 171, distance: 142.4
click at [196, 171] on tr "1 Khác THÙNG CATTON KEO VÀNG 0 kg 0 40.000" at bounding box center [429, 161] width 790 height 28
type input "XỐP M VÀNG"
click at [766, 312] on button "[PERSON_NAME] và In" at bounding box center [774, 310] width 97 height 13
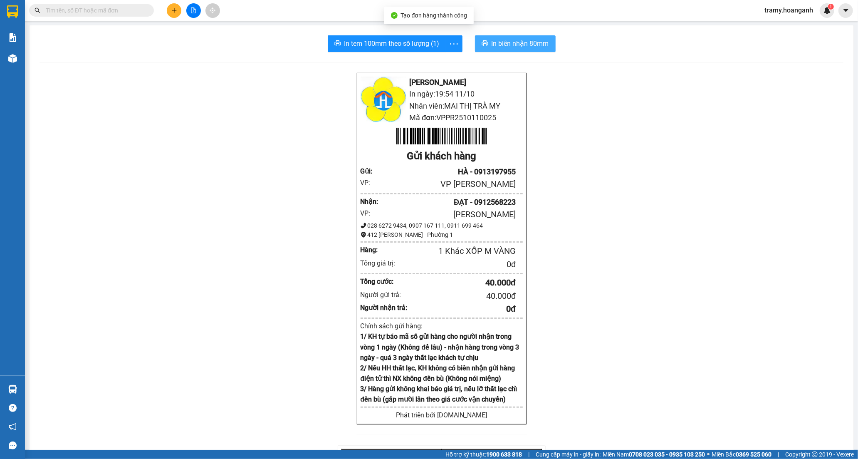
click at [523, 47] on span "In biên nhận 80mm" at bounding box center [519, 43] width 57 height 10
click at [446, 46] on span "more" at bounding box center [454, 44] width 16 height 10
click at [438, 60] on div "In tem 100mm" at bounding box center [434, 61] width 37 height 9
click at [173, 10] on icon "plus" at bounding box center [174, 10] width 6 height 6
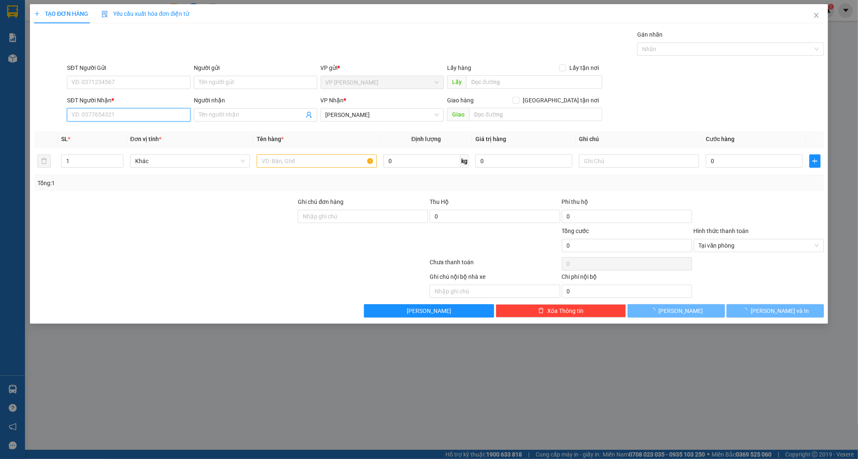
click at [90, 111] on input "SĐT Người Nhận *" at bounding box center [128, 114] width 123 height 13
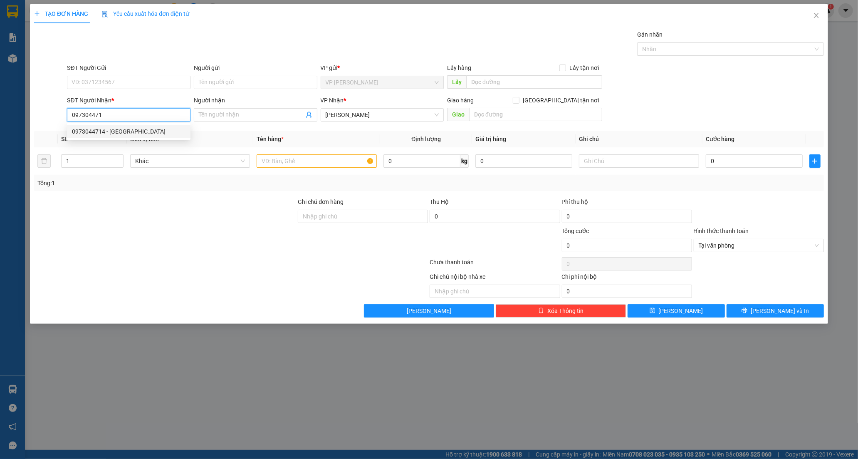
click at [119, 128] on div "0973044714 - [GEOGRAPHIC_DATA]" at bounding box center [129, 131] width 114 height 9
type input "0973044714"
type input "[GEOGRAPHIC_DATA]"
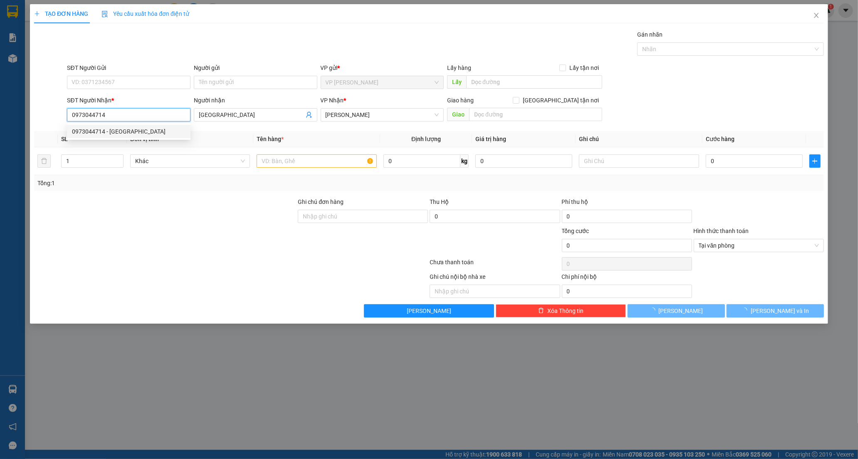
type input "20.000"
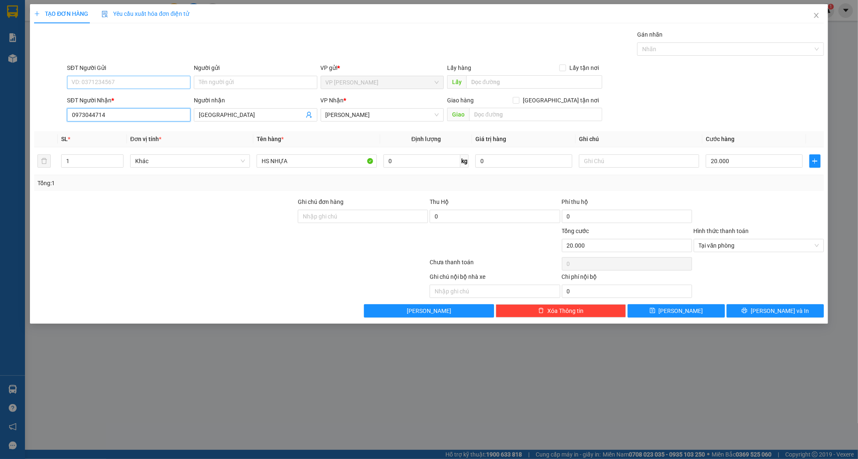
type input "0973044714"
click at [98, 83] on input "SĐT Người Gửi" at bounding box center [128, 82] width 123 height 13
type input "0918122252"
click at [109, 101] on div "0918122252 - PHONG" at bounding box center [129, 98] width 114 height 9
type input "PHONG"
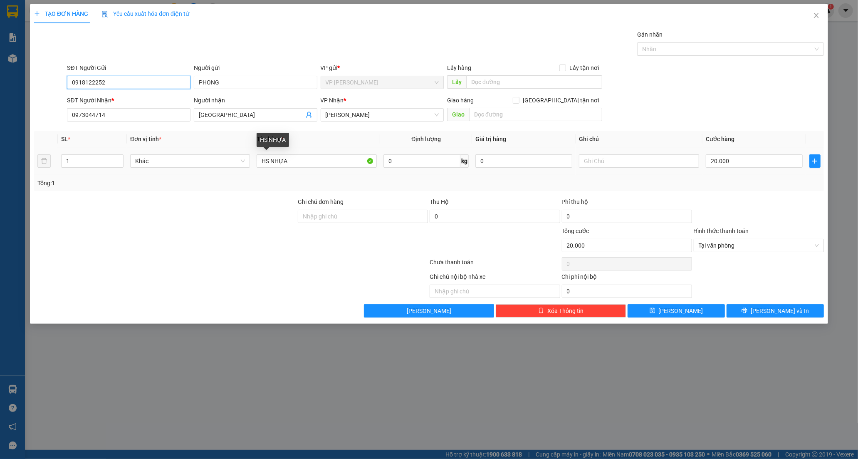
type input "0918122252"
drag, startPoint x: 161, startPoint y: 184, endPoint x: 116, endPoint y: 190, distance: 45.3
click at [116, 190] on div "SL * Đơn vị tính * Tên hàng * Định lượng Giá trị hàng Ghi chú Cước hàng 1 Khác …" at bounding box center [429, 161] width 790 height 60
type input "B"
type input "THÙNG ĐỎ"
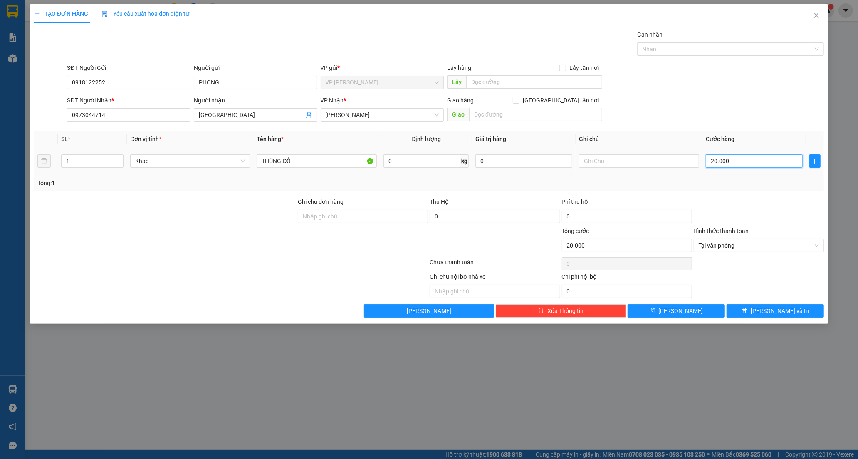
click at [759, 159] on input "20.000" at bounding box center [754, 160] width 97 height 13
type input "0"
click at [706, 162] on input "0" at bounding box center [754, 160] width 97 height 13
type input "0"
click at [313, 159] on input "THÙNG ĐỎ" at bounding box center [317, 160] width 120 height 13
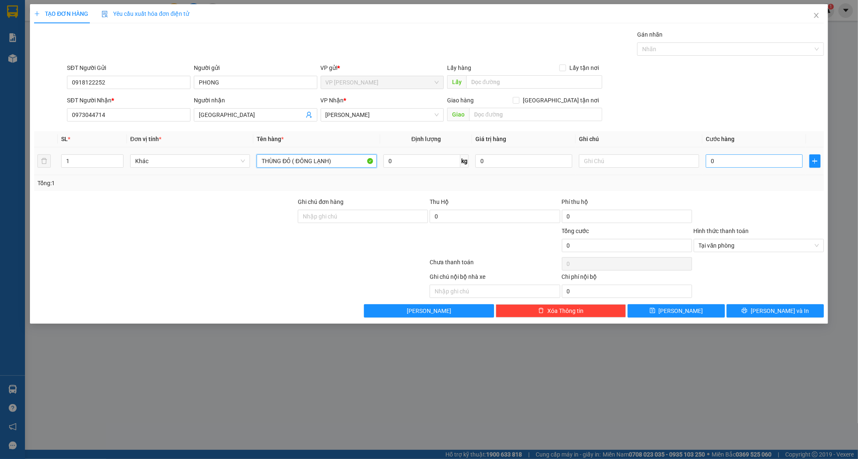
type input "THÙNG ĐỎ ( ĐÔNG LẠNH)"
click at [708, 162] on input "0" at bounding box center [754, 160] width 97 height 13
type input "3"
type input "30"
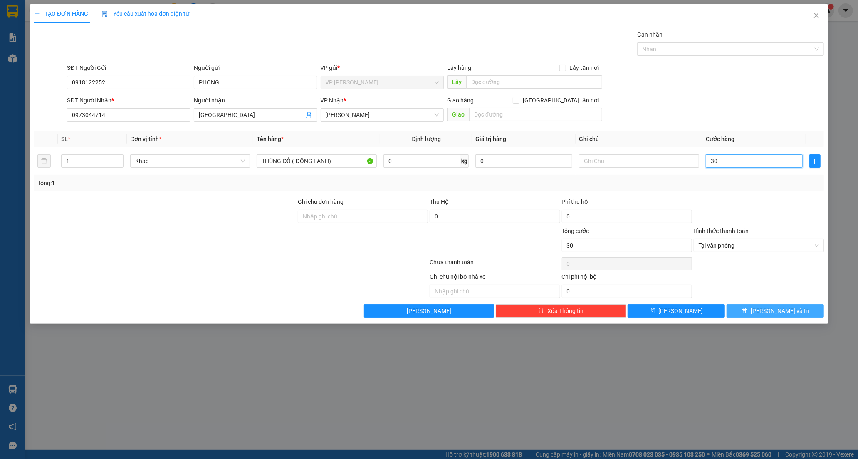
type input "30"
type input "30.000"
click at [753, 309] on button "[PERSON_NAME] và In" at bounding box center [774, 310] width 97 height 13
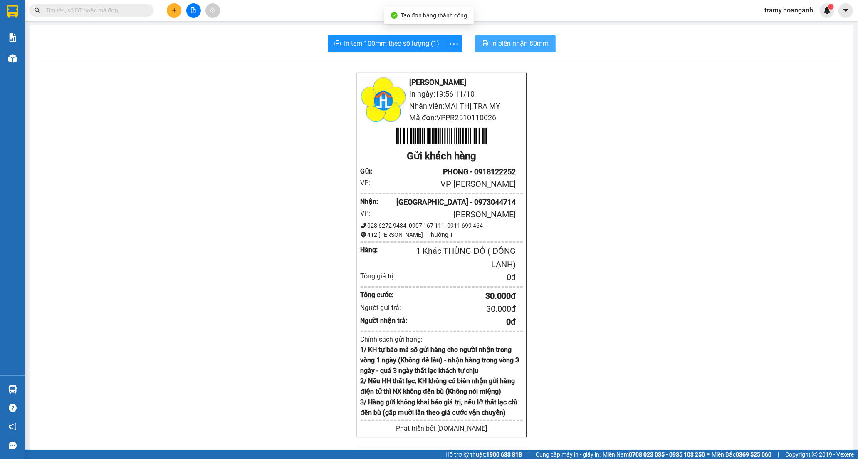
click at [508, 41] on span "In biên nhận 80mm" at bounding box center [519, 43] width 57 height 10
click at [449, 44] on icon "more" at bounding box center [454, 44] width 10 height 10
click at [427, 60] on div "In tem 100mm" at bounding box center [434, 61] width 37 height 9
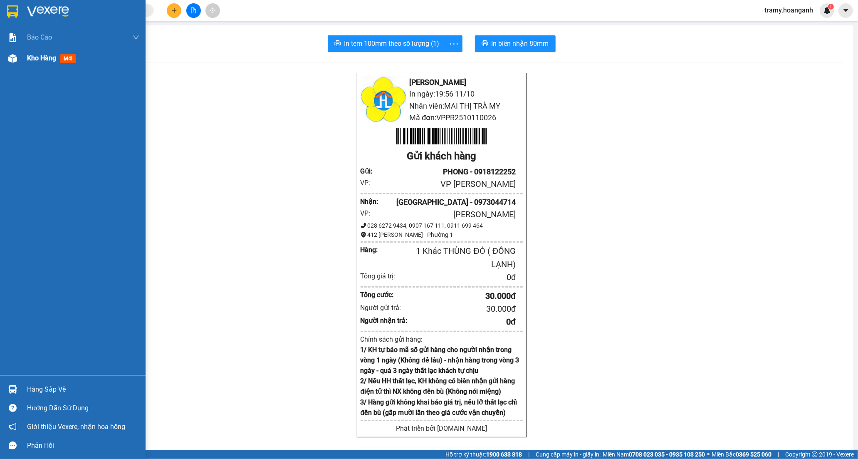
click at [49, 59] on span "Kho hàng" at bounding box center [41, 58] width 29 height 8
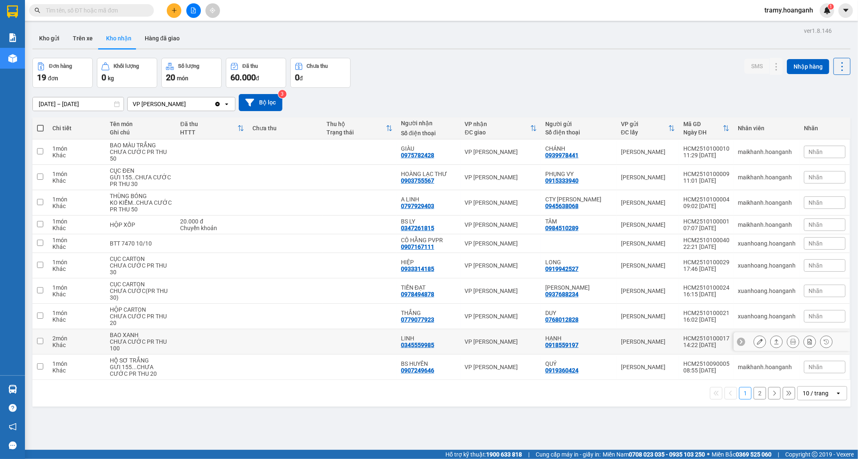
click at [430, 340] on div "LINH" at bounding box center [429, 338] width 56 height 7
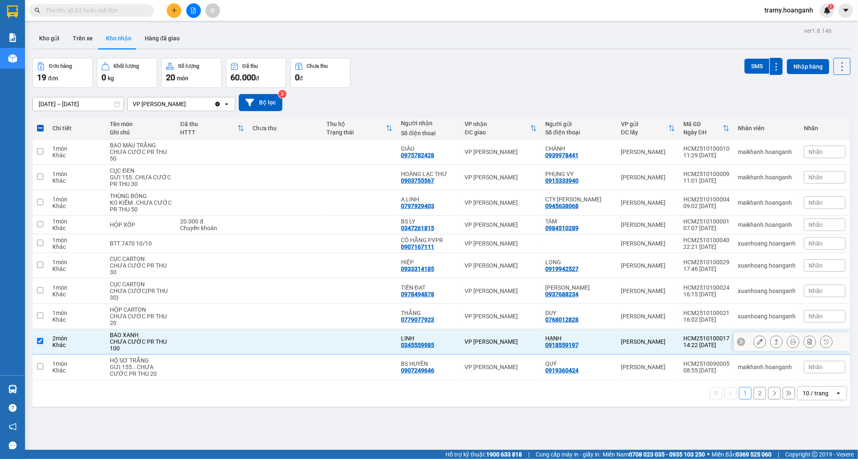
click at [433, 339] on div "LINH" at bounding box center [429, 338] width 56 height 7
checkbox input "false"
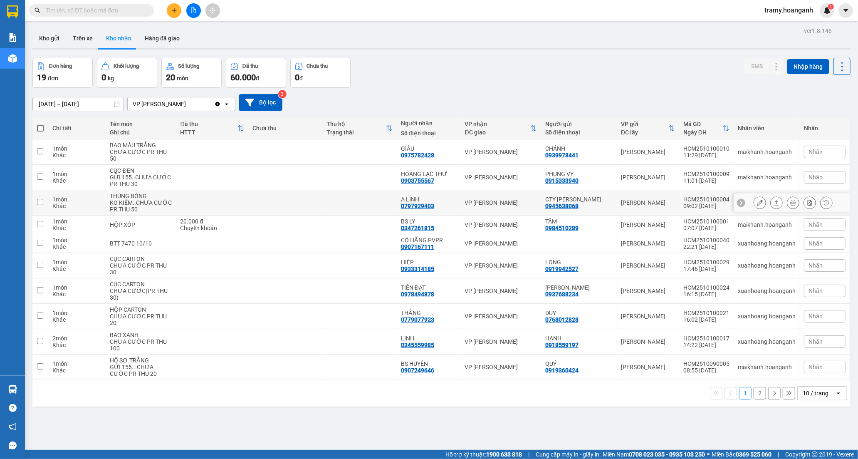
click at [123, 201] on div "KO KIỂM..CHƯA CƯỚC PR THU 50" at bounding box center [141, 205] width 62 height 13
checkbox input "true"
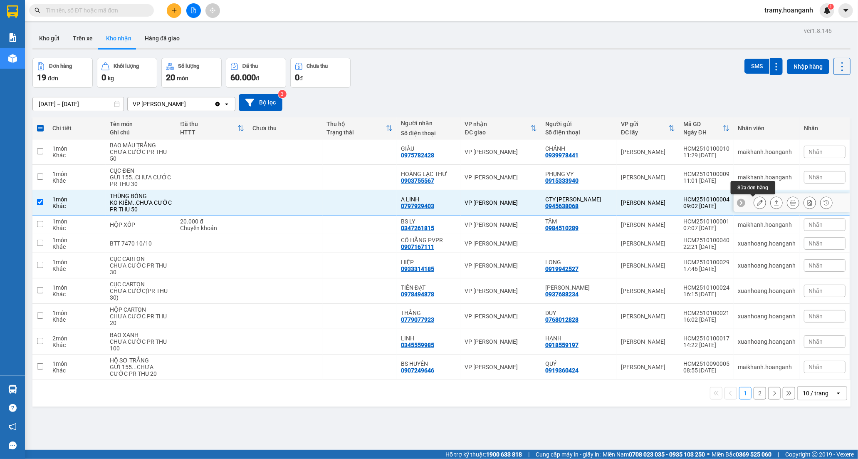
click at [757, 203] on icon at bounding box center [760, 203] width 6 height 6
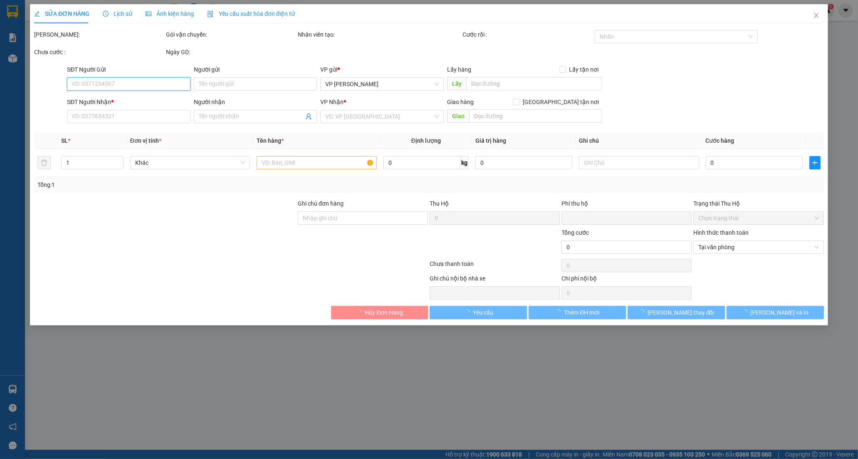
type input "0945638068"
type input "CTY [PERSON_NAME]"
type input "0797929403"
type input "A LINH"
type input "0"
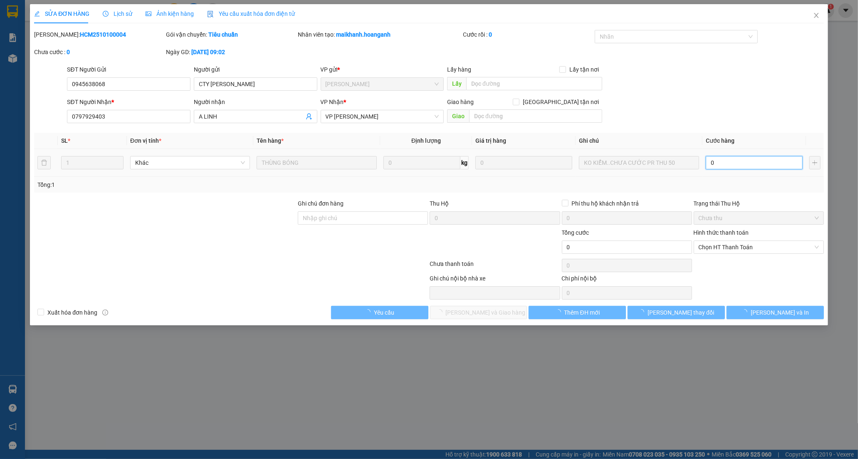
click at [719, 160] on input "0" at bounding box center [754, 162] width 97 height 13
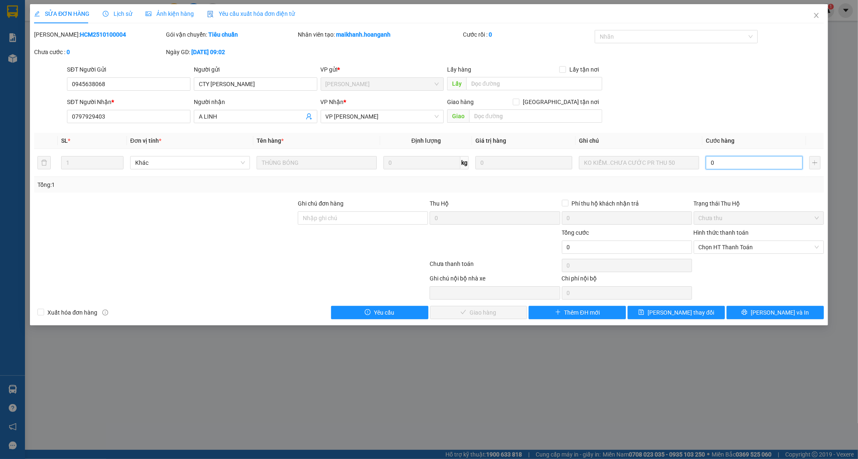
type input "5"
type input "50"
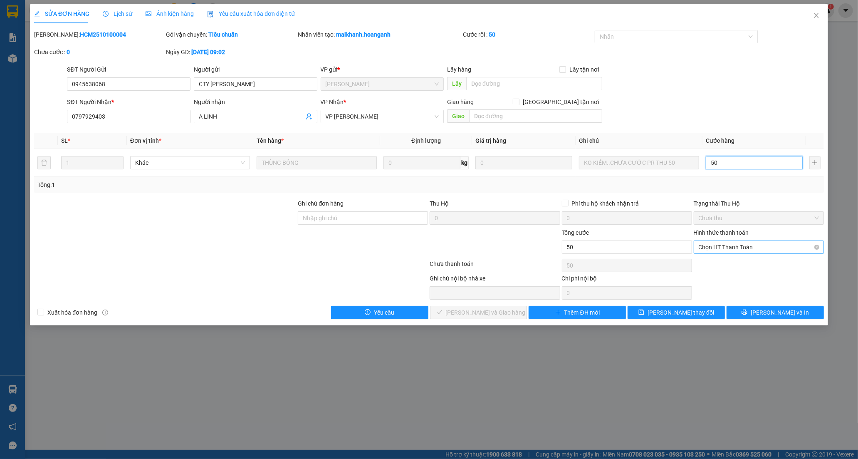
click at [730, 251] on span "Chọn HT Thanh Toán" at bounding box center [759, 247] width 120 height 12
type input "50"
type input "50.000"
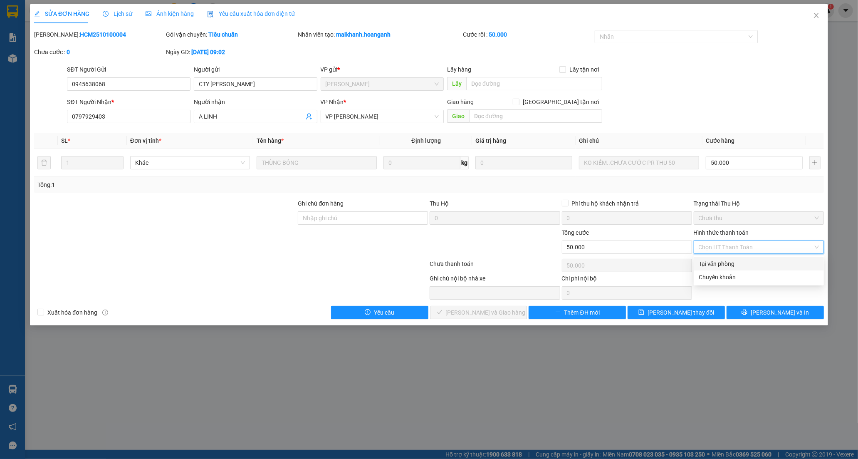
drag, startPoint x: 712, startPoint y: 262, endPoint x: 564, endPoint y: 304, distance: 153.7
click at [711, 263] on div "Tại văn phòng" at bounding box center [759, 263] width 120 height 9
type input "0"
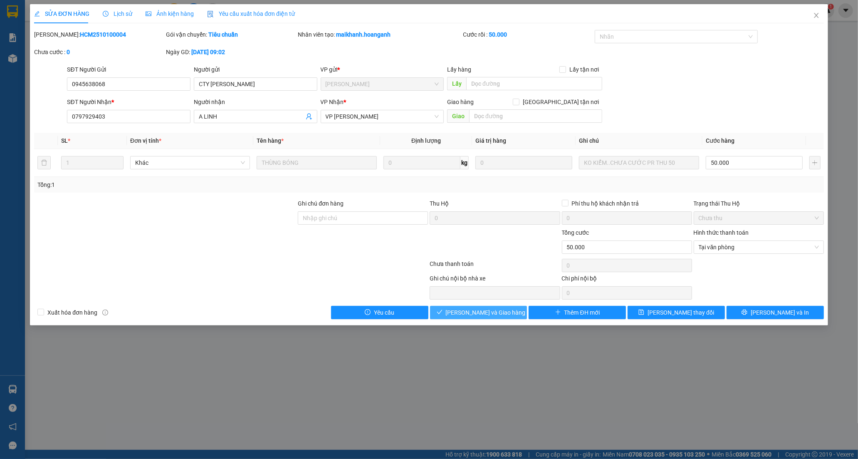
drag, startPoint x: 474, startPoint y: 311, endPoint x: 77, endPoint y: 1, distance: 503.3
click at [467, 306] on button "[PERSON_NAME] và Giao hàng" at bounding box center [478, 312] width 97 height 13
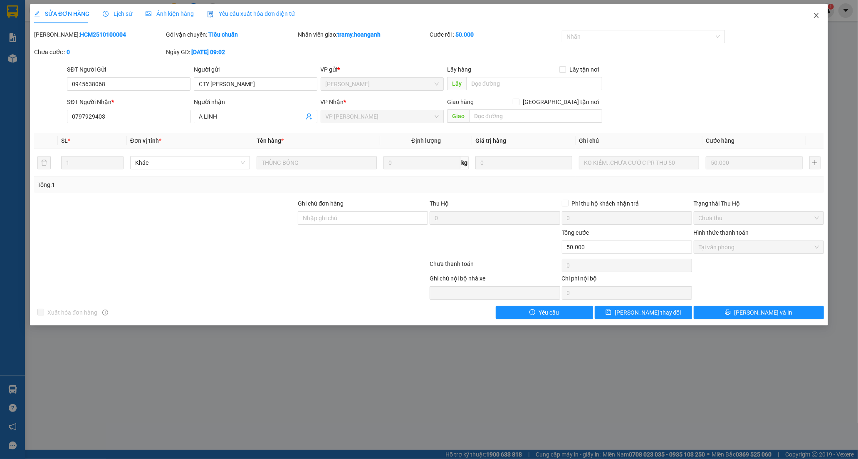
click at [817, 15] on icon "close" at bounding box center [816, 15] width 7 height 7
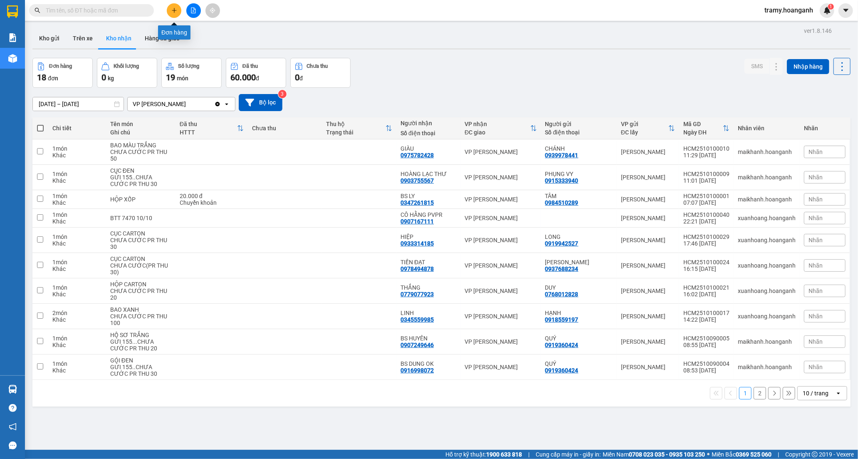
click at [177, 9] on icon "plus" at bounding box center [174, 10] width 6 height 6
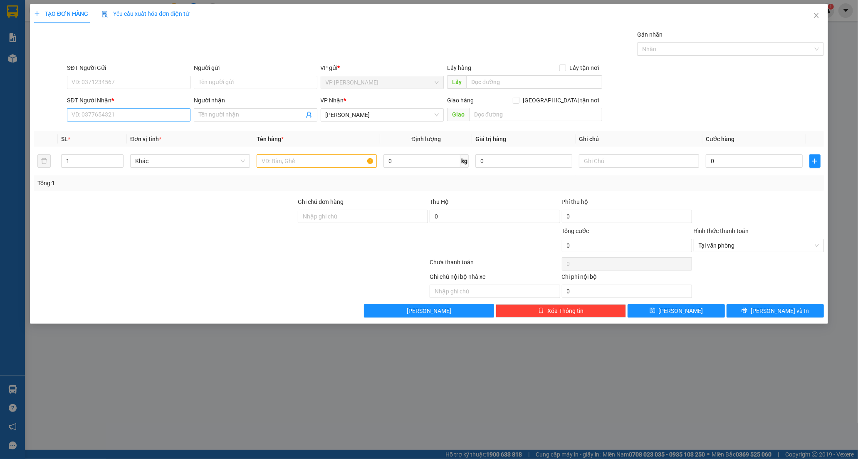
drag, startPoint x: 105, startPoint y: 123, endPoint x: 96, endPoint y: 118, distance: 9.9
click at [101, 121] on div "SĐT Người Nhận * VD: 0377654321" at bounding box center [128, 110] width 123 height 29
click at [96, 118] on input "SĐT Người Nhận *" at bounding box center [128, 114] width 123 height 13
click at [230, 111] on input "Người nhận" at bounding box center [251, 114] width 105 height 9
click at [229, 118] on input "PHỤ THU" at bounding box center [251, 114] width 105 height 9
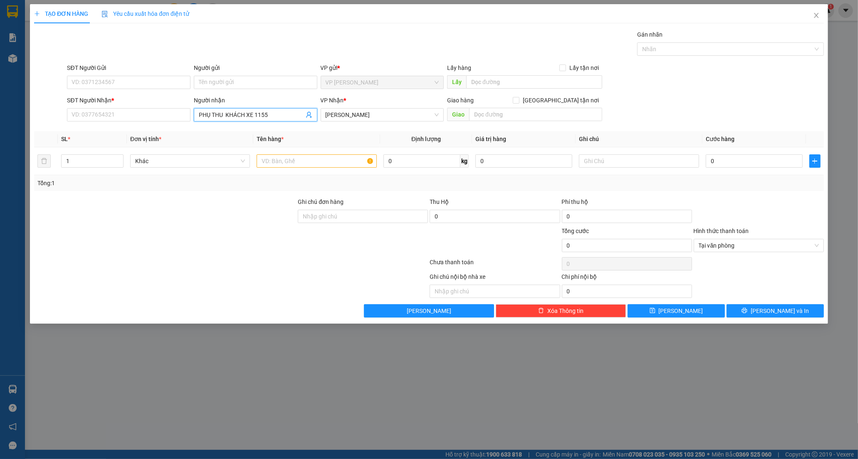
type input "PHỤ THU KHÁCH XE 1155"
click at [98, 114] on input "SĐT Người Nhận *" at bounding box center [128, 114] width 123 height 13
paste input "0374756649"
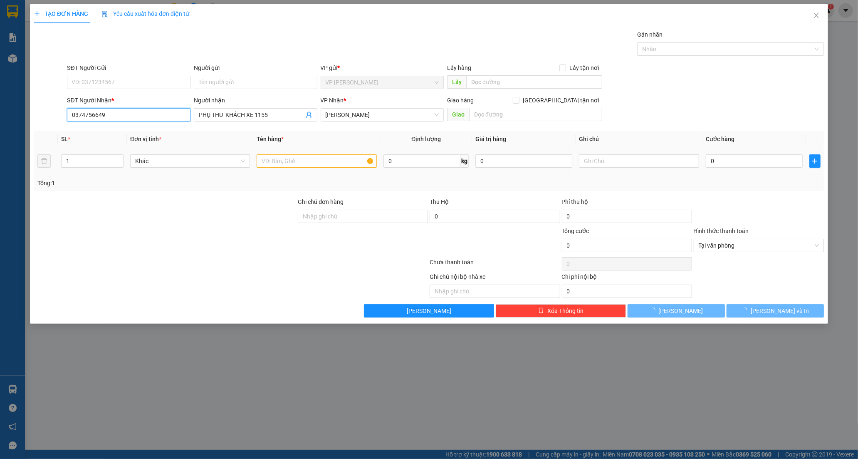
type input "0374756649"
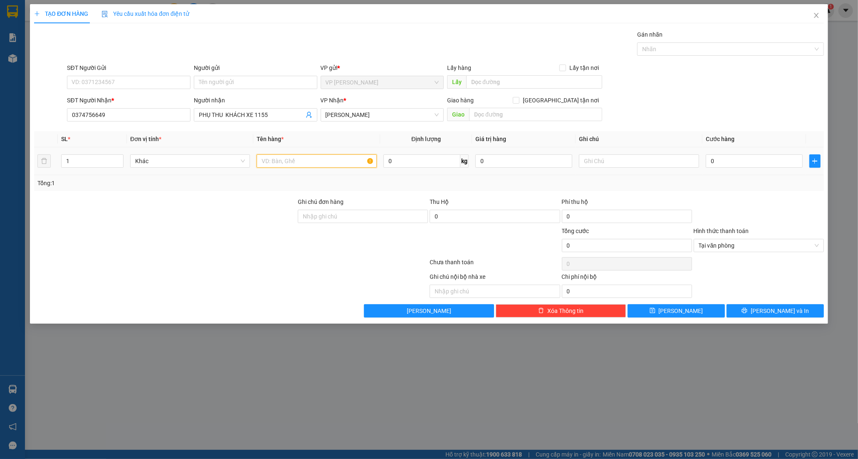
click at [296, 163] on input "text" at bounding box center [317, 160] width 120 height 13
type input "2 BAO XANH"
click at [73, 161] on input "1" at bounding box center [93, 161] width 62 height 12
type input "2"
click at [710, 159] on input "0" at bounding box center [754, 160] width 97 height 13
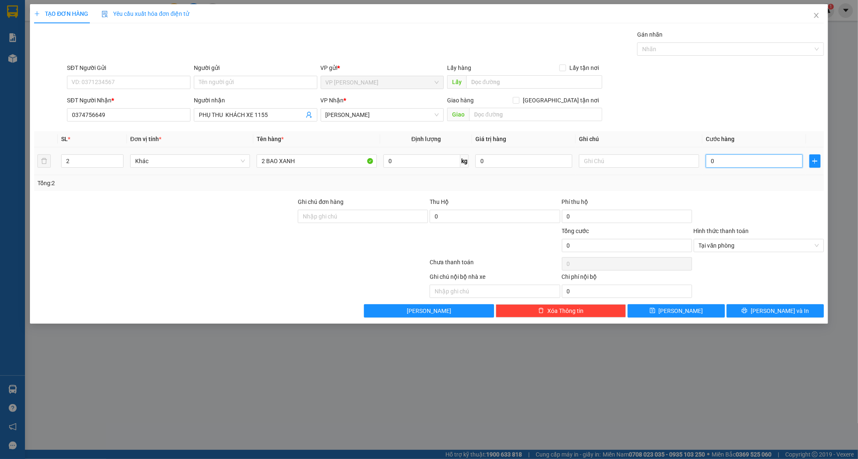
type input "6"
type input "60"
type input "60.000"
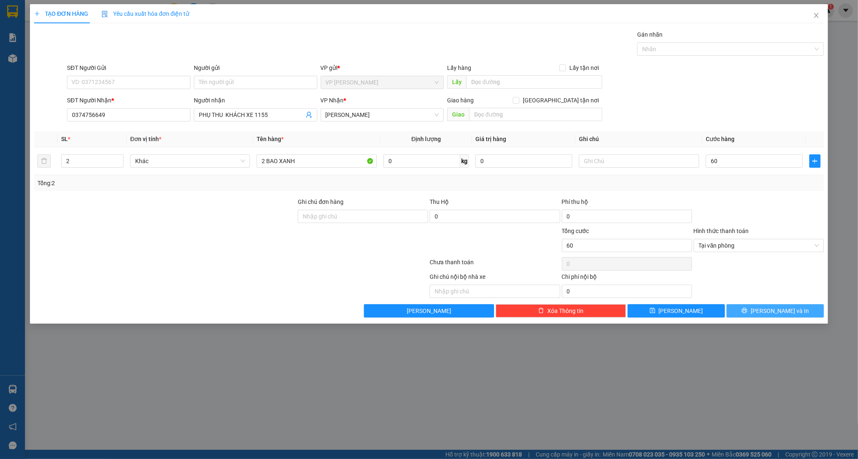
type input "60.000"
click at [768, 310] on span "[PERSON_NAME] và In" at bounding box center [779, 310] width 58 height 9
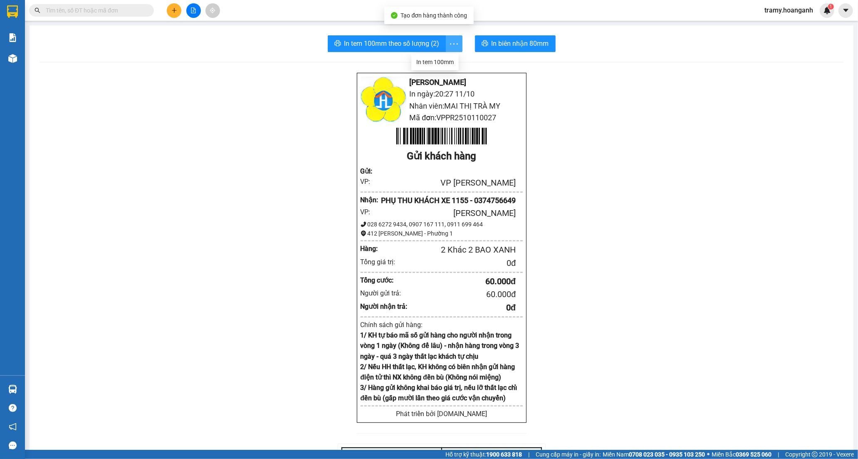
click at [449, 44] on icon "more" at bounding box center [454, 44] width 10 height 10
click at [445, 59] on div "In tem 100mm" at bounding box center [434, 61] width 37 height 9
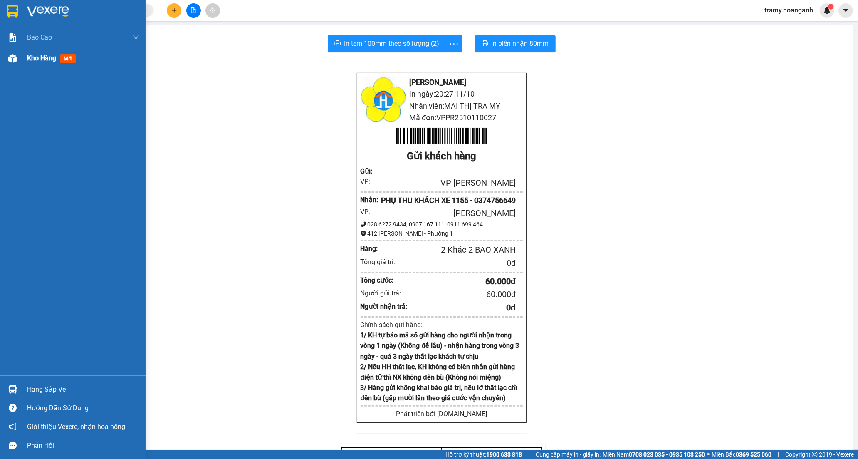
click at [49, 62] on span "Kho hàng" at bounding box center [41, 58] width 29 height 8
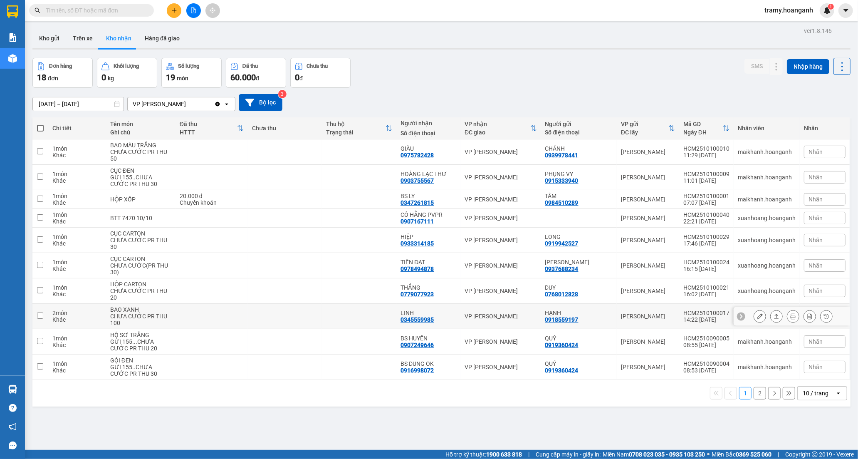
click at [425, 309] on td "LINH 0345559985" at bounding box center [428, 316] width 64 height 25
checkbox input "true"
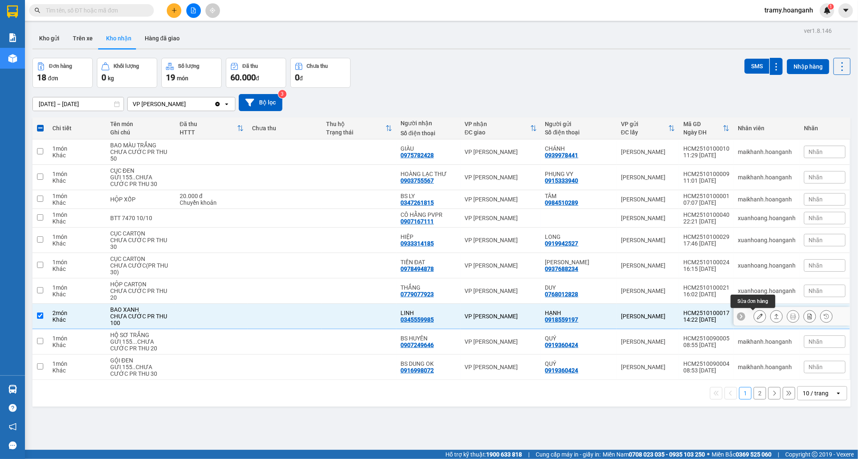
click at [757, 316] on icon at bounding box center [760, 316] width 6 height 6
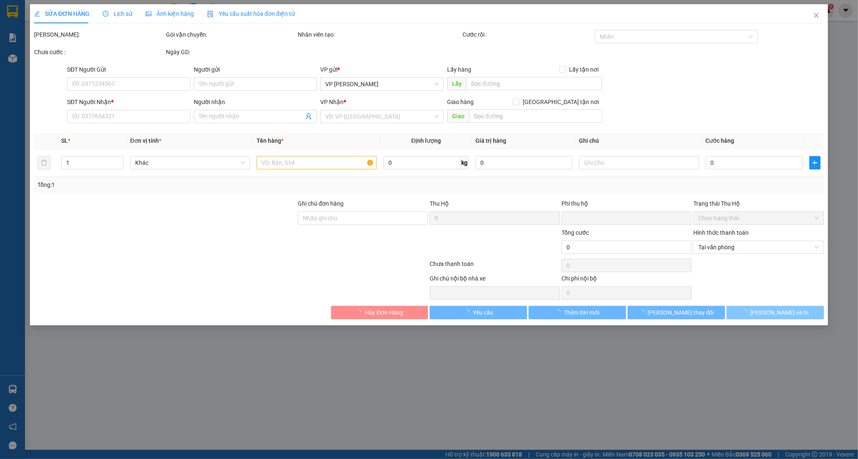
type input "0918559197"
type input "HẠNH"
type input "0345559985"
type input "LINH"
type input "0"
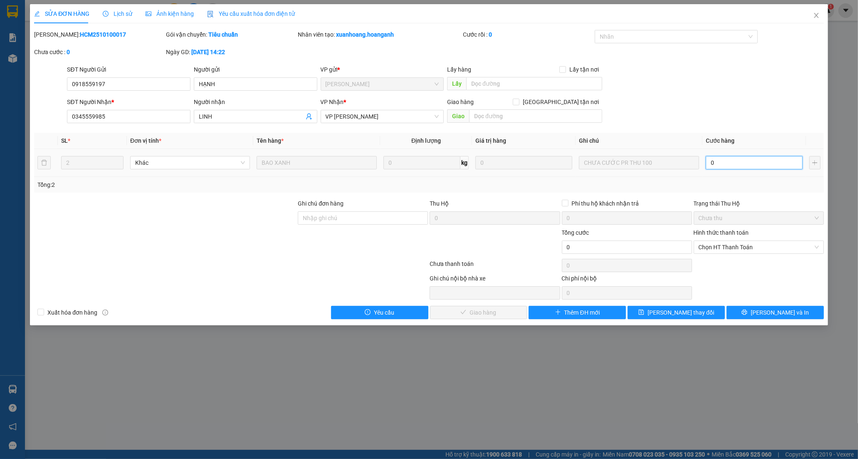
click at [714, 163] on input "0" at bounding box center [754, 162] width 97 height 13
type input "1"
click at [740, 244] on span "Chọn HT Thanh Toán" at bounding box center [759, 247] width 120 height 12
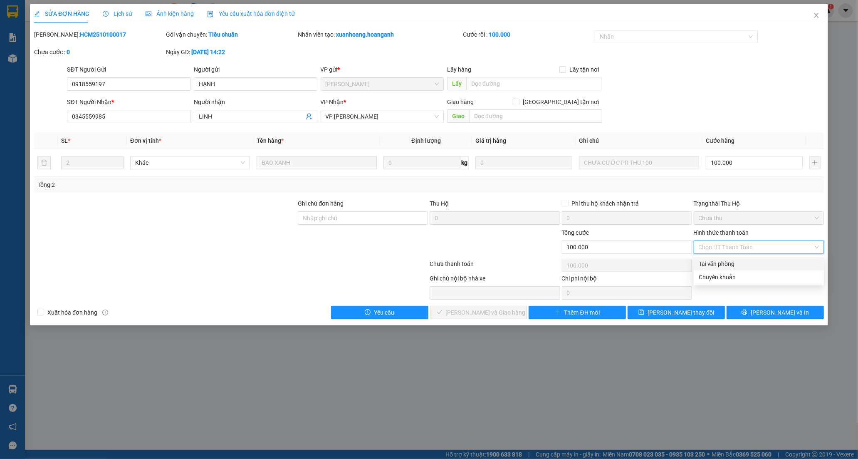
drag, startPoint x: 716, startPoint y: 260, endPoint x: 620, endPoint y: 293, distance: 102.2
click at [709, 263] on div "Tại văn phòng" at bounding box center [759, 263] width 120 height 9
drag, startPoint x: 471, startPoint y: 312, endPoint x: 456, endPoint y: 295, distance: 22.7
click at [471, 312] on span "[PERSON_NAME] và Giao hàng" at bounding box center [486, 312] width 80 height 9
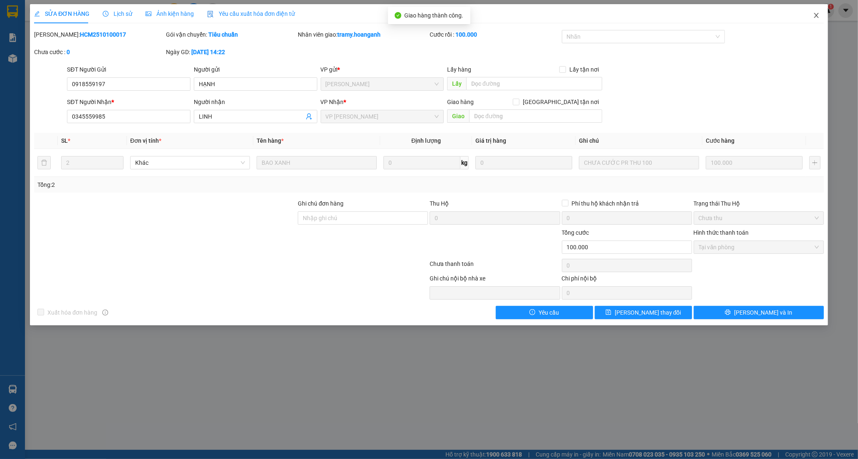
click at [818, 15] on icon "close" at bounding box center [816, 15] width 7 height 7
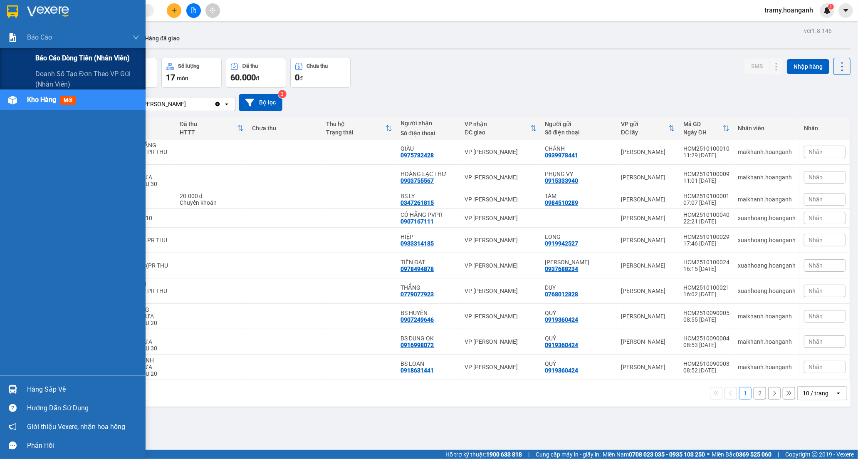
click at [73, 59] on span "Báo cáo dòng tiền (nhân viên)" at bounding box center [82, 58] width 94 height 10
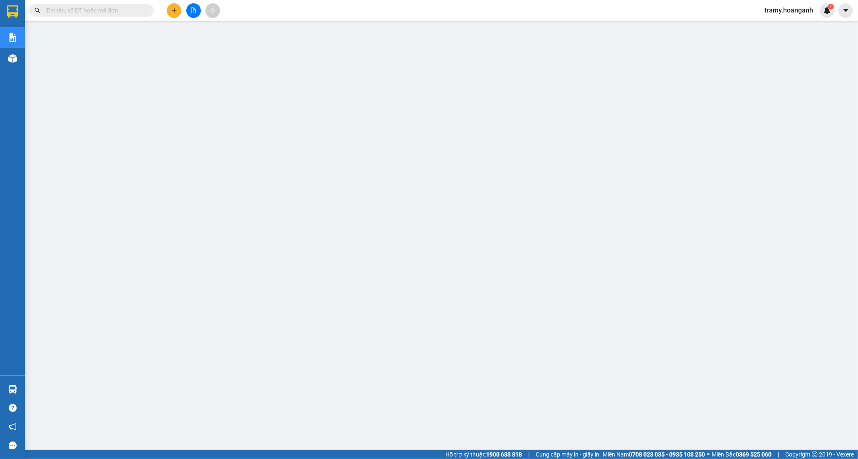
click at [181, 15] on div at bounding box center [193, 10] width 62 height 15
click at [180, 13] on button at bounding box center [174, 10] width 15 height 15
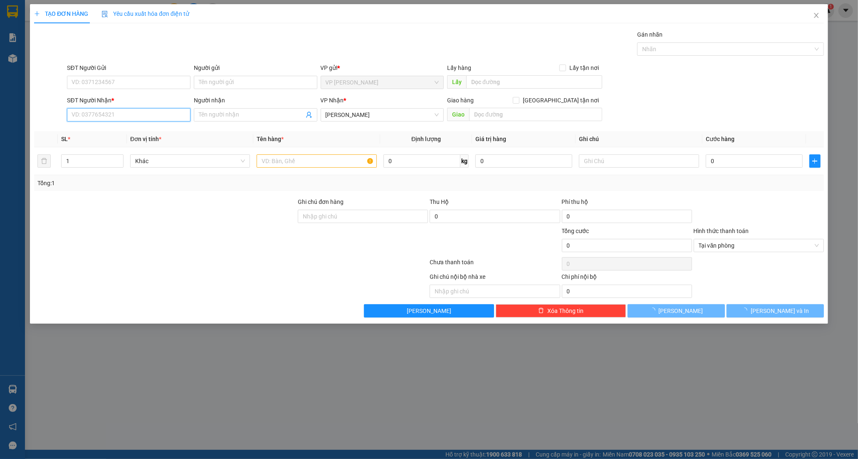
click at [121, 121] on input "SĐT Người Nhận *" at bounding box center [128, 114] width 123 height 13
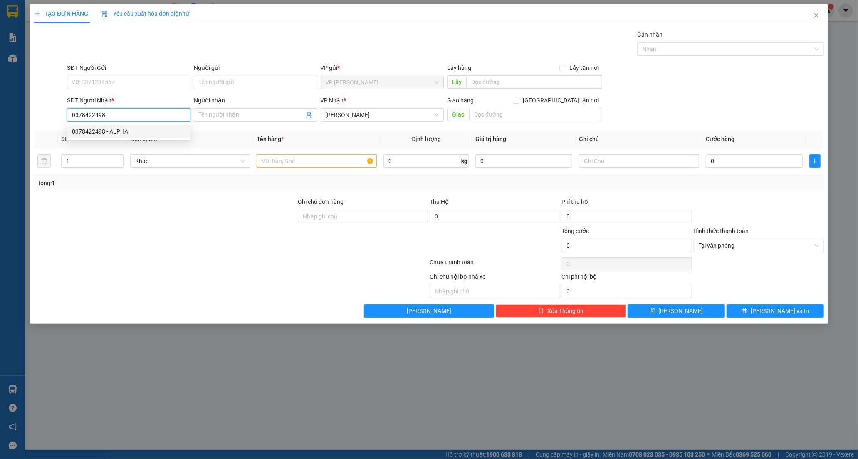
click at [138, 131] on div "0378422498 - ALPHA" at bounding box center [129, 131] width 114 height 9
click at [143, 82] on input "SĐT Người Gửi" at bounding box center [128, 82] width 123 height 13
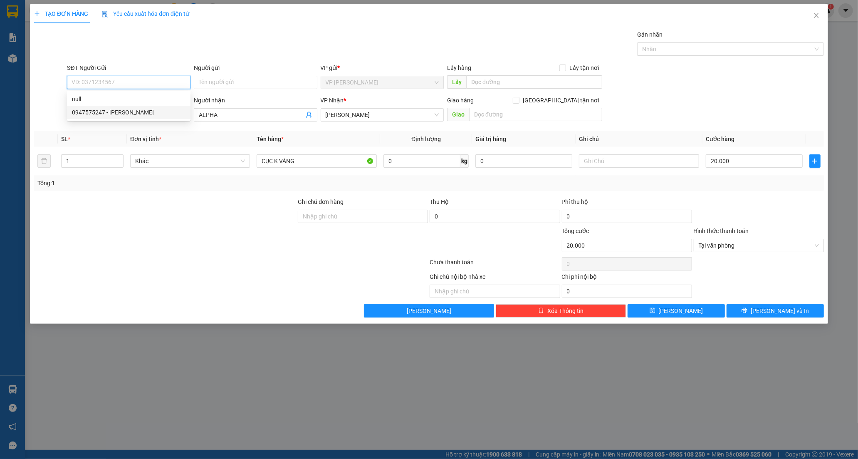
click at [124, 110] on div "0947575247 - [PERSON_NAME]" at bounding box center [129, 112] width 114 height 9
click at [728, 204] on div at bounding box center [759, 211] width 132 height 29
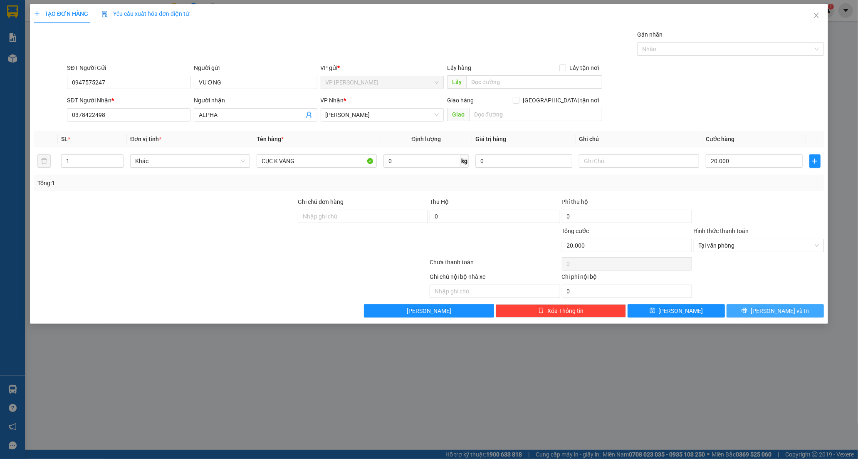
click at [770, 314] on span "[PERSON_NAME] và In" at bounding box center [779, 310] width 58 height 9
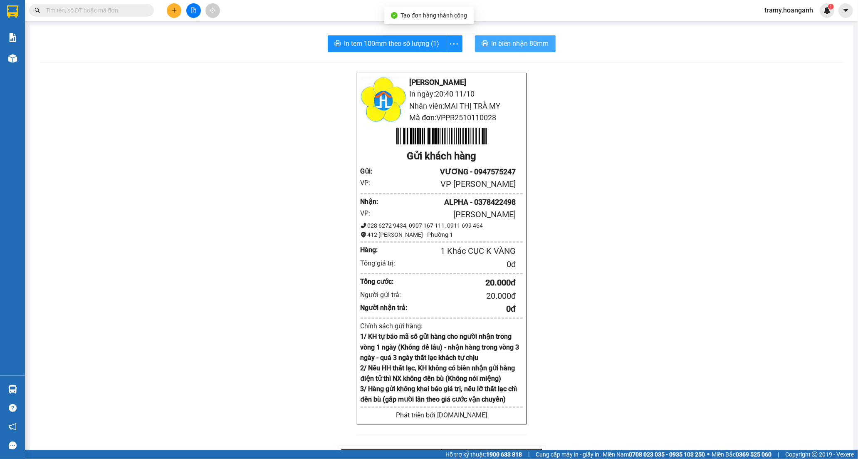
click at [498, 46] on span "In biên nhận 80mm" at bounding box center [519, 43] width 57 height 10
click at [433, 38] on span "In tem 100mm theo số lượng (1)" at bounding box center [391, 43] width 95 height 10
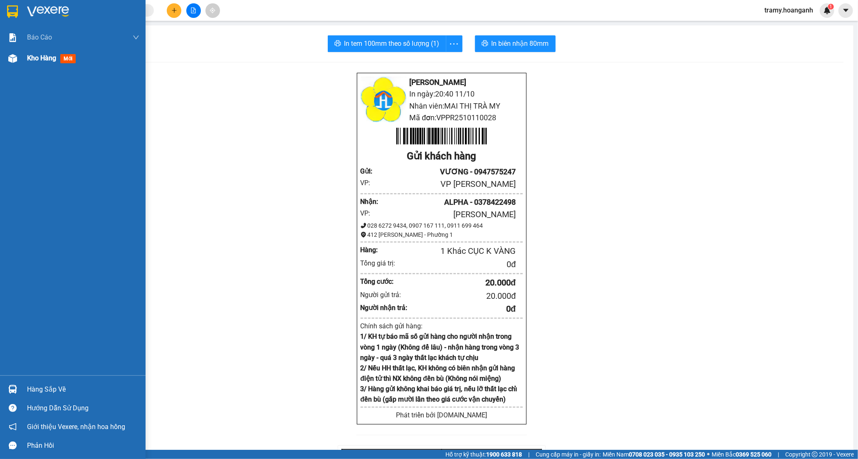
click at [39, 61] on span "Kho hàng" at bounding box center [41, 58] width 29 height 8
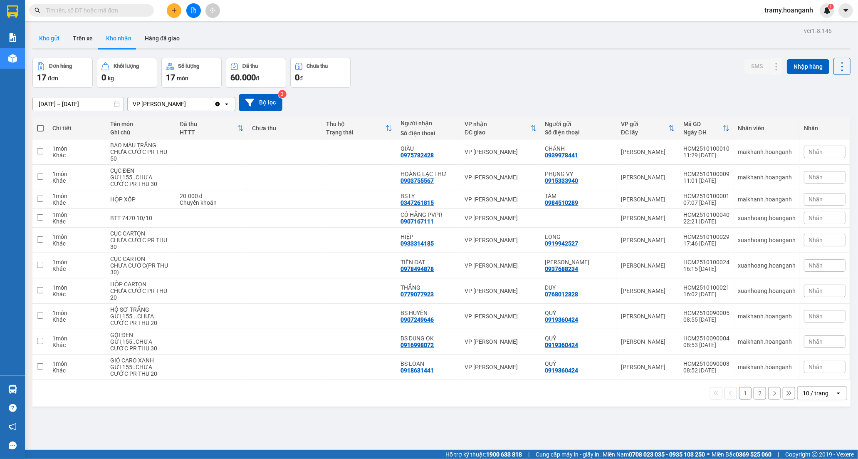
click at [49, 36] on button "Kho gửi" at bounding box center [49, 38] width 34 height 20
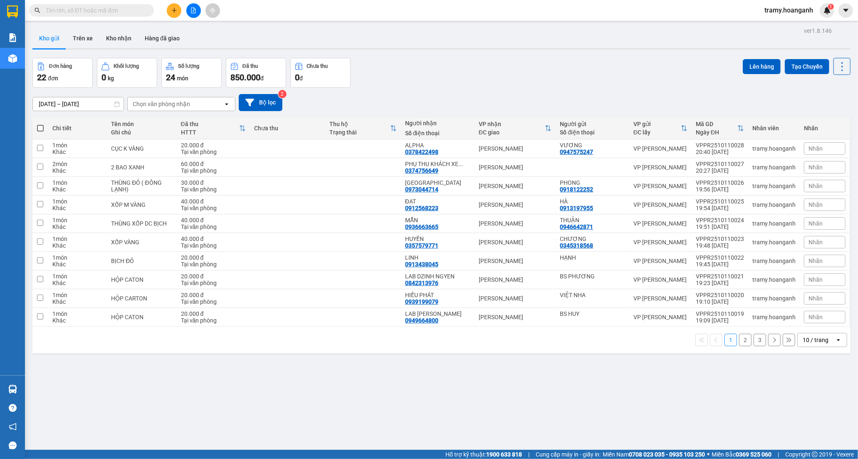
click at [802, 343] on div "10 / trang" at bounding box center [815, 340] width 26 height 8
drag, startPoint x: 807, startPoint y: 432, endPoint x: 797, endPoint y: 425, distance: 12.9
click at [807, 431] on span "100 / trang" at bounding box center [812, 433] width 30 height 8
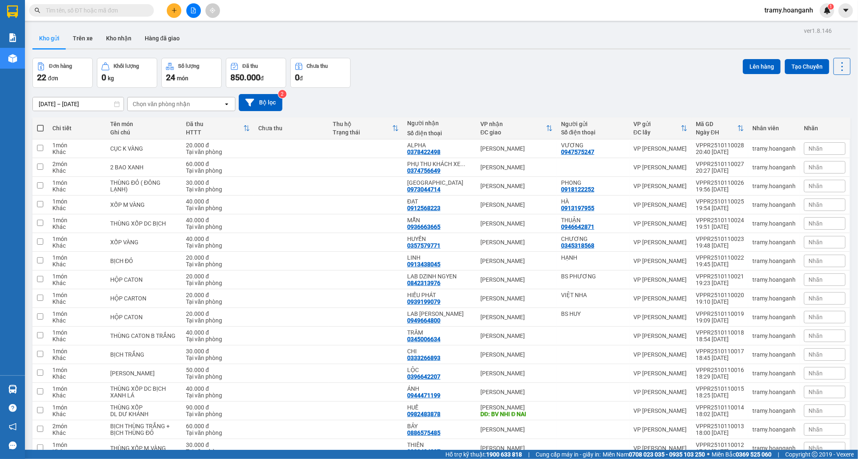
click at [39, 128] on span at bounding box center [40, 128] width 7 height 7
click at [40, 124] on input "checkbox" at bounding box center [40, 124] width 0 height 0
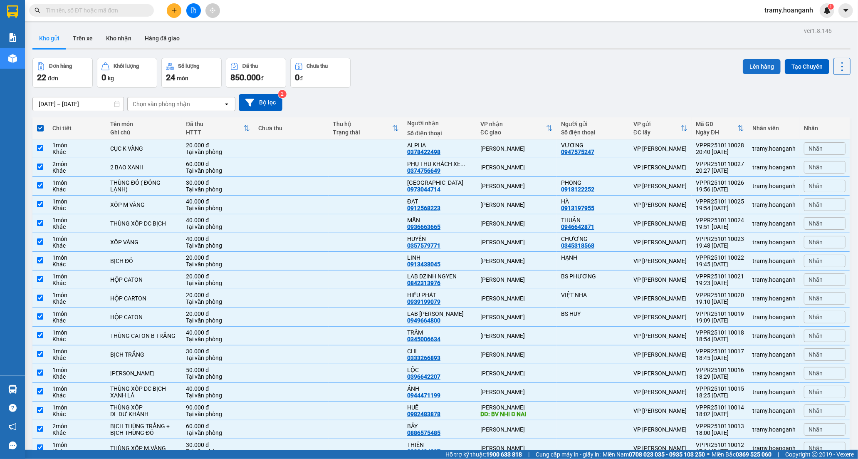
click at [743, 62] on button "Lên hàng" at bounding box center [762, 66] width 38 height 15
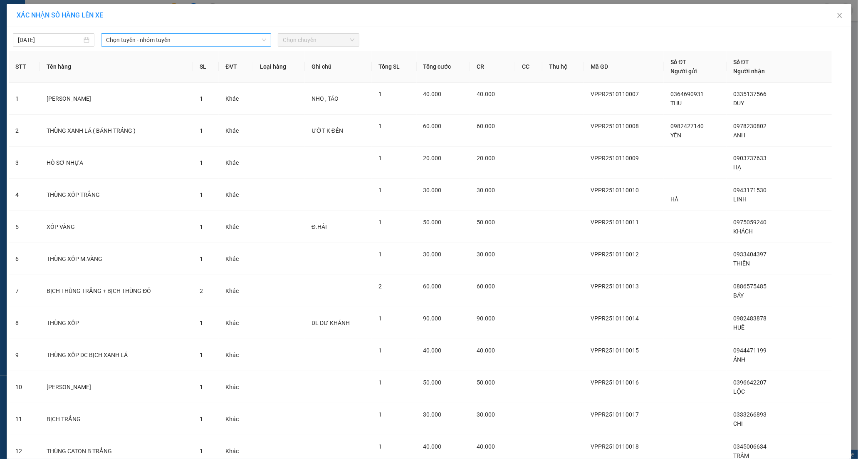
click at [129, 43] on span "Chọn tuyến - nhóm tuyến" at bounding box center [186, 40] width 160 height 12
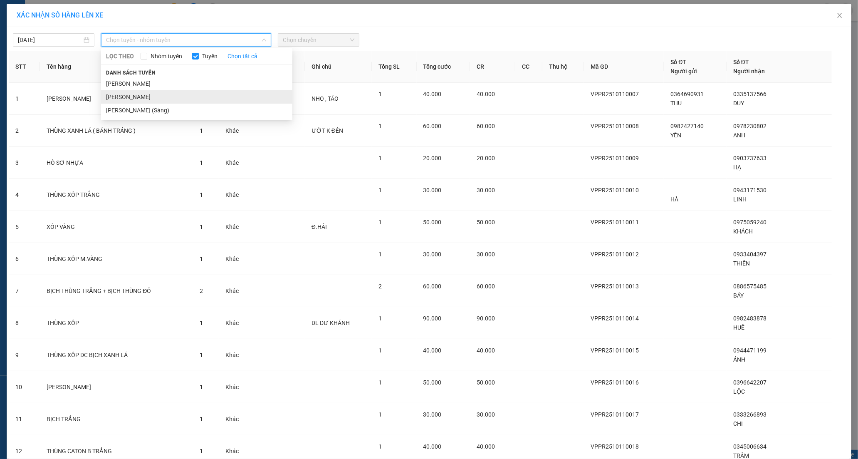
click at [136, 93] on li "[PERSON_NAME]" at bounding box center [196, 96] width 191 height 13
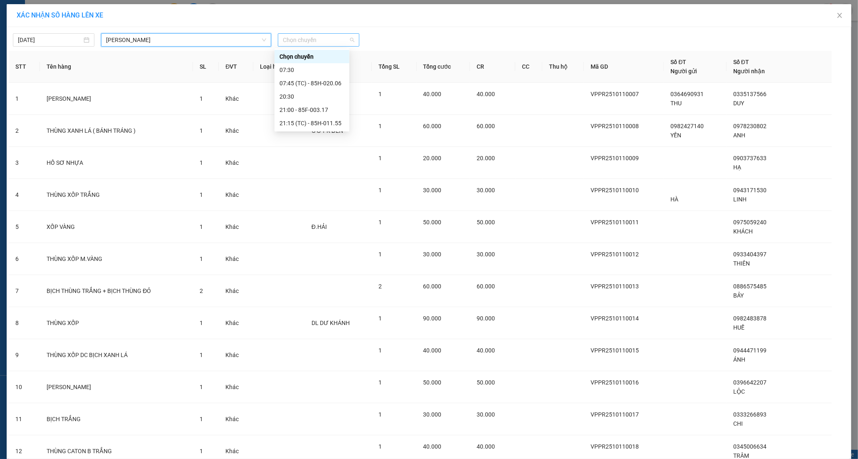
click at [326, 40] on span "Chọn chuyến" at bounding box center [319, 40] width 72 height 12
click at [301, 122] on div "21:15 (TC) - 85H-011.55" at bounding box center [311, 122] width 65 height 9
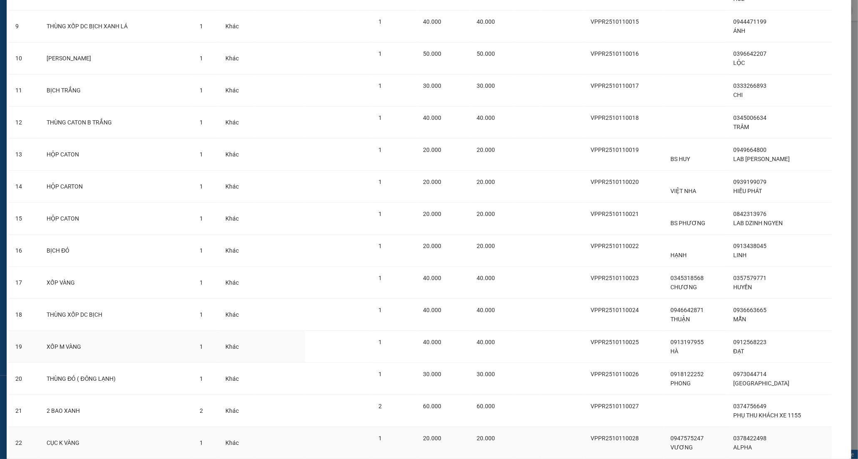
scroll to position [394, 0]
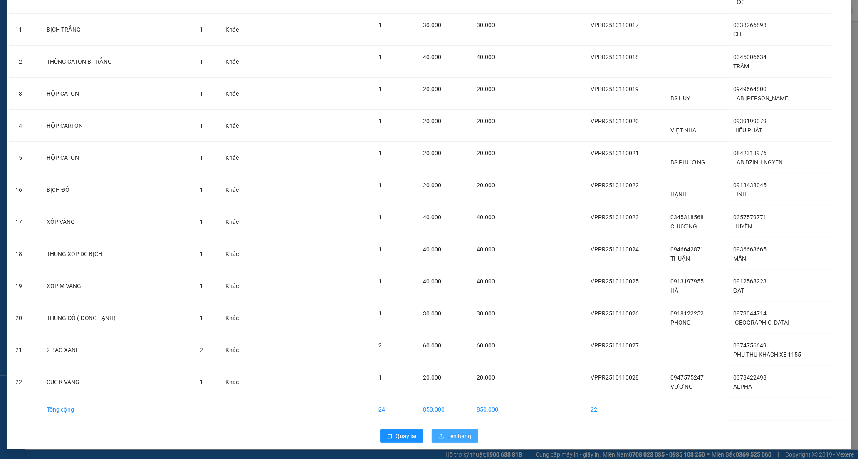
click at [466, 435] on span "Lên hàng" at bounding box center [459, 435] width 24 height 9
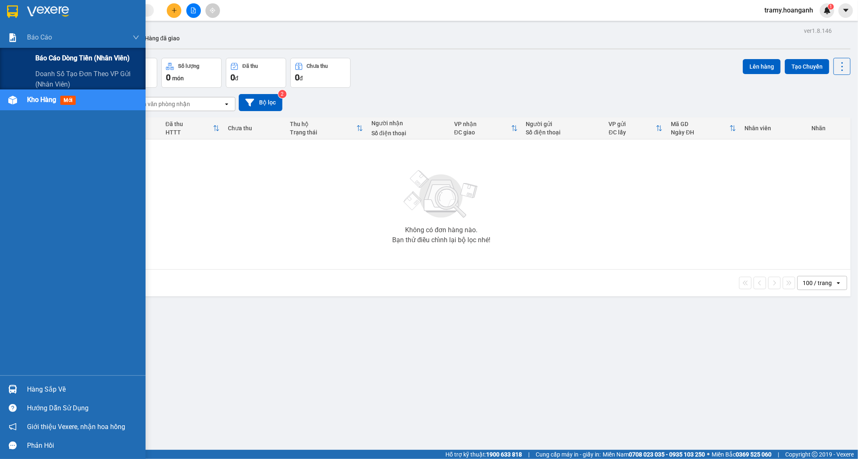
drag, startPoint x: 64, startPoint y: 65, endPoint x: 75, endPoint y: 65, distance: 11.2
click at [64, 65] on div "Báo cáo dòng tiền (nhân viên)" at bounding box center [87, 58] width 104 height 21
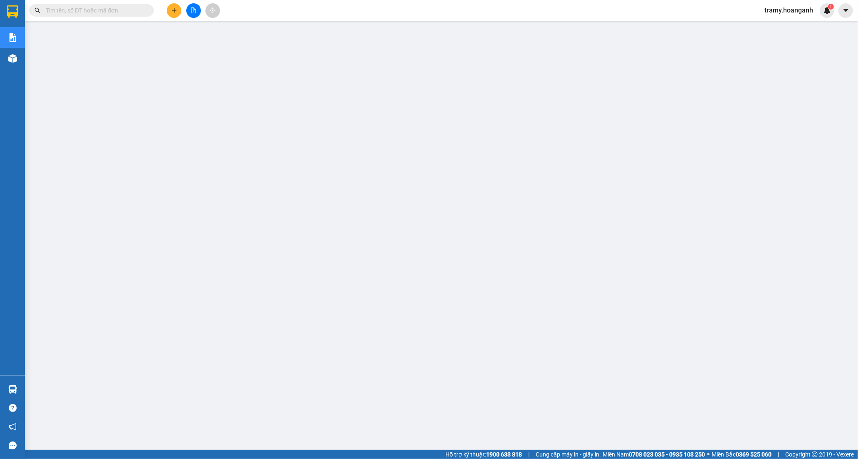
click at [779, 11] on span "tramy.hoanganh" at bounding box center [789, 10] width 62 height 10
click at [779, 26] on span "Đăng xuất" at bounding box center [792, 25] width 44 height 9
